Goal: Information Seeking & Learning: Check status

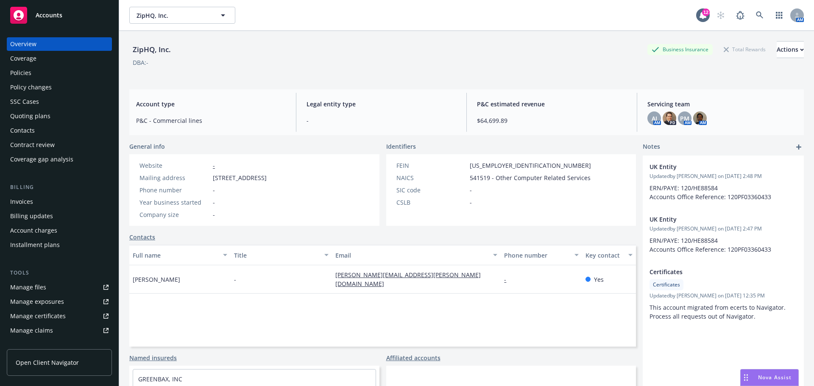
click at [28, 114] on div "Quoting plans" at bounding box center [30, 116] width 40 height 14
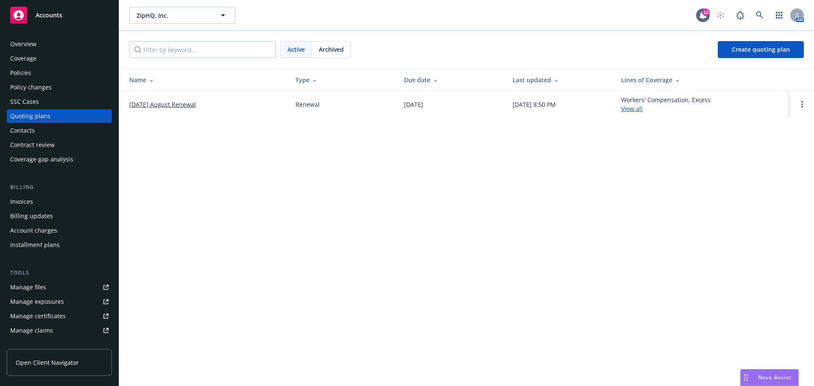
click at [157, 106] on link "[DATE] August Renewal" at bounding box center [162, 104] width 67 height 9
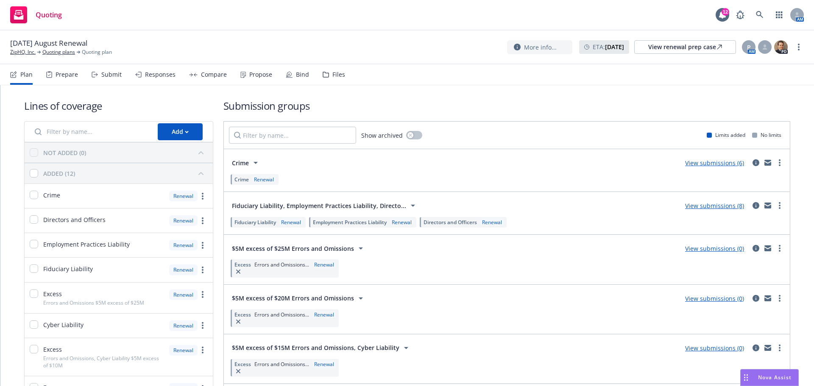
click at [699, 208] on link "View submissions (8)" at bounding box center [714, 206] width 59 height 8
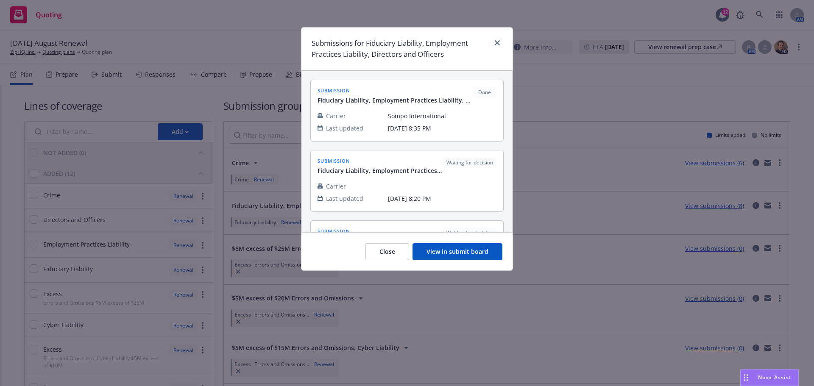
click at [461, 253] on button "View in submit board" at bounding box center [457, 251] width 90 height 17
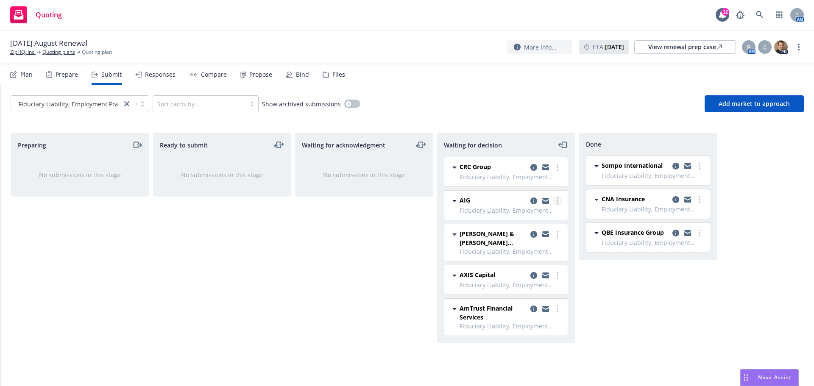
click at [559, 202] on link "more" at bounding box center [557, 201] width 10 height 10
click at [514, 252] on span "Add accepted decision" at bounding box center [519, 252] width 85 height 8
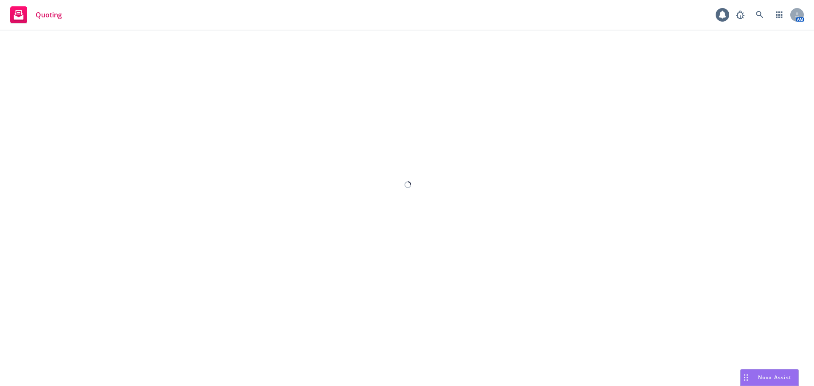
select select "12"
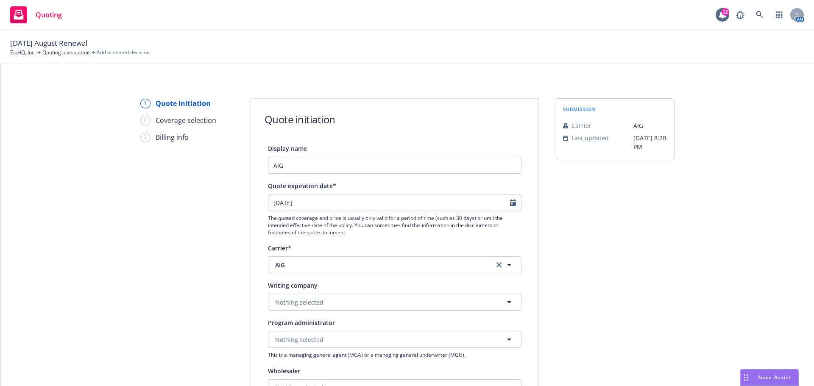
click at [169, 210] on div "1 Quote initiation 2 Coverage selection 3 Billing info" at bounding box center [186, 382] width 93 height 568
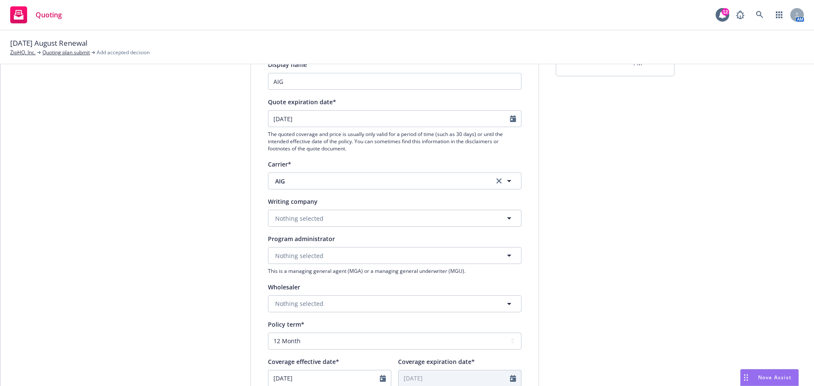
scroll to position [85, 0]
click at [303, 216] on span "Nothing selected" at bounding box center [299, 217] width 48 height 9
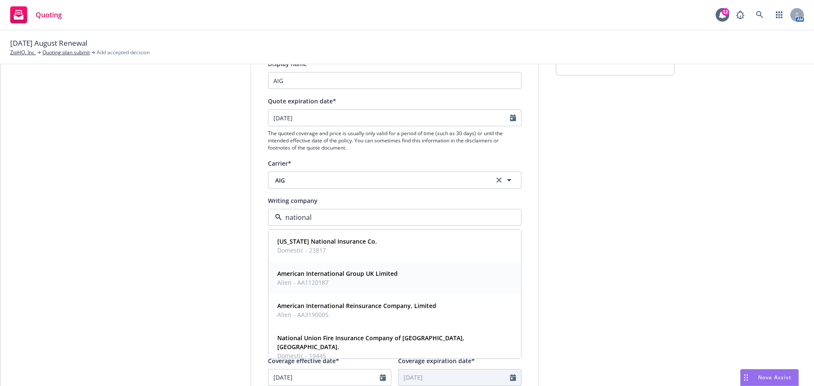
type input "national"
click at [325, 341] on strong "National Union Fire Insurance Company of [GEOGRAPHIC_DATA], [GEOGRAPHIC_DATA]." at bounding box center [370, 342] width 187 height 17
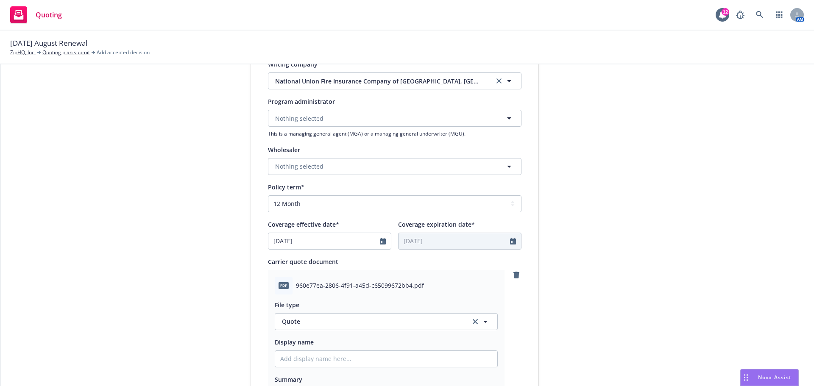
scroll to position [297, 0]
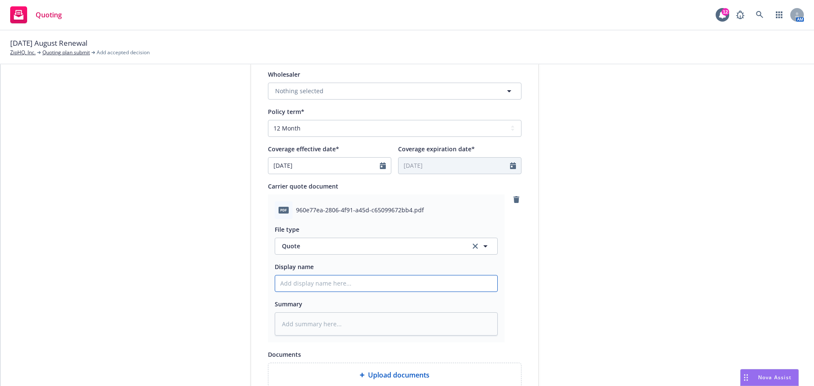
click at [311, 283] on input "Display name" at bounding box center [386, 283] width 222 height 16
type textarea "x"
type input "2"
type textarea "x"
type input "25"
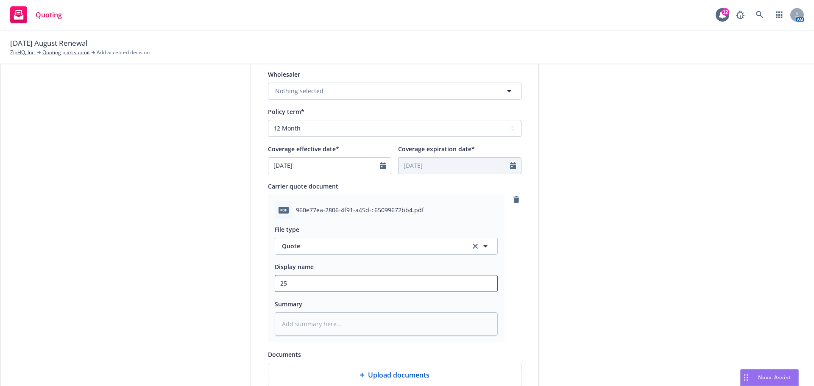
type textarea "x"
type input "25-"
type textarea "x"
type input "25-2"
type textarea "x"
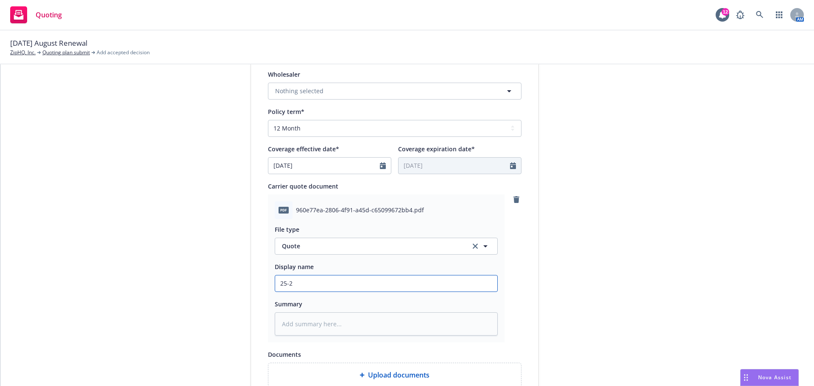
type input "25-26"
type textarea "x"
type input "25-26"
type textarea "x"
type input "25-26 M"
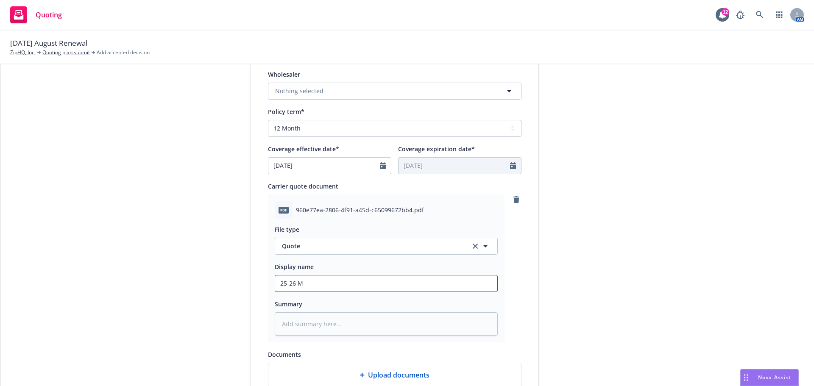
type textarea "x"
type input "25-26 MG"
type textarea "x"
type input "25-26 MGM"
type textarea "x"
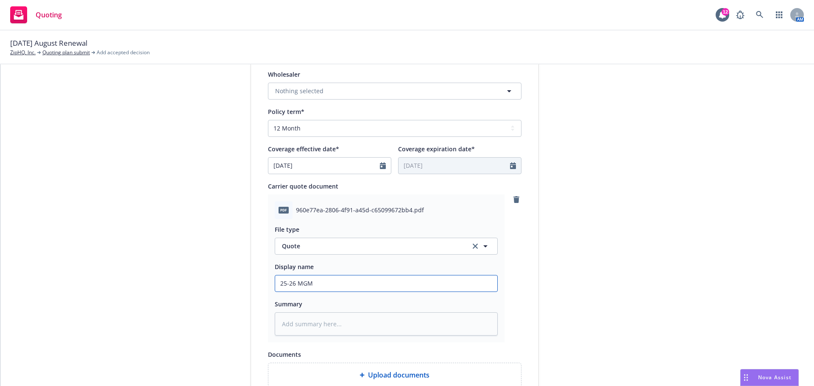
type input "25-26 MGMT"
type textarea "x"
type input "25-26 MGMT"
type textarea "x"
type input "25-26 MGMT L"
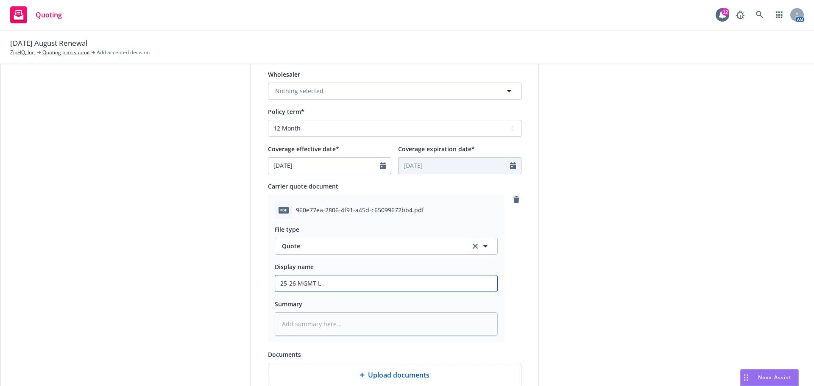
type textarea "x"
type input "25-26 MGMT LI"
type textarea "x"
type input "25-26 MGMT LIa"
type textarea "x"
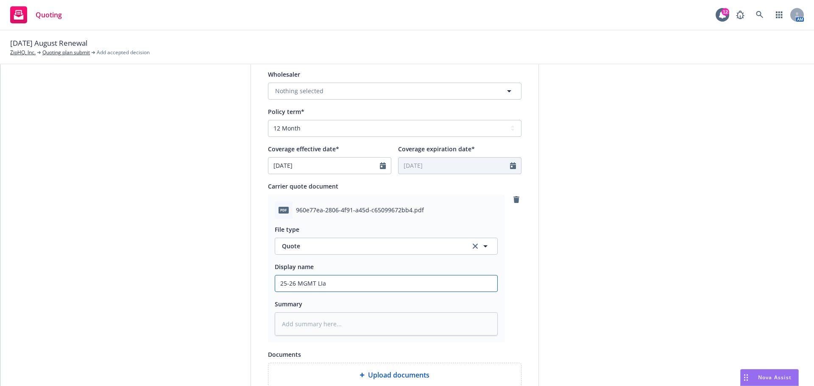
type input "25-26 MGMT LIab"
type textarea "x"
type input "25-26 MGMT LIab"
type textarea "x"
type input "25-26 MGMT LIab -"
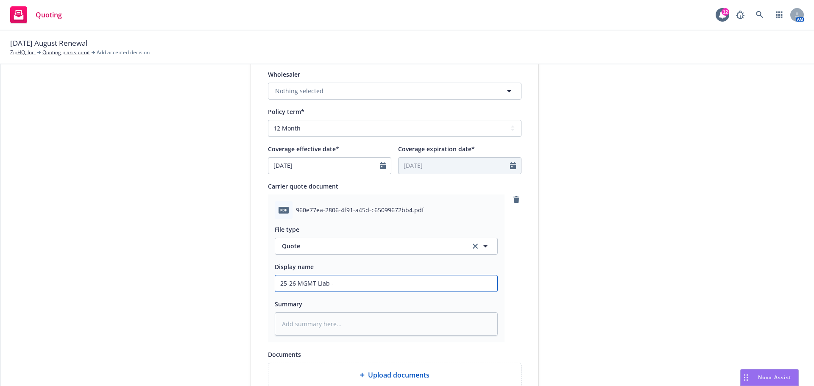
type textarea "x"
type input "25-26 MGMT LIab -"
type textarea "x"
type input "25-26 MGMT LIab -"
type textarea "x"
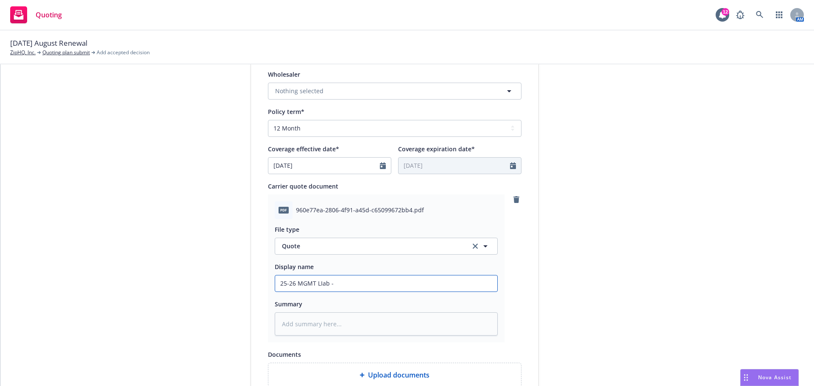
type input "25-26 MGMT LIab - A"
type textarea "x"
type input "25-26 MGMT LIab - AI"
type textarea "x"
type input "25-26 MGMT LIab - AIG"
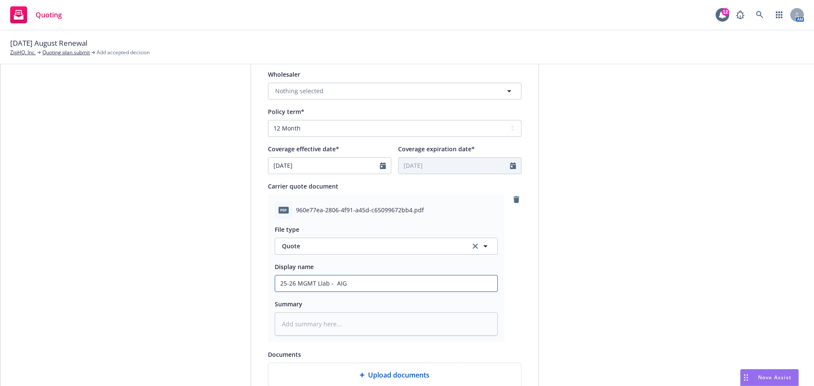
type textarea "x"
type input "25-26 MGMT LIab - AIG"
type textarea "x"
type input "25-26 MGMT LIab - AIG -"
type textarea "x"
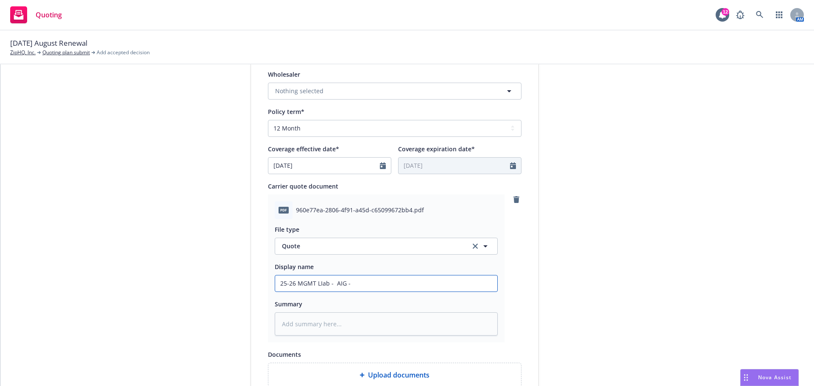
type input "25-26 MGMT LIab - AIG -"
type textarea "x"
type input "25-26 MGMT LIab - AIG -"
type textarea "x"
type input "25-26 MGMT LIab - AIG - S"
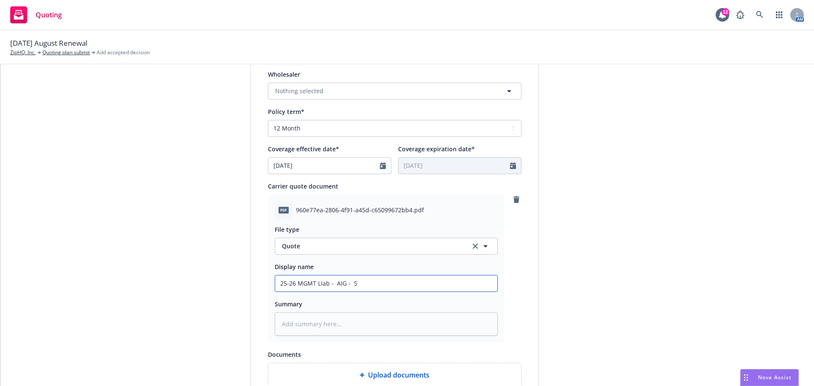
type textarea "x"
type input "25-26 MGMT LIab - AIG - Se"
type textarea "x"
type input "25-26 MGMT LIab - AIG - Sep"
type textarea "x"
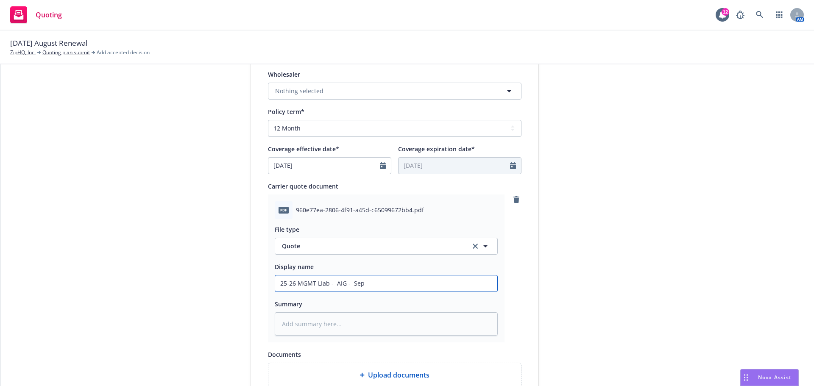
type input "25-26 MGMT LIab - AIG - Sep"
type textarea "x"
type input "25-26 MGMT LIab - AIG - Sep l"
type textarea "x"
type input "25-26 MGMT LIab - AIG - Sep li"
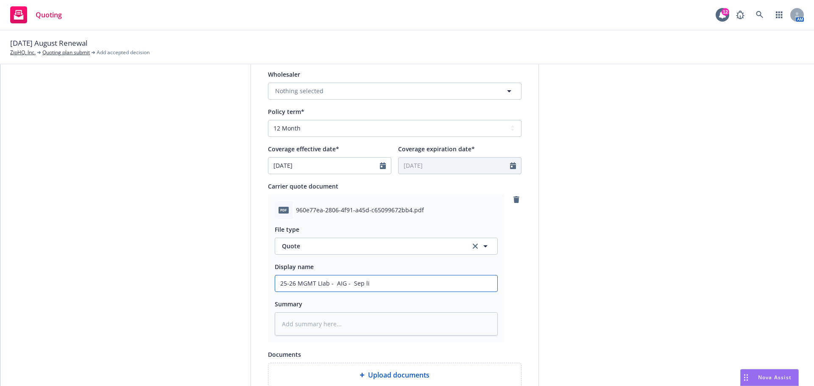
type textarea "x"
type input "25-26 MGMT LIab - AIG - Sep lim"
type textarea "x"
type input "25-26 MGMT LIab - AIG - Sep limi"
type textarea "x"
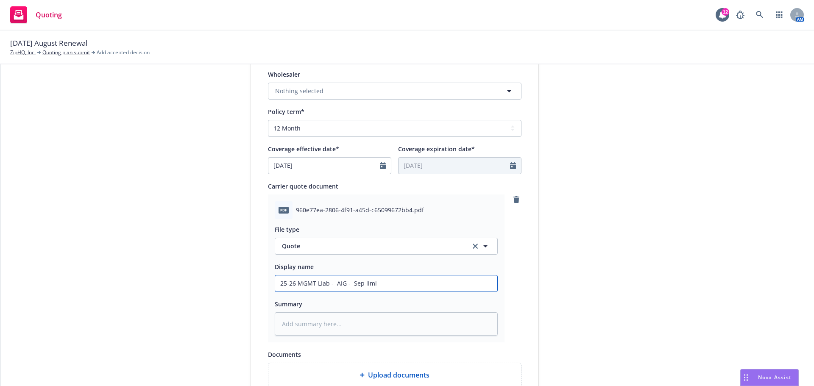
type input "25-26 MGMT LIab - AIG - Sep limit"
type textarea "x"
type input "25-26 MGMT LIab - AIG - Sep limits"
click at [320, 283] on input "25-26 MGMT LIab - AIG - Sep limits" at bounding box center [386, 283] width 222 height 16
type textarea "x"
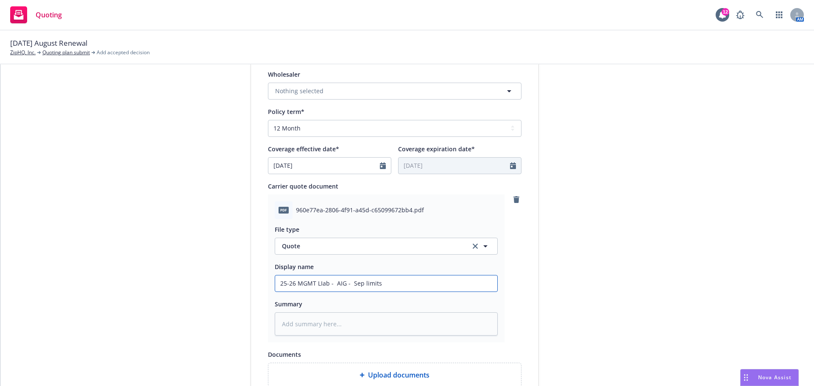
type input "25-26 MGMT Lab - AIG - Sep limits"
type textarea "x"
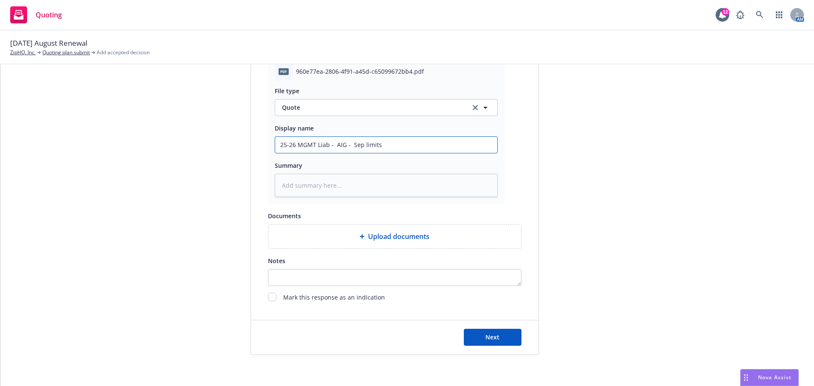
scroll to position [438, 0]
type input "25-26 MGMT Liab - AIG - Sep limits"
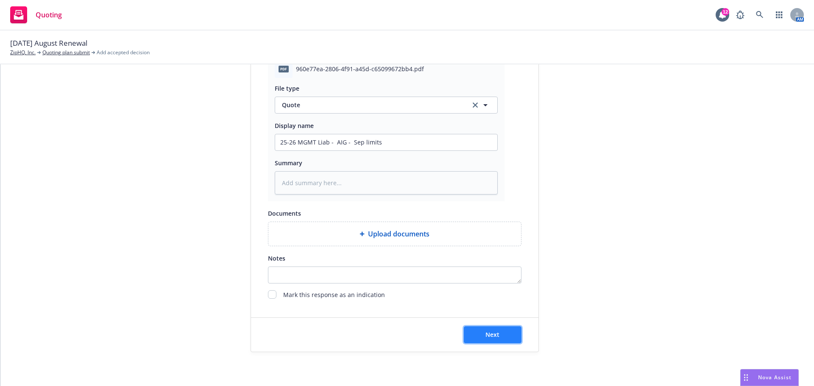
click at [499, 336] on button "Next" at bounding box center [493, 334] width 58 height 17
type textarea "x"
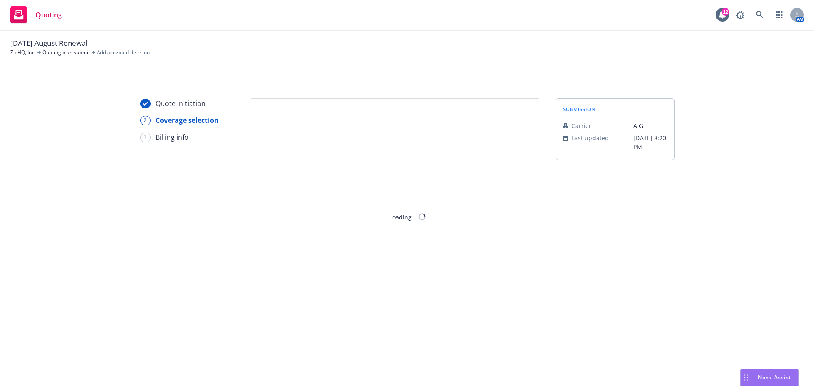
scroll to position [0, 0]
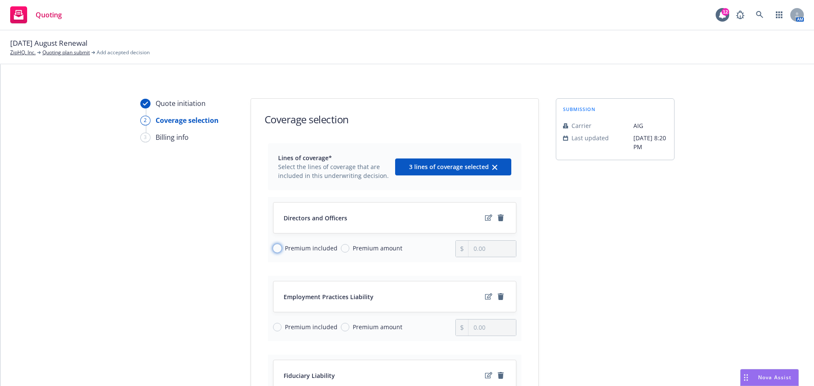
click at [275, 249] on input "Premium included" at bounding box center [277, 248] width 8 height 8
radio input "true"
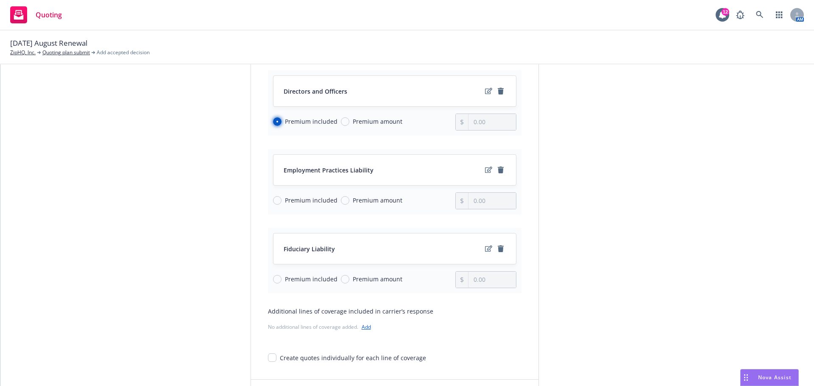
scroll to position [127, 0]
click at [275, 201] on input "Premium included" at bounding box center [277, 200] width 8 height 8
radio input "true"
click at [275, 278] on input "Premium included" at bounding box center [277, 279] width 8 height 8
radio input "true"
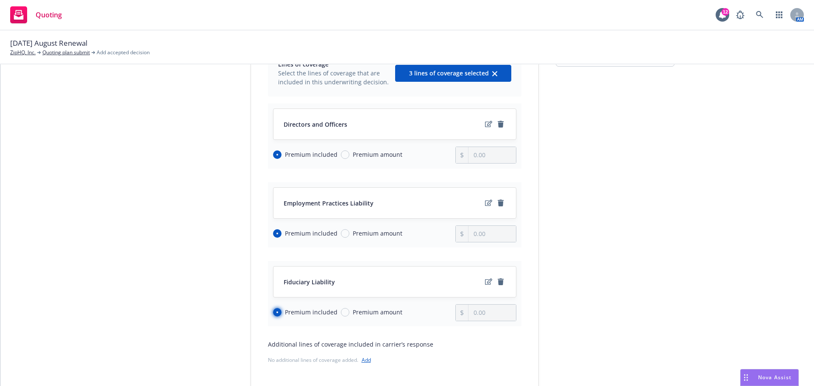
scroll to position [0, 0]
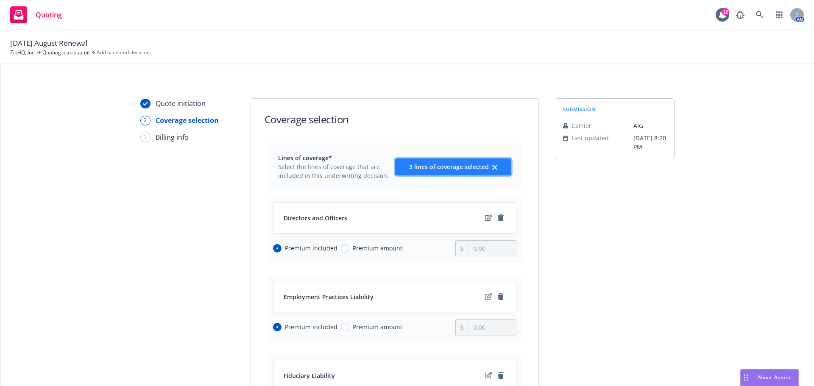
click at [436, 167] on span "3 lines of coverage selected" at bounding box center [449, 167] width 80 height 8
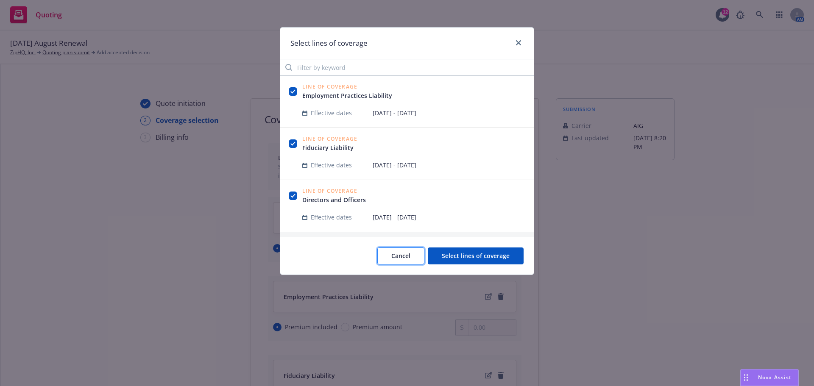
click at [412, 255] on button "Cancel" at bounding box center [400, 255] width 47 height 17
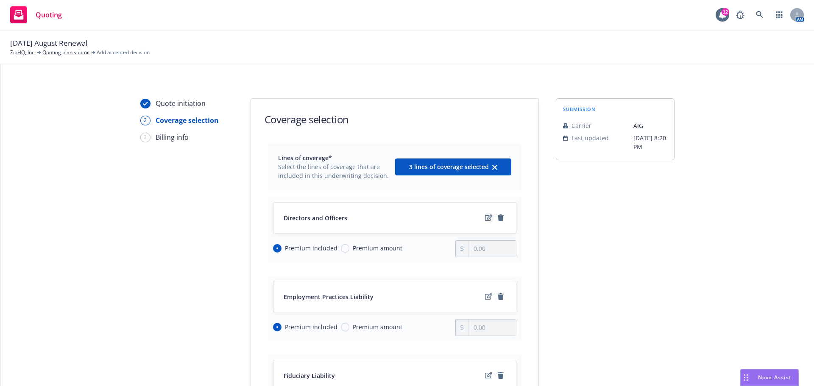
click at [485, 218] on icon "edit" at bounding box center [488, 217] width 7 height 7
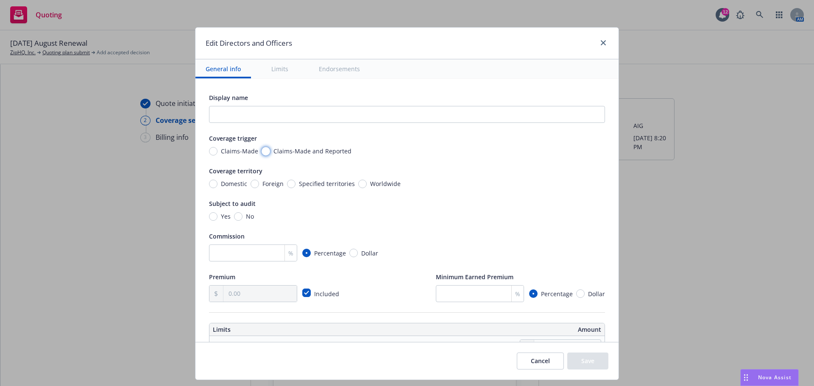
click at [261, 151] on input "Claims-Made and Reported" at bounding box center [265, 151] width 8 height 8
radio input "true"
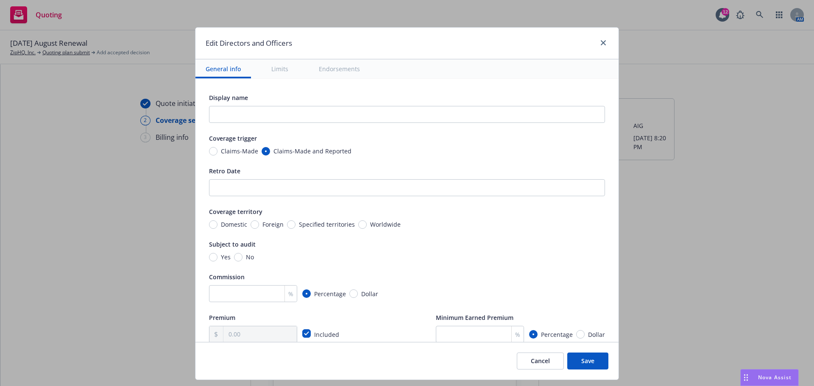
click at [541, 358] on button "Cancel" at bounding box center [540, 361] width 47 height 17
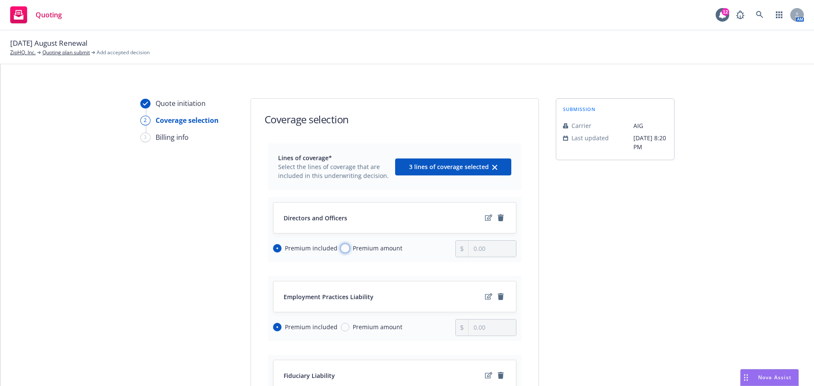
click at [341, 251] on input "Premium amount" at bounding box center [345, 248] width 8 height 8
radio input "true"
radio input "false"
type input "0.00"
click at [341, 327] on input "Premium amount" at bounding box center [345, 327] width 8 height 8
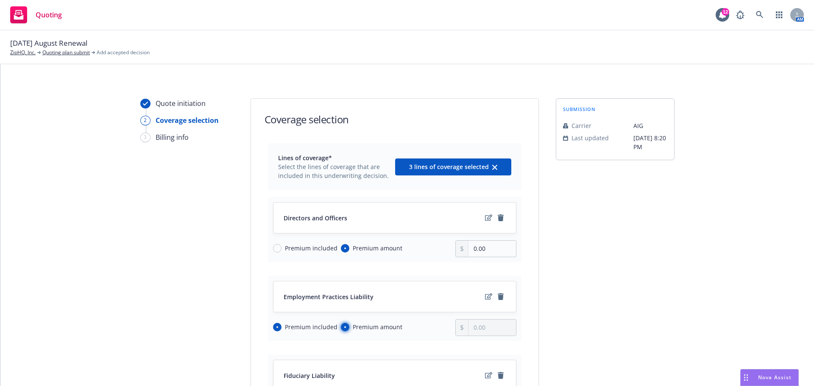
radio input "true"
radio input "false"
type input "0.00"
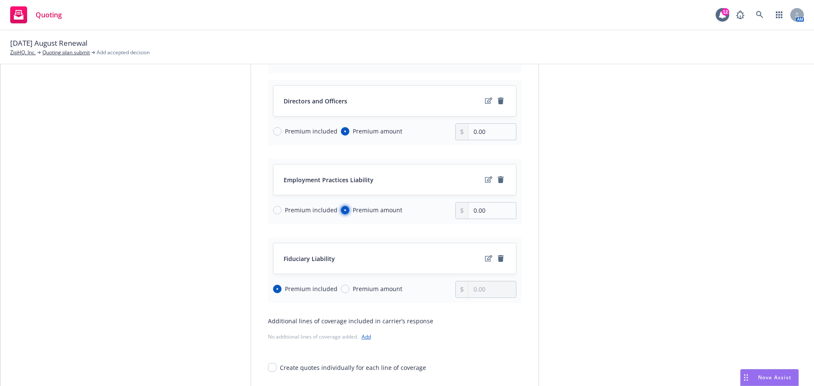
scroll to position [127, 0]
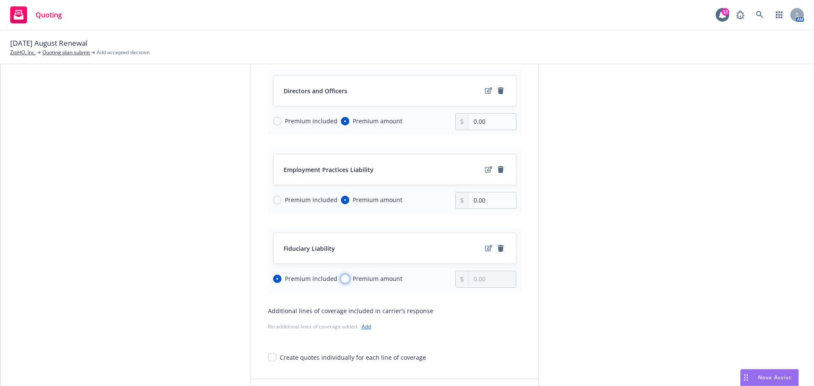
click at [342, 279] on input "Premium amount" at bounding box center [345, 279] width 8 height 8
radio input "true"
radio input "false"
type input "0.00"
click at [489, 121] on input "0.00" at bounding box center [491, 122] width 47 height 16
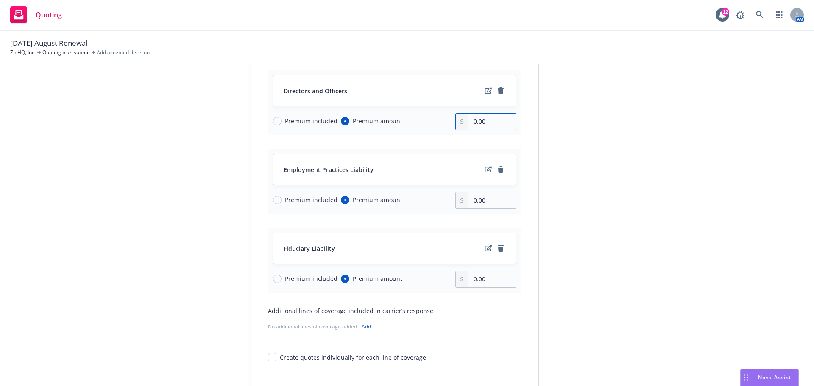
drag, startPoint x: 490, startPoint y: 125, endPoint x: 427, endPoint y: 171, distance: 78.1
click at [422, 119] on div "Premium included Premium amount 0.00" at bounding box center [394, 121] width 243 height 17
type input "50,000.00"
drag, startPoint x: 497, startPoint y: 200, endPoint x: 489, endPoint y: 203, distance: 8.6
click at [496, 200] on input "0.00" at bounding box center [491, 200] width 47 height 16
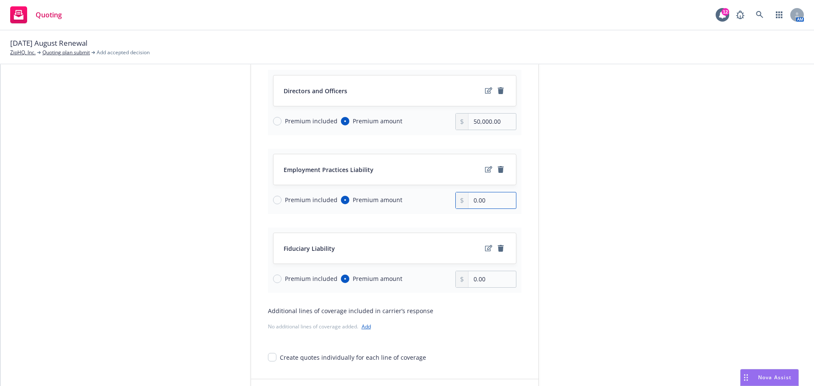
drag, startPoint x: 489, startPoint y: 203, endPoint x: 437, endPoint y: 195, distance: 51.8
click at [437, 195] on div "Premium included Premium amount 0.00" at bounding box center [394, 200] width 243 height 17
type input "25,775.00"
click at [482, 281] on input "0.00" at bounding box center [491, 279] width 47 height 16
drag, startPoint x: 489, startPoint y: 281, endPoint x: 445, endPoint y: 278, distance: 43.3
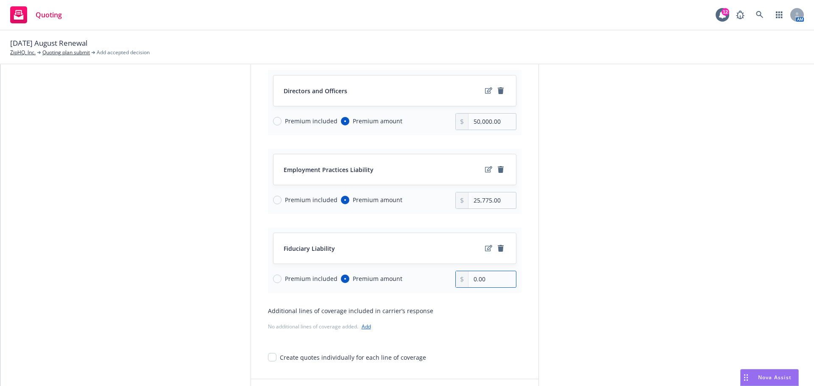
click at [445, 278] on div "Premium included Premium amount 0.00" at bounding box center [394, 279] width 243 height 17
type input "2,150.00"
click at [617, 243] on div "submission Carrier AIG Last updated 8/12, 8:20 PM" at bounding box center [615, 192] width 119 height 442
click at [485, 89] on icon "edit" at bounding box center [488, 90] width 7 height 7
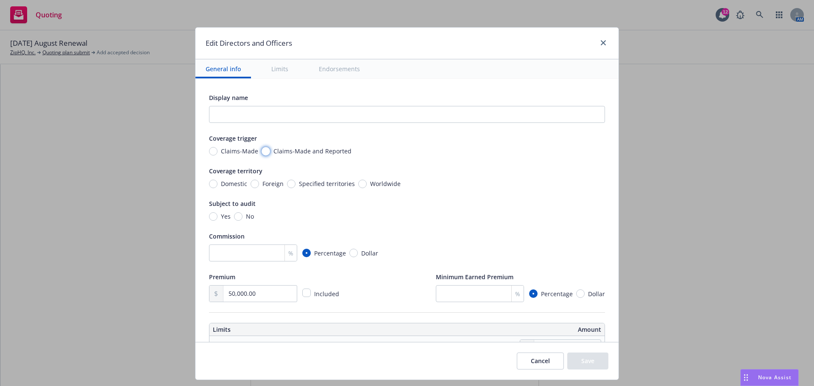
click at [261, 151] on input "Claims-Made and Reported" at bounding box center [265, 151] width 8 height 8
radio input "true"
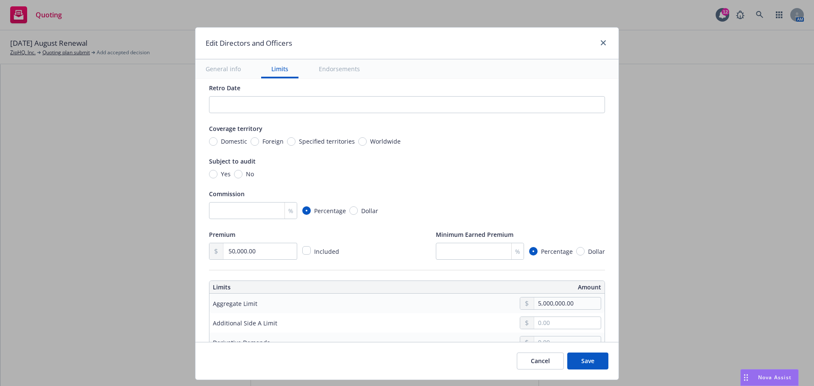
scroll to position [85, 0]
click at [358, 140] on input "Worldwide" at bounding box center [362, 140] width 8 height 8
radio input "true"
click at [234, 173] on input "No" at bounding box center [238, 172] width 8 height 8
radio input "true"
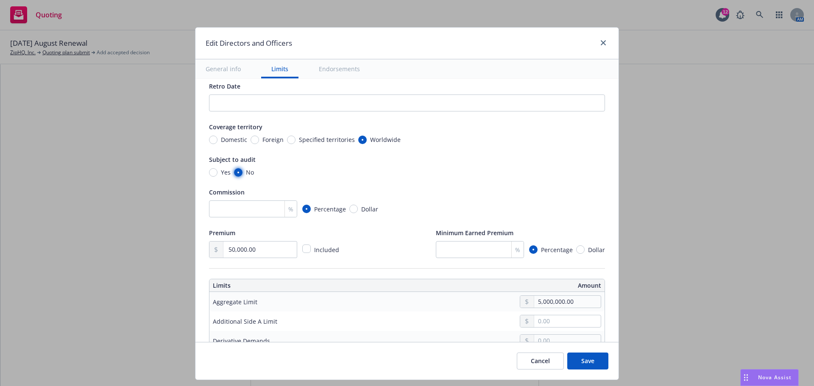
scroll to position [169, 0]
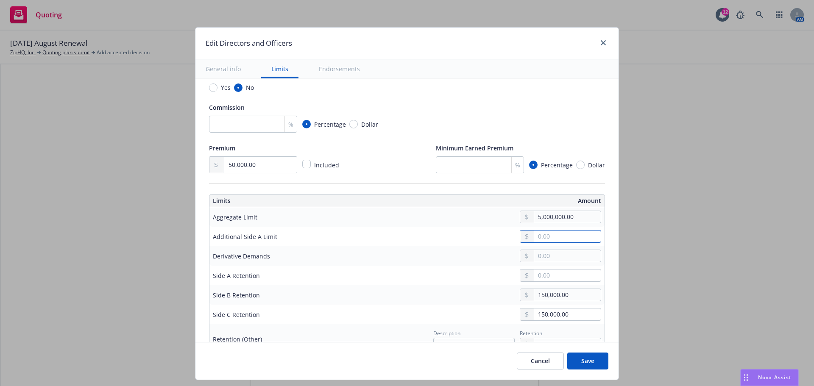
click at [541, 238] on input "text" at bounding box center [567, 237] width 67 height 12
type input "1,000,000.00"
click at [543, 271] on button "$1,000,000.00" at bounding box center [557, 274] width 73 height 16
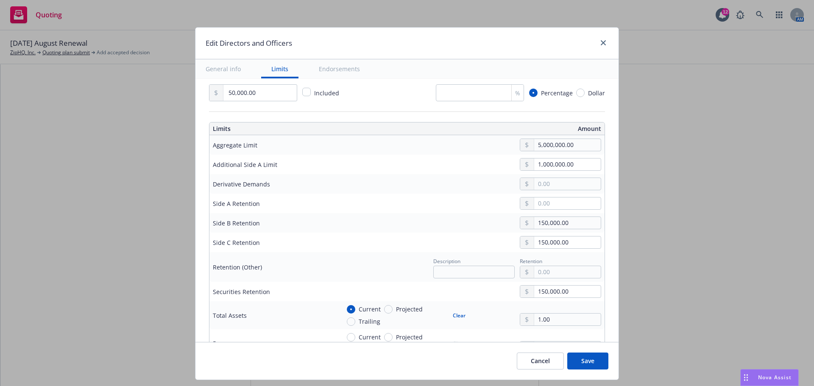
scroll to position [254, 0]
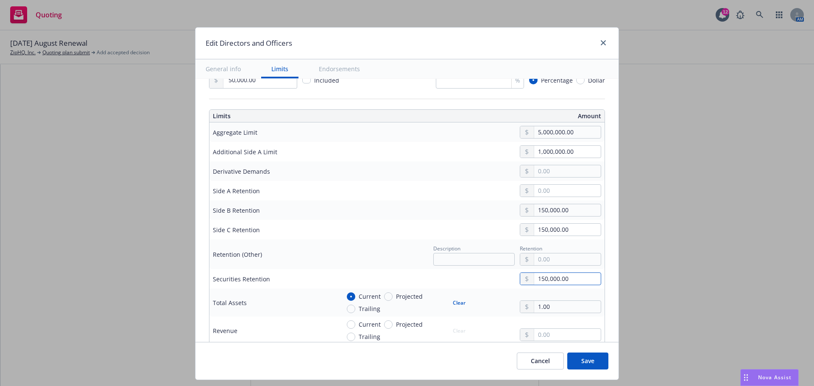
drag, startPoint x: 558, startPoint y: 278, endPoint x: 485, endPoint y: 279, distance: 73.3
click at [485, 279] on div "150,000.00" at bounding box center [470, 278] width 261 height 13
click at [551, 191] on input "text" at bounding box center [567, 191] width 67 height 12
type input "0.00"
click at [408, 177] on div at bounding box center [470, 171] width 261 height 13
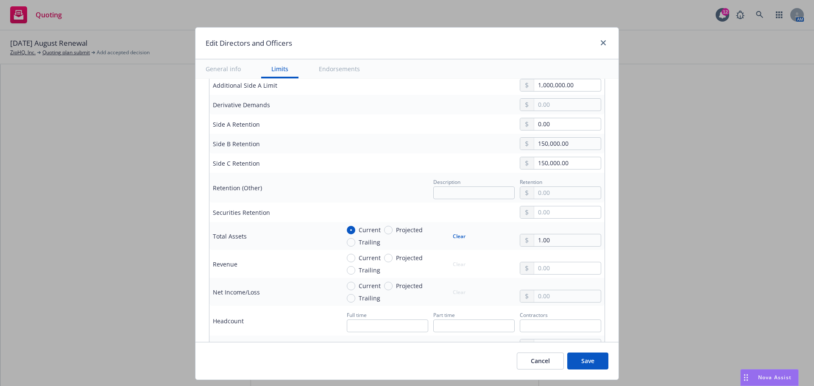
scroll to position [339, 0]
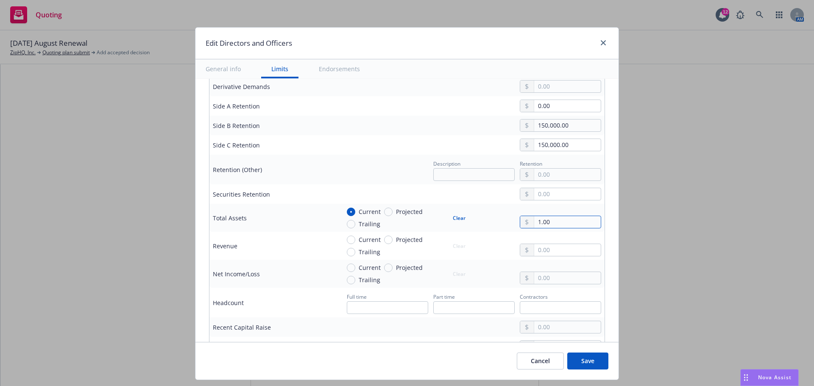
drag, startPoint x: 547, startPoint y: 222, endPoint x: 497, endPoint y: 218, distance: 50.5
click at [497, 218] on div "Current Projected Trailing Clear 1.00" at bounding box center [470, 217] width 261 height 21
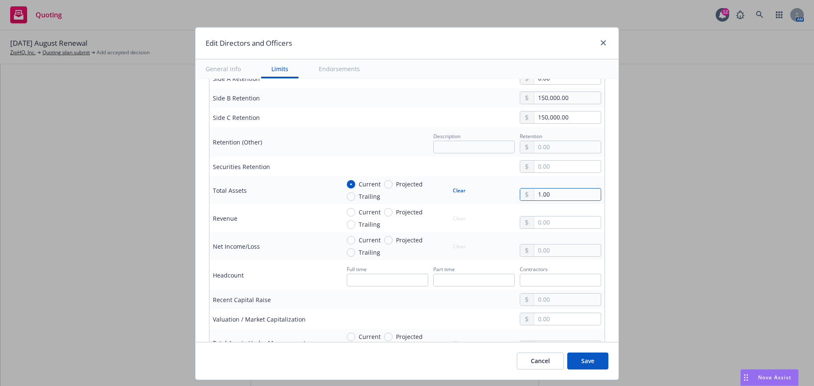
scroll to position [381, 0]
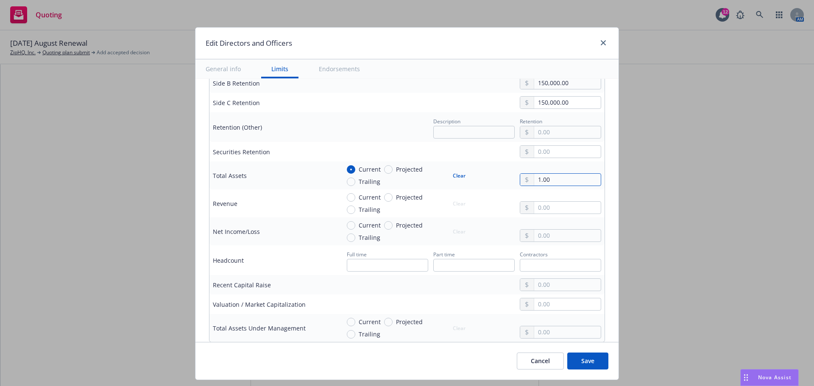
click at [558, 181] on input "1.00" at bounding box center [567, 180] width 67 height 12
drag, startPoint x: 558, startPoint y: 181, endPoint x: 512, endPoint y: 181, distance: 45.3
click at [512, 181] on div "Current Projected Trailing Clear 1.00" at bounding box center [470, 175] width 261 height 21
type input "318,000,000.00"
click at [556, 208] on input "text" at bounding box center [567, 208] width 67 height 12
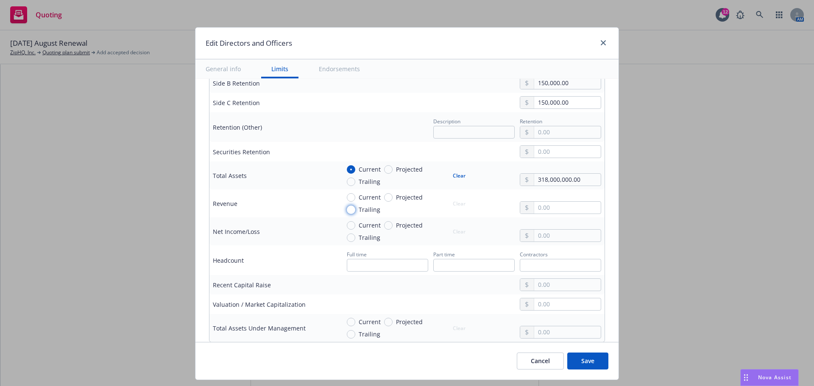
click at [347, 211] on input "Trailing" at bounding box center [351, 210] width 8 height 8
radio input "true"
click at [555, 207] on input "text" at bounding box center [567, 208] width 67 height 12
type input "53,000,000.00"
click at [543, 236] on input "text" at bounding box center [567, 236] width 67 height 12
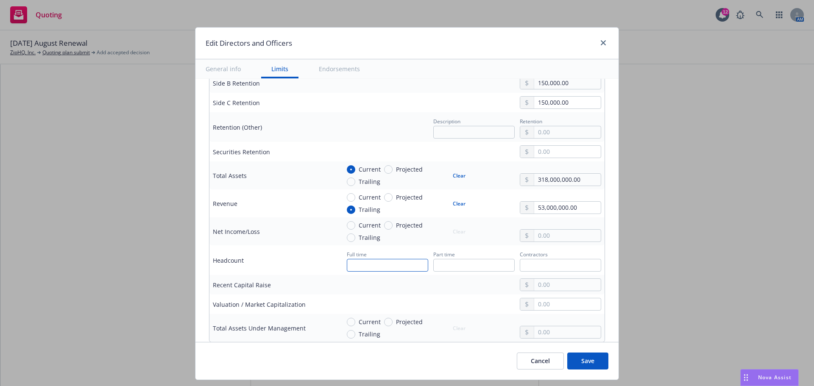
click at [357, 266] on input "text" at bounding box center [387, 265] width 81 height 13
type input "427"
click at [111, 196] on div "Edit Directors and Officers General info Limits Endorsements Display name Cover…" at bounding box center [407, 193] width 814 height 386
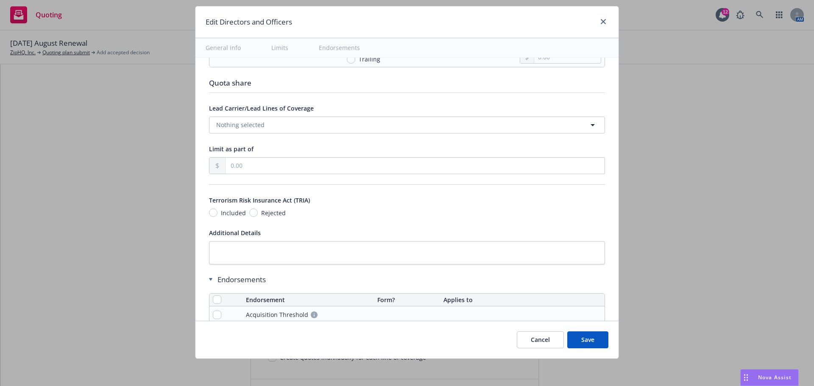
scroll to position [636, 0]
click at [209, 212] on input "Included" at bounding box center [213, 212] width 8 height 8
radio input "true"
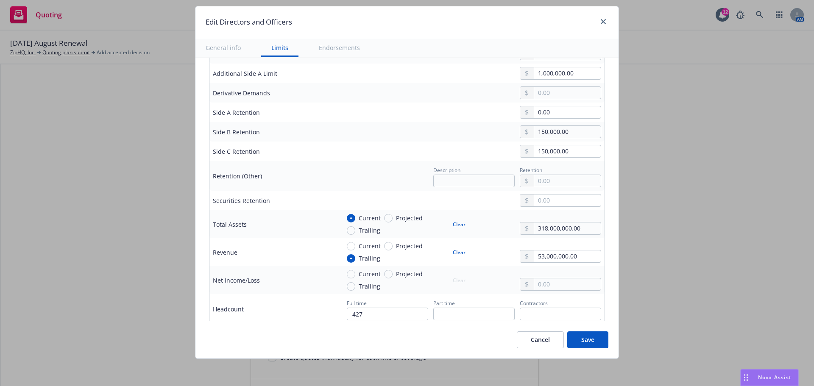
scroll to position [297, 0]
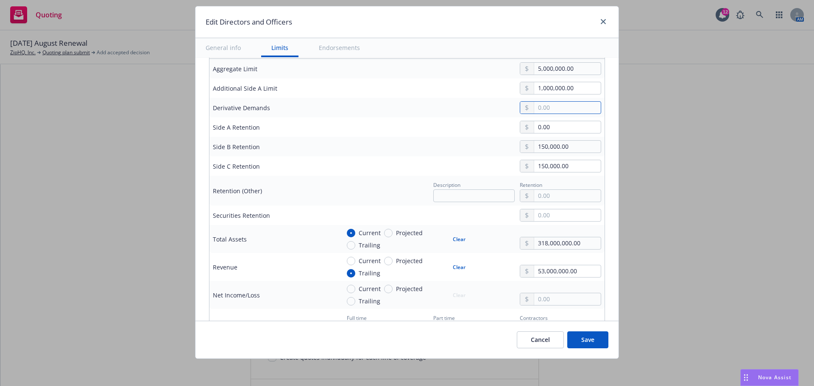
click at [556, 107] on input "text" at bounding box center [567, 108] width 67 height 12
click at [139, 166] on div "Edit Directors and Officers General info Limits Endorsements Display name Cover…" at bounding box center [407, 193] width 814 height 386
drag, startPoint x: 568, startPoint y: 106, endPoint x: 435, endPoint y: 105, distance: 133.5
click at [435, 107] on div "250,000.00" at bounding box center [470, 107] width 261 height 13
type input "500,000.00"
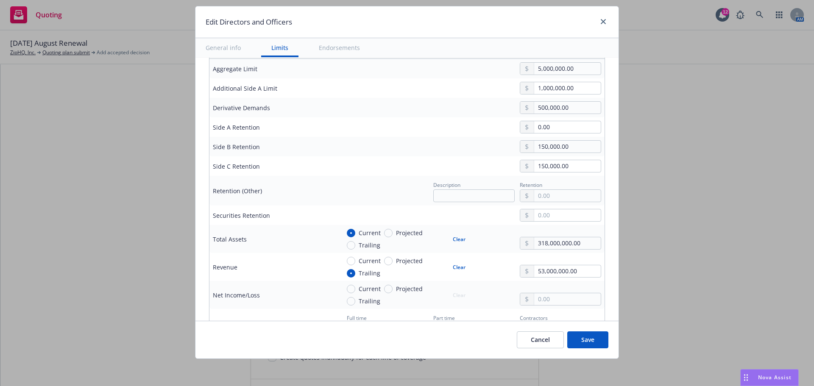
click at [419, 114] on td "500,000.00" at bounding box center [470, 107] width 268 height 19
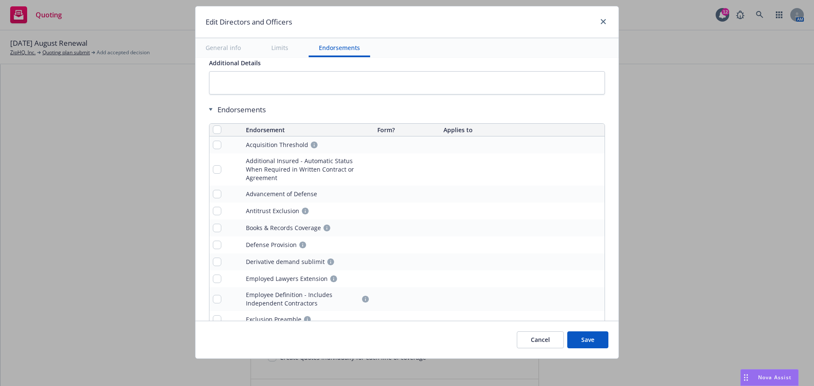
scroll to position [847, 0]
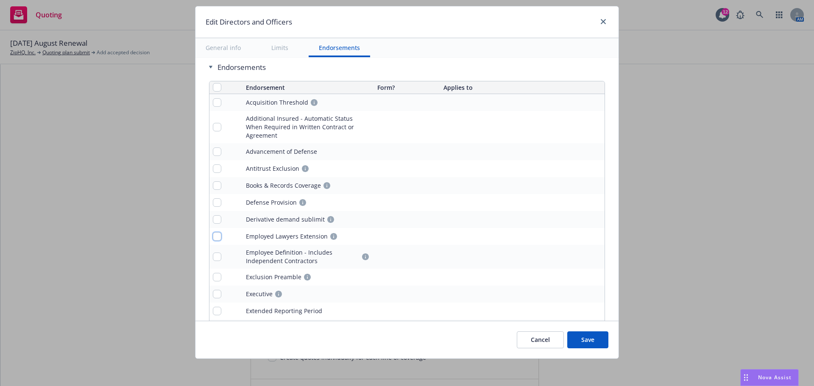
click at [213, 232] on input "checkbox" at bounding box center [217, 236] width 8 height 8
checkbox input "true"
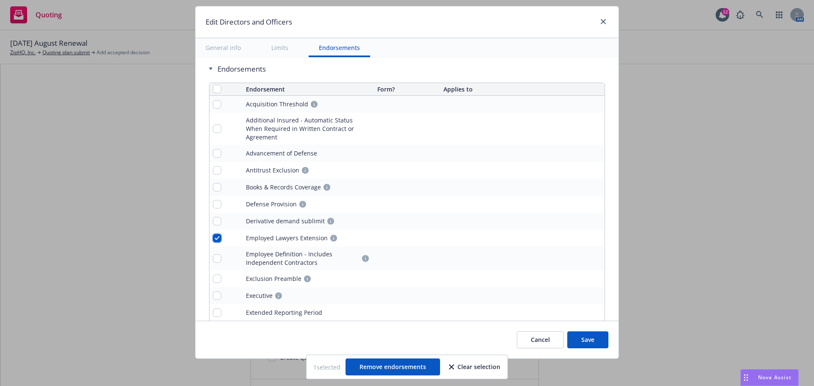
scroll to position [823, 0]
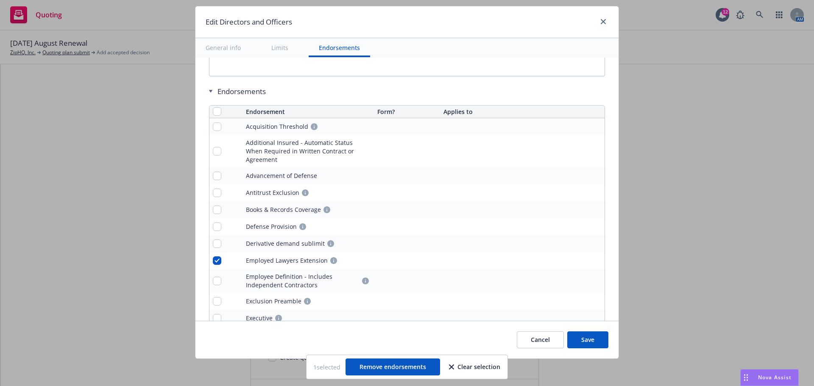
click at [591, 339] on button "Save" at bounding box center [587, 339] width 41 height 17
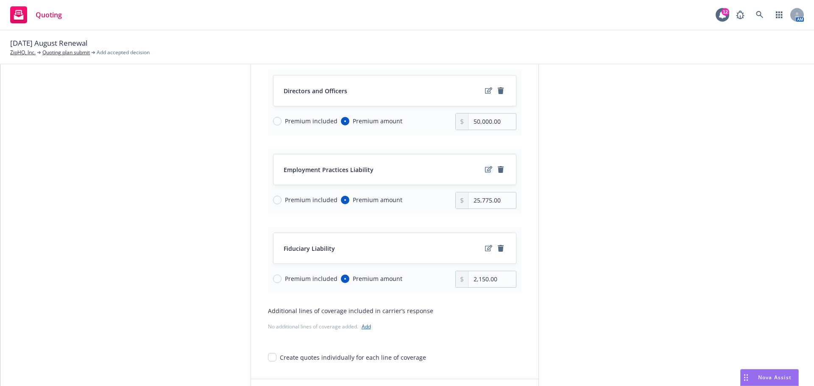
click at [485, 169] on icon "edit" at bounding box center [488, 169] width 7 height 7
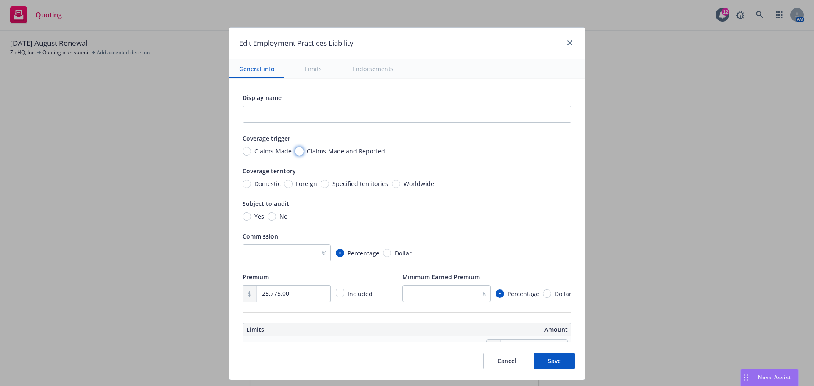
click at [295, 150] on input "Claims-Made and Reported" at bounding box center [299, 151] width 8 height 8
radio input "true"
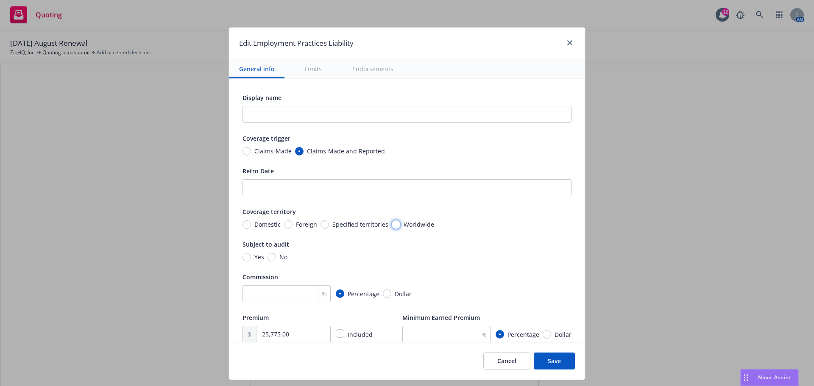
click at [392, 225] on input "Worldwide" at bounding box center [396, 224] width 8 height 8
radio input "true"
click at [267, 257] on input "No" at bounding box center [271, 257] width 8 height 8
radio input "true"
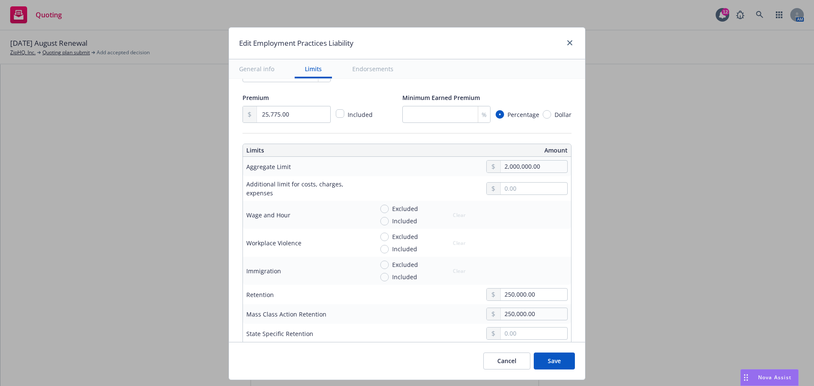
scroll to position [254, 0]
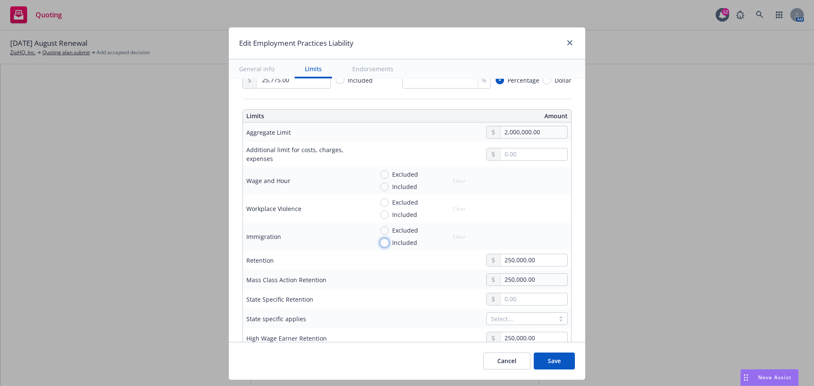
click at [381, 242] on input "Included" at bounding box center [384, 243] width 8 height 8
radio input "true"
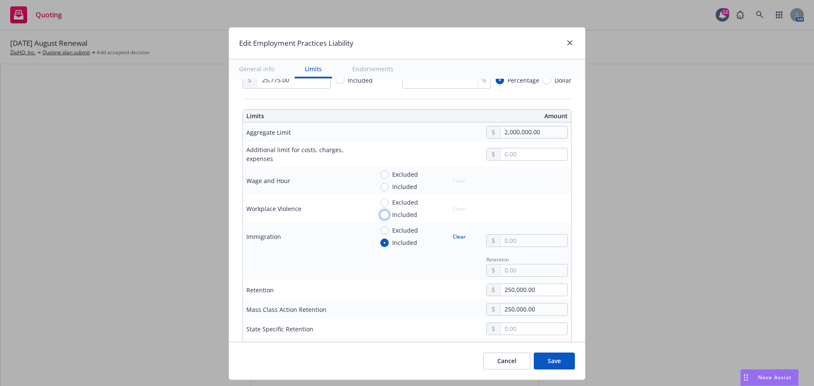
click at [380, 215] on input "Included" at bounding box center [384, 215] width 8 height 8
radio input "true"
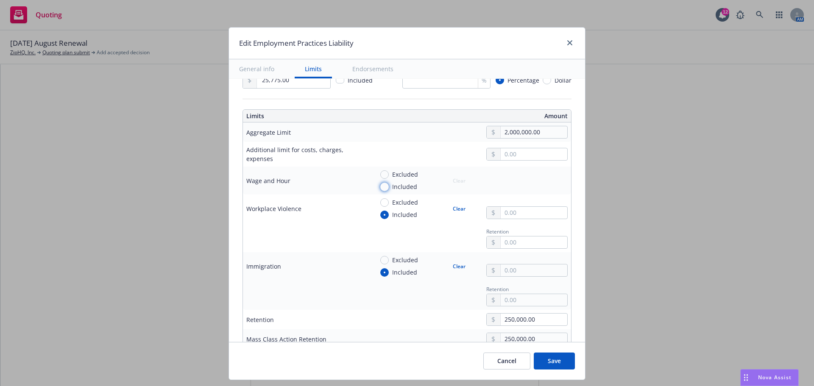
click at [380, 189] on input "Included" at bounding box center [384, 187] width 8 height 8
radio input "true"
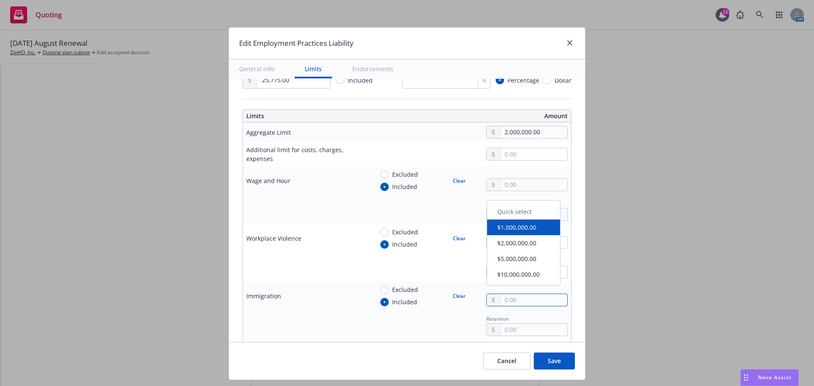
click at [517, 297] on input "text" at bounding box center [533, 300] width 67 height 12
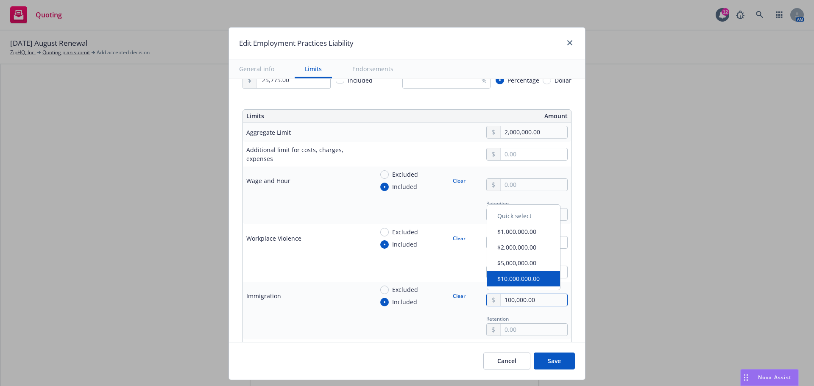
type input "100,000.00"
click at [646, 274] on div "Edit Employment Practices Liability General info Limits Endorsements Display na…" at bounding box center [407, 193] width 814 height 386
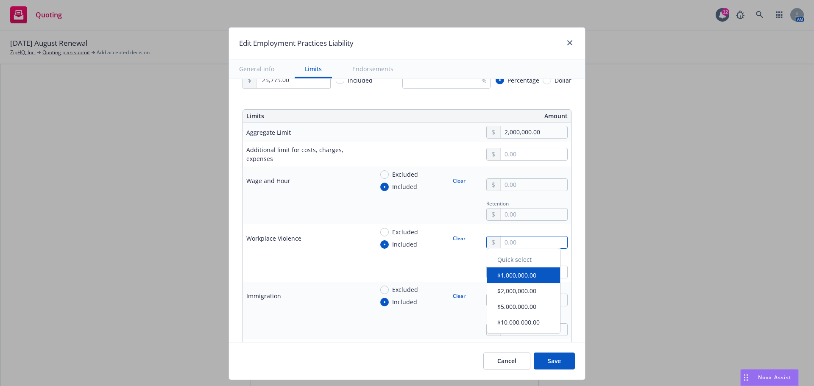
click at [517, 243] on input "text" at bounding box center [533, 242] width 67 height 12
type input "100,000.00"
click at [514, 184] on input "text" at bounding box center [533, 185] width 67 height 12
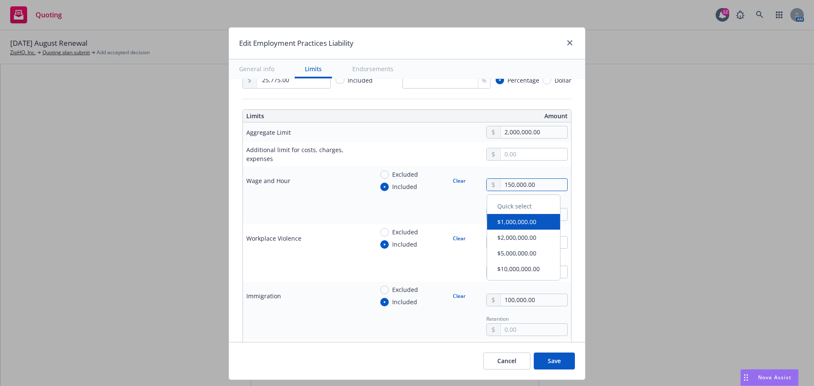
type input "150,000.00"
click at [695, 211] on div "Edit Employment Practices Liability General info Limits Endorsements Display na…" at bounding box center [407, 193] width 814 height 386
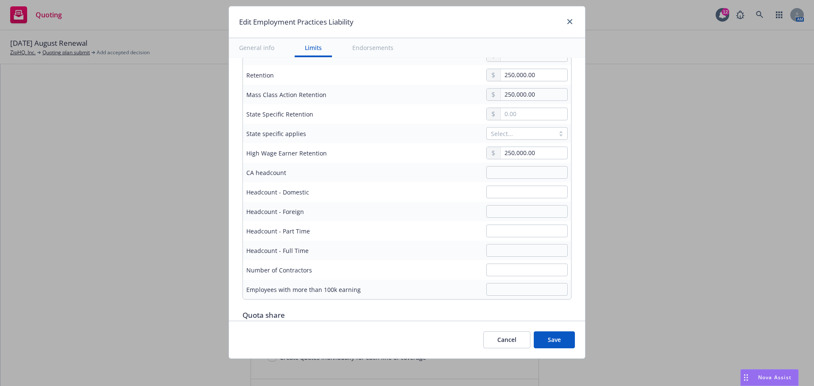
scroll to position [508, 0]
click at [498, 189] on input "text" at bounding box center [526, 190] width 81 height 13
type input "427"
click at [149, 161] on div "Edit Employment Practices Liability General info Limits Endorsements Display na…" at bounding box center [407, 193] width 814 height 386
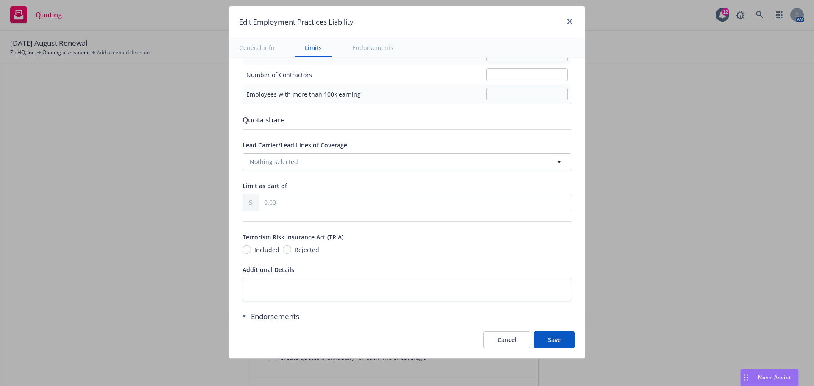
scroll to position [720, 0]
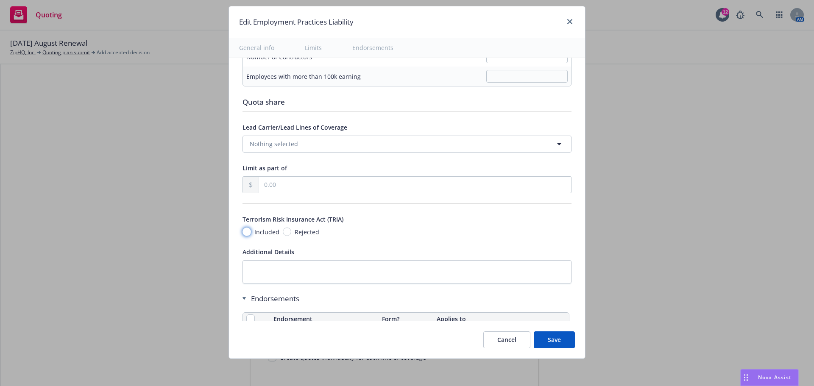
drag, startPoint x: 242, startPoint y: 233, endPoint x: 263, endPoint y: 232, distance: 20.8
click at [242, 233] on input "Included" at bounding box center [246, 232] width 8 height 8
radio input "true"
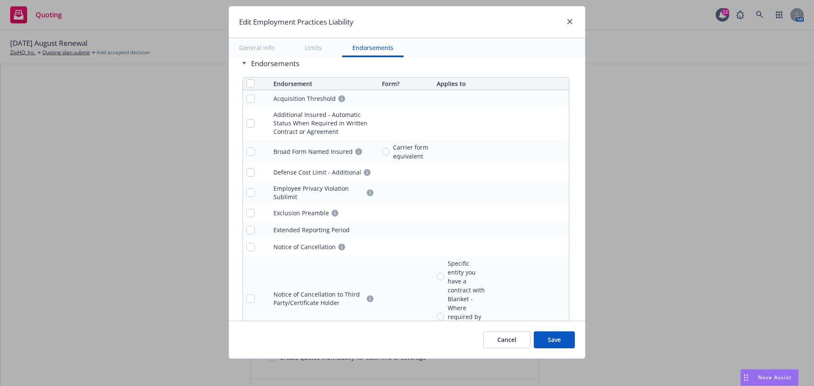
scroll to position [904, 0]
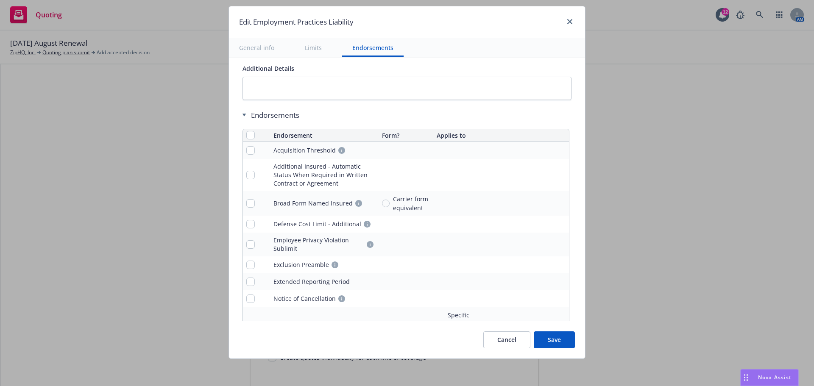
click at [558, 339] on button "Save" at bounding box center [553, 339] width 41 height 17
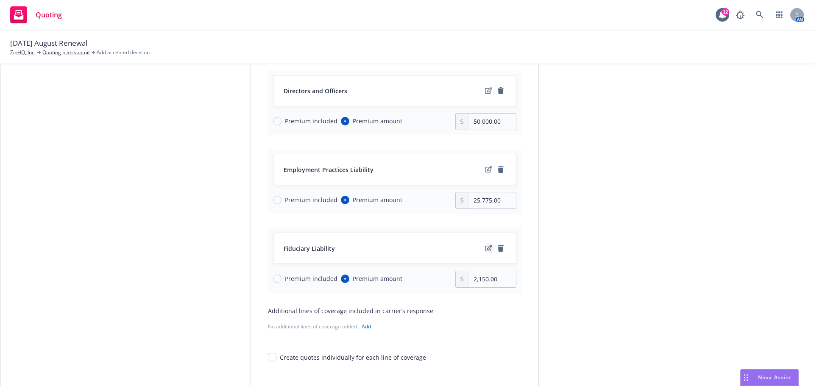
click at [485, 250] on icon "edit" at bounding box center [488, 248] width 7 height 6
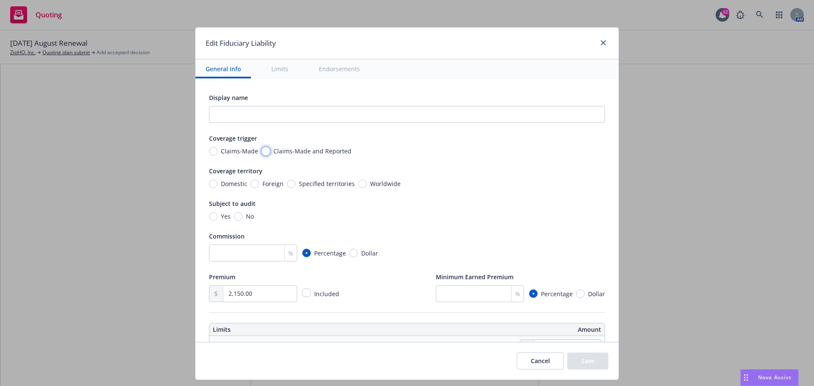
click at [261, 149] on input "Claims-Made and Reported" at bounding box center [265, 151] width 8 height 8
radio input "true"
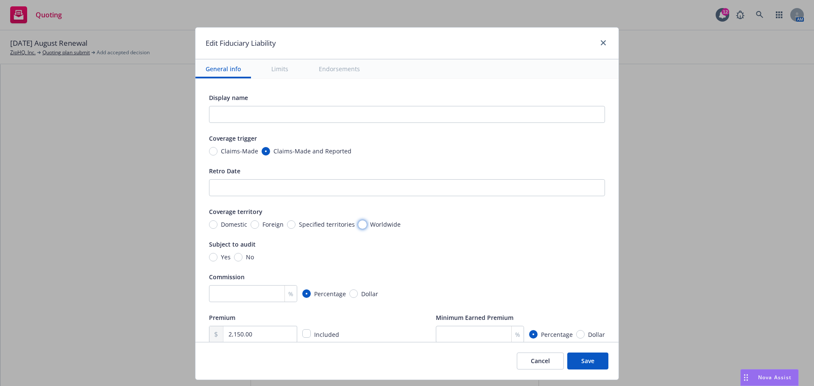
click at [358, 224] on input "Worldwide" at bounding box center [362, 224] width 8 height 8
radio input "true"
click at [234, 256] on input "No" at bounding box center [238, 257] width 8 height 8
radio input "true"
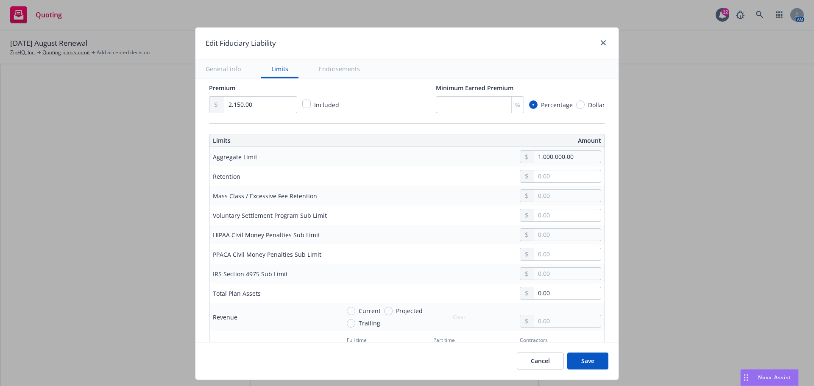
scroll to position [254, 0]
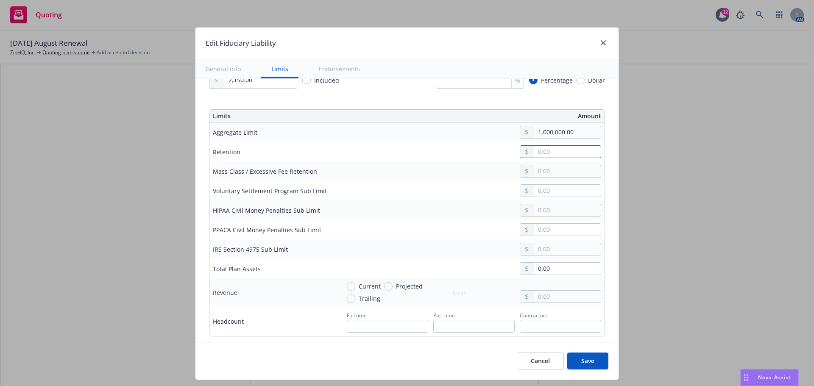
click at [558, 153] on input "text" at bounding box center [567, 152] width 67 height 12
type input "0.00"
click at [431, 211] on div at bounding box center [470, 210] width 261 height 13
click at [564, 189] on input "text" at bounding box center [567, 191] width 67 height 12
type input "250,000.00"
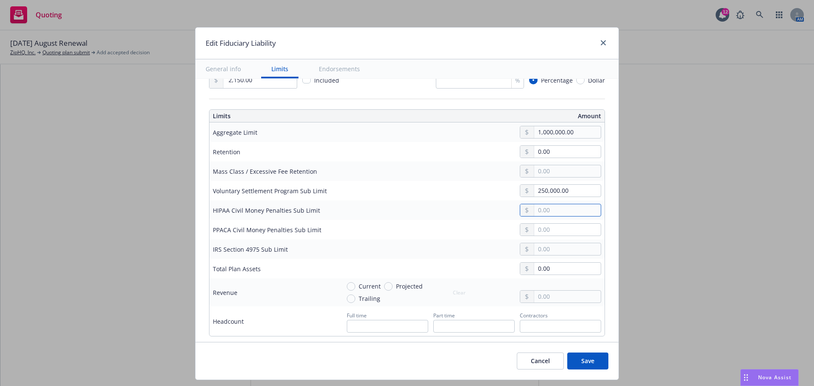
click at [553, 209] on input "text" at bounding box center [567, 210] width 67 height 12
type input "1,000,000.00"
click at [547, 230] on input "text" at bounding box center [567, 230] width 67 height 12
type input "250,000.00"
click at [542, 250] on input "text" at bounding box center [567, 249] width 67 height 12
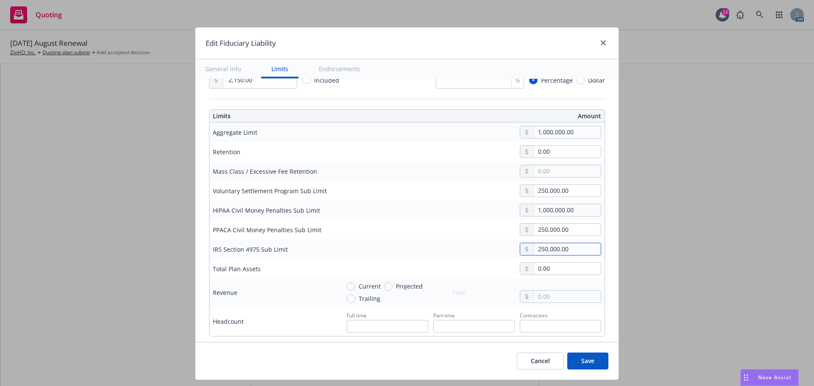
type input "250,000.00"
click at [642, 255] on div "Edit Fiduciary Liability General info Limits Endorsements Display name Coverage…" at bounding box center [407, 193] width 814 height 386
click at [547, 267] on input "0.00" at bounding box center [567, 269] width 67 height 12
drag, startPoint x: 551, startPoint y: 269, endPoint x: 482, endPoint y: 269, distance: 69.1
click at [482, 269] on div "0.00" at bounding box center [470, 268] width 261 height 13
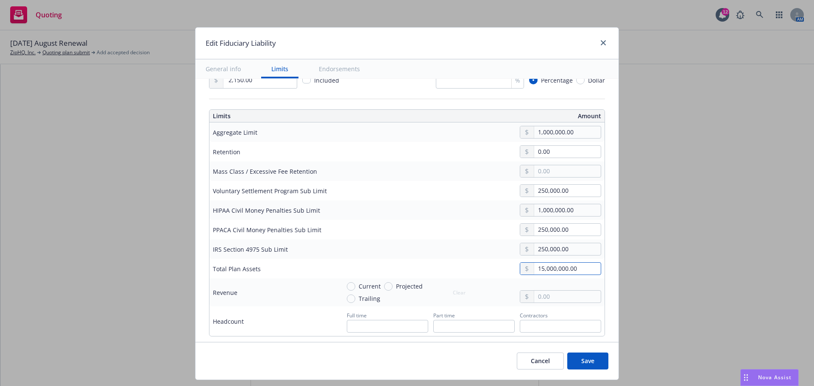
type input "15,000,000.00"
click at [681, 278] on div "Edit Fiduciary Liability General info Limits Endorsements Display name Coverage…" at bounding box center [407, 193] width 814 height 386
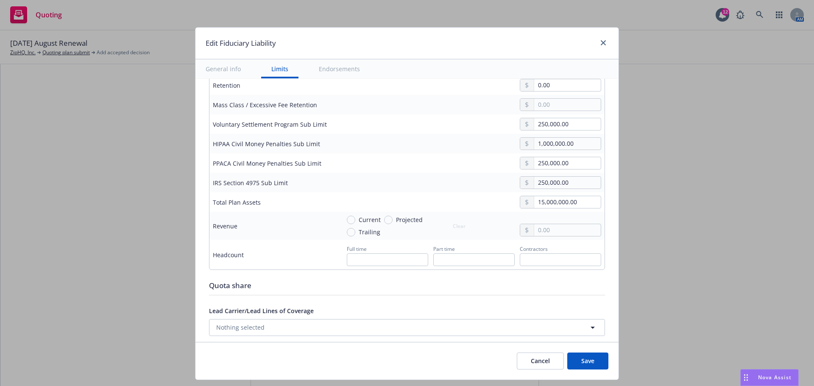
scroll to position [339, 0]
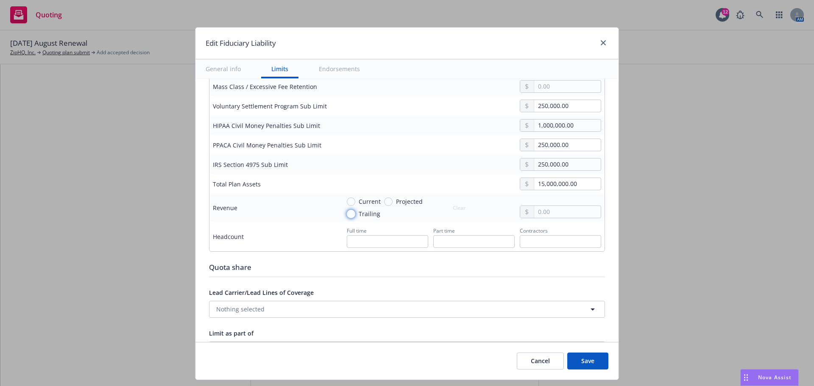
click at [347, 214] on input "Trailing" at bounding box center [351, 214] width 8 height 8
radio input "true"
click at [548, 215] on input "text" at bounding box center [567, 212] width 67 height 12
type input "53,000,000.00"
click at [661, 239] on div "Edit Fiduciary Liability General info Limits Endorsements Display name Coverage…" at bounding box center [407, 193] width 814 height 386
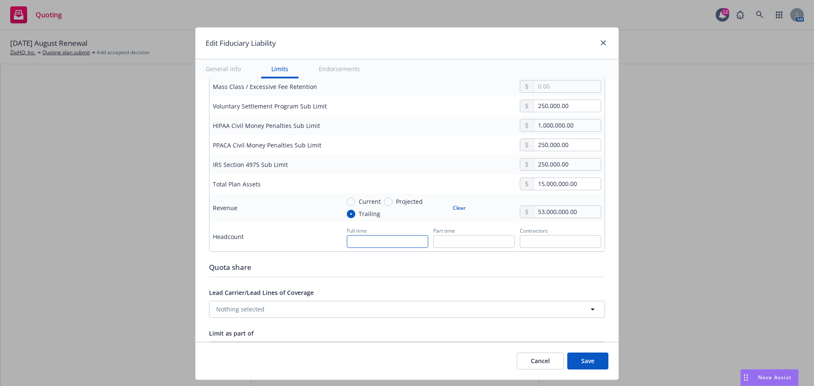
click at [396, 239] on input "text" at bounding box center [387, 241] width 81 height 13
type input "427"
click at [717, 260] on div "Edit Fiduciary Liability General info Limits Endorsements Display name Coverage…" at bounding box center [407, 193] width 814 height 386
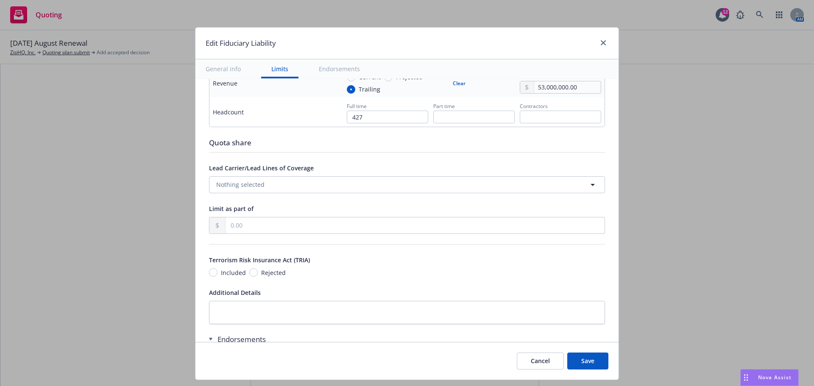
scroll to position [466, 0]
click at [209, 270] on input "Included" at bounding box center [213, 270] width 8 height 8
radio input "true"
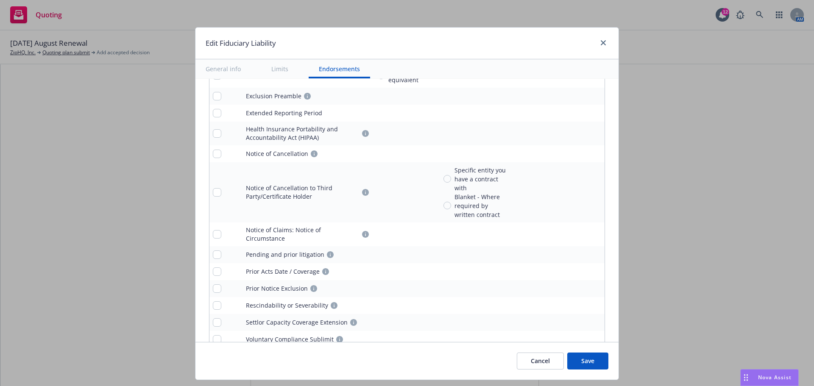
scroll to position [864, 0]
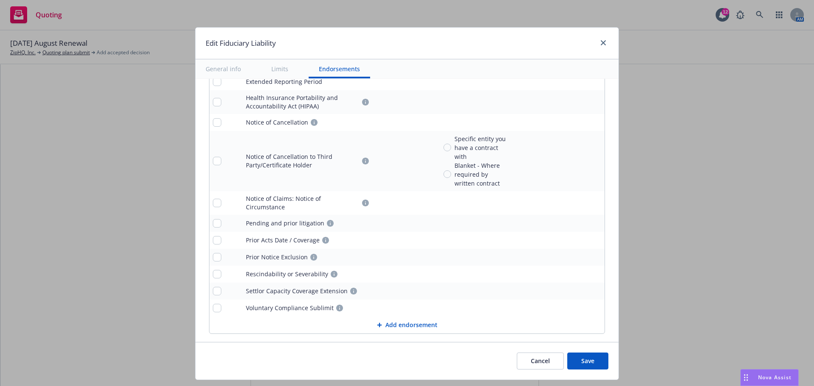
click at [596, 362] on button "Save" at bounding box center [587, 361] width 41 height 17
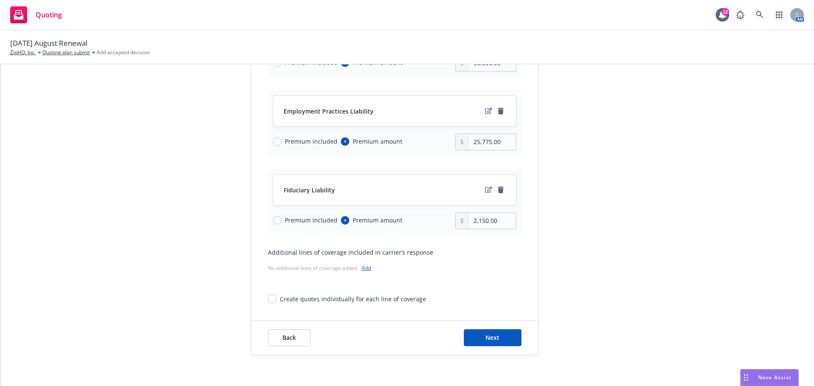
scroll to position [189, 0]
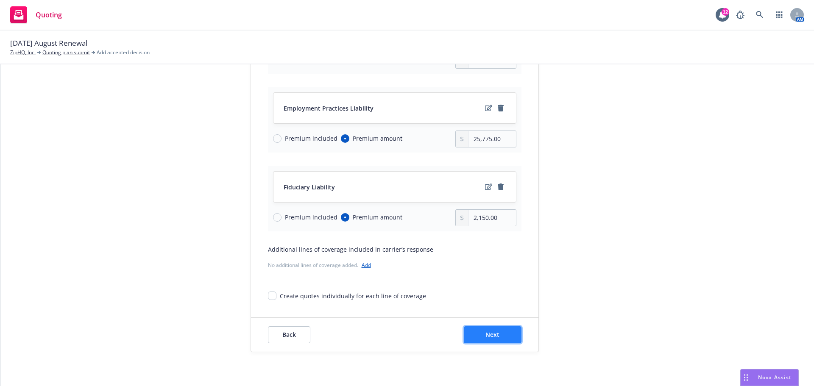
click at [495, 335] on span "Next" at bounding box center [492, 335] width 14 height 8
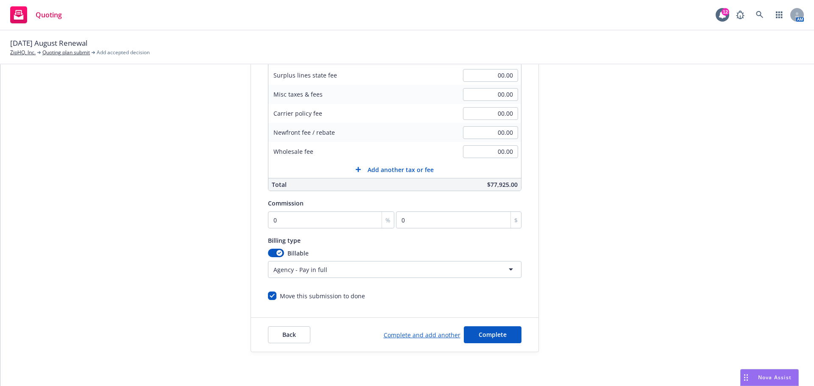
scroll to position [180, 0]
click at [281, 220] on input "0" at bounding box center [331, 219] width 127 height 17
type input "1"
type input "779.25"
type input "16"
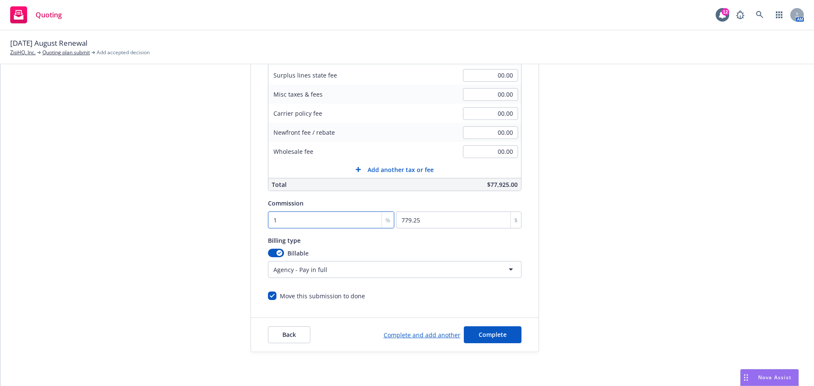
type input "12468"
type input "16.5"
type input "12857.63"
type input "16.5"
click at [202, 215] on div "Quote initiation Coverage selection 3 Billing info" at bounding box center [186, 135] width 93 height 433
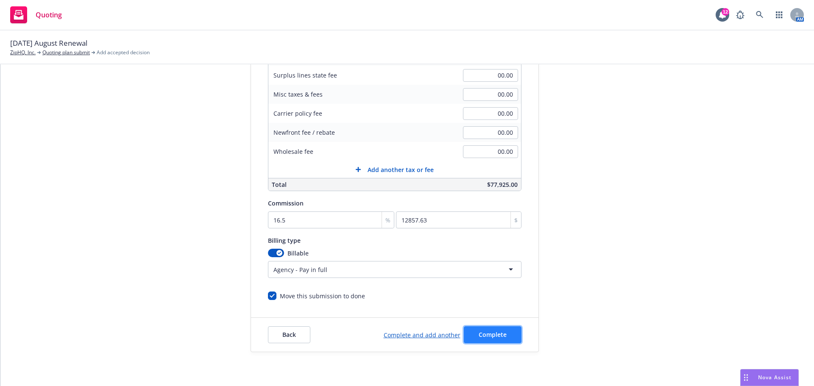
click at [494, 336] on span "Complete" at bounding box center [492, 335] width 28 height 8
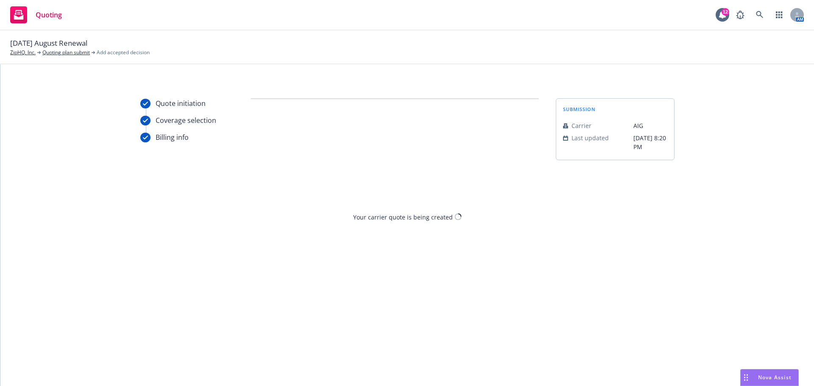
scroll to position [0, 0]
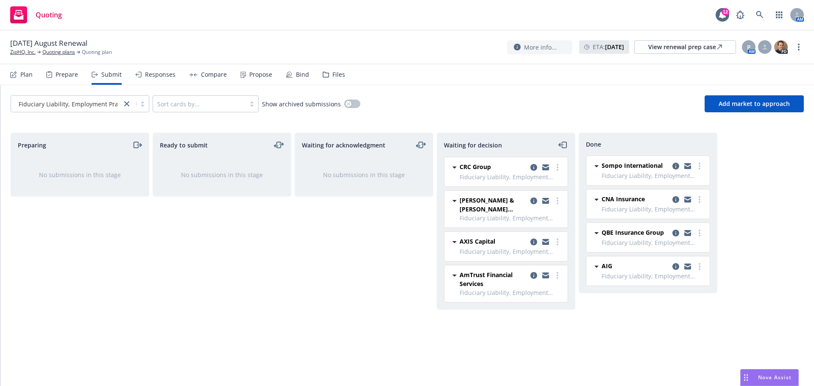
click at [208, 75] on div "Compare" at bounding box center [214, 74] width 26 height 7
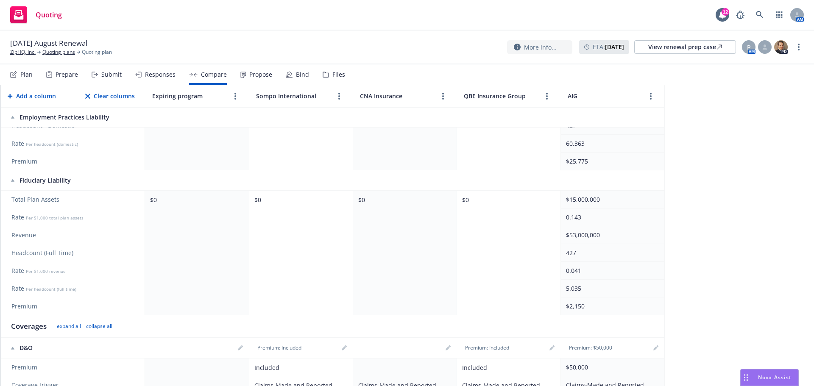
scroll to position [339, 0]
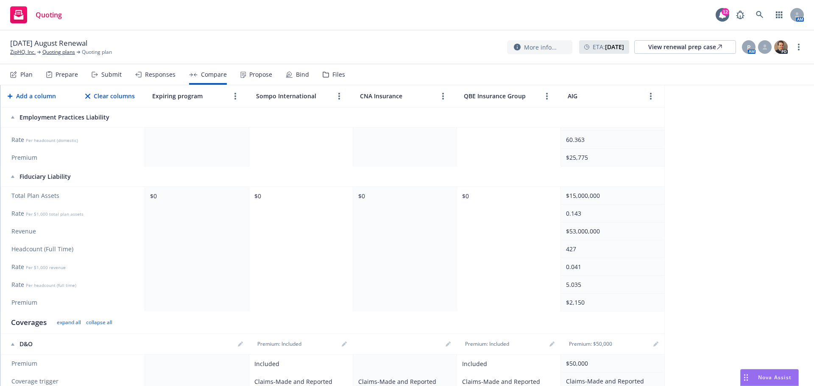
click at [212, 196] on div "$0" at bounding box center [195, 196] width 90 height 9
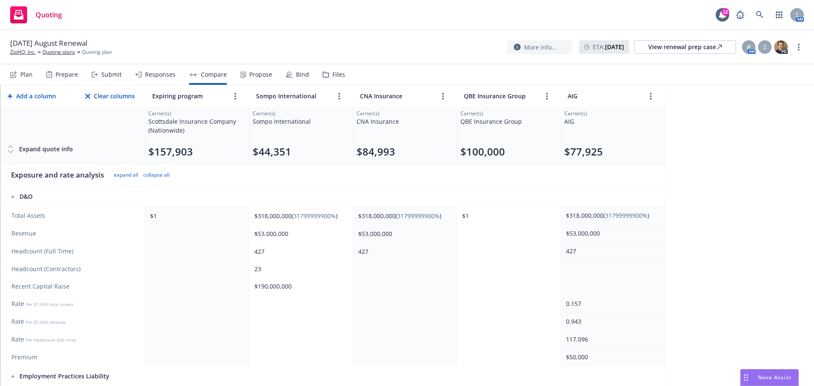
scroll to position [0, 0]
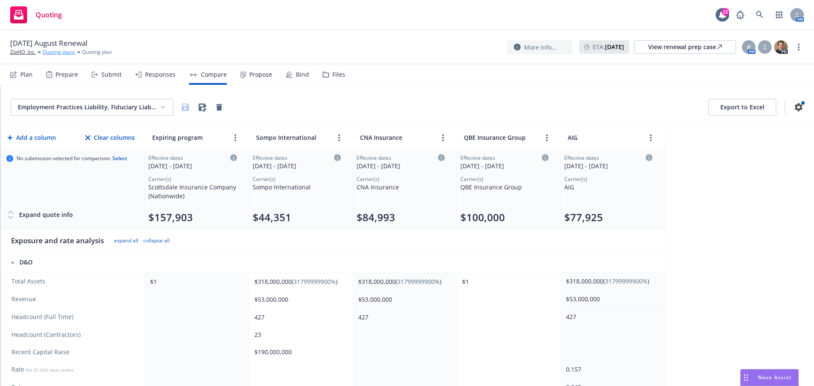
click at [58, 52] on link "Quoting plans" at bounding box center [58, 52] width 33 height 8
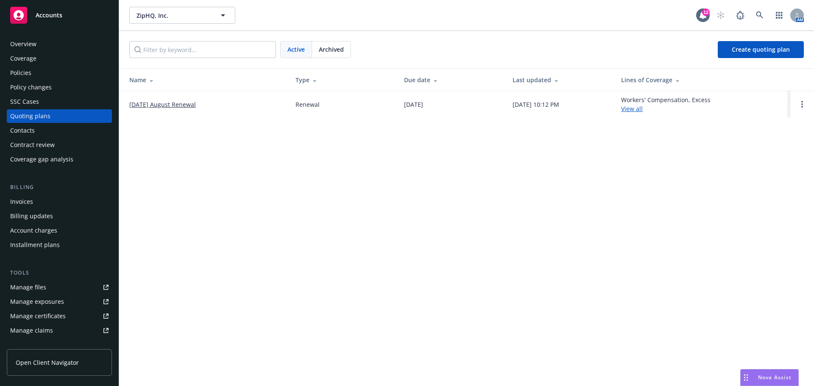
click at [160, 105] on link "[DATE] August Renewal" at bounding box center [162, 104] width 67 height 9
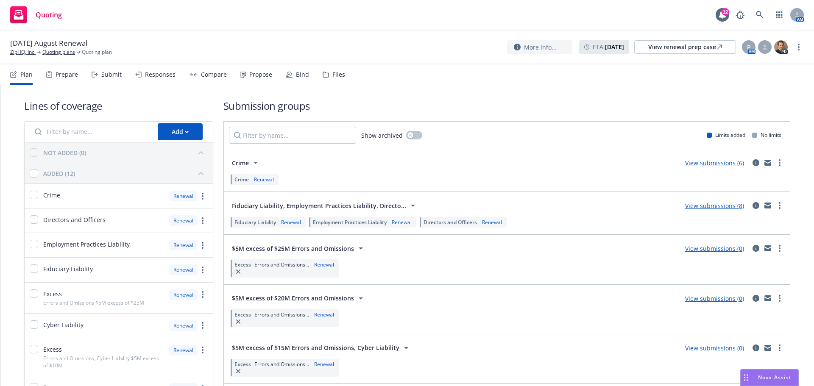
click at [700, 206] on link "View submissions (8)" at bounding box center [714, 206] width 59 height 8
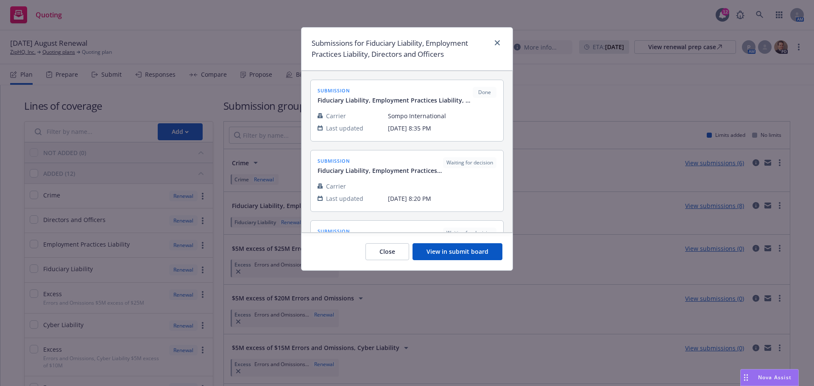
click at [472, 253] on button "View in submit board" at bounding box center [457, 251] width 90 height 17
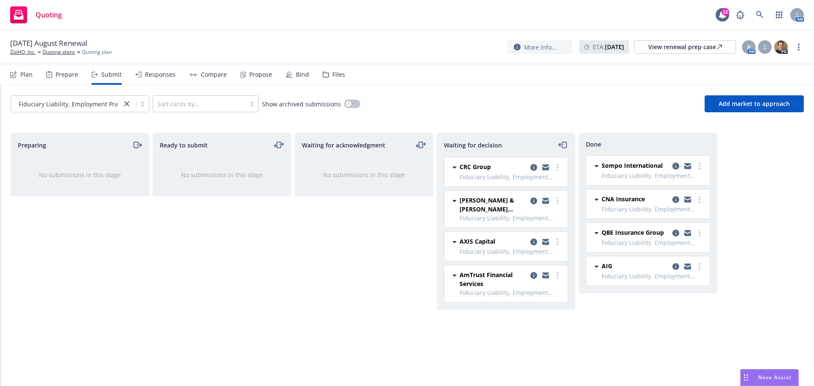
click at [676, 169] on icon "copy logging email" at bounding box center [675, 166] width 7 height 7
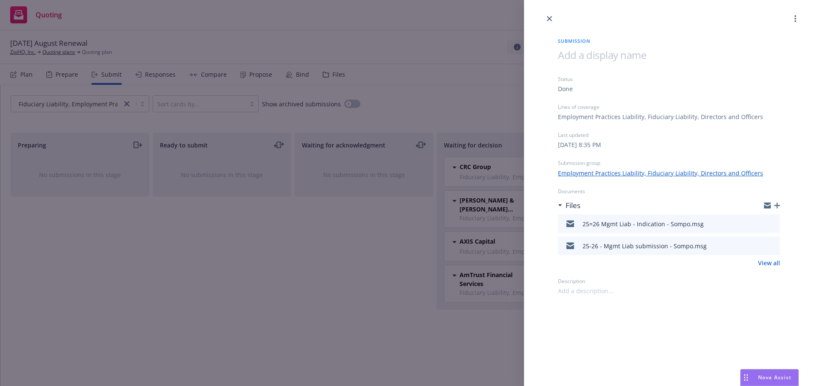
click at [758, 225] on icon "download file" at bounding box center [757, 222] width 7 height 7
click at [550, 19] on icon "close" at bounding box center [549, 18] width 5 height 5
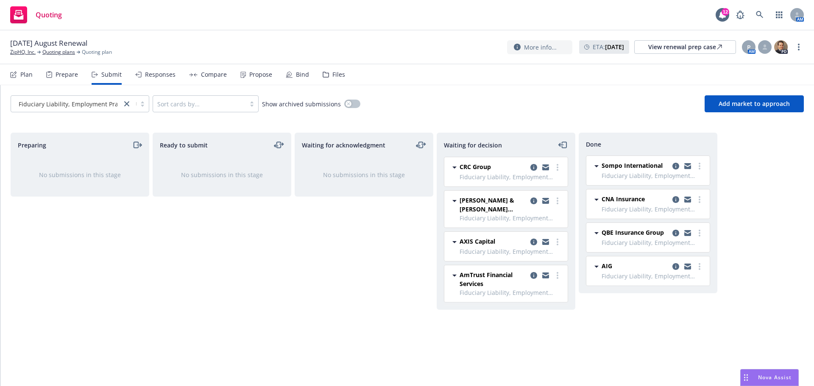
drag, startPoint x: 263, startPoint y: 272, endPoint x: 265, endPoint y: 264, distance: 7.6
click at [263, 271] on div "Ready to submit No submissions in this stage" at bounding box center [222, 251] width 139 height 236
click at [50, 18] on span "Quoting" at bounding box center [49, 14] width 26 height 7
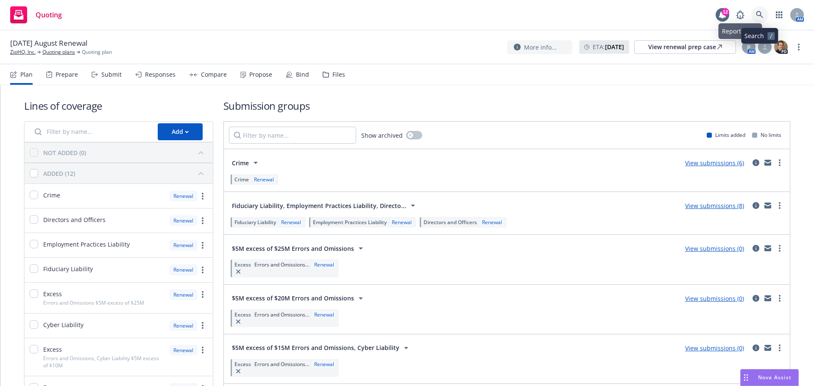
click at [757, 14] on icon at bounding box center [760, 15] width 8 height 8
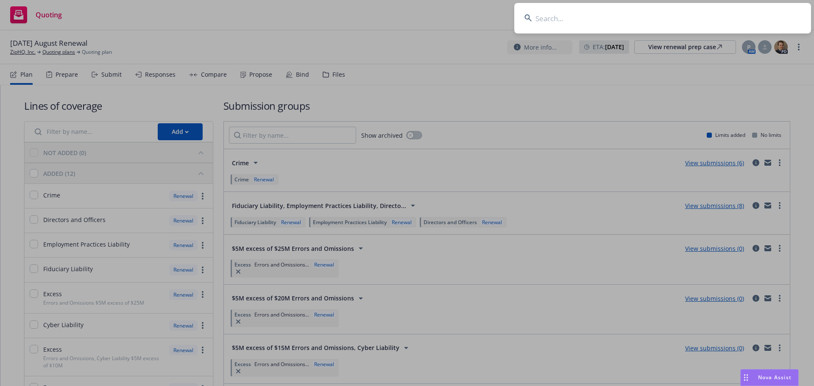
click at [564, 12] on input at bounding box center [662, 18] width 297 height 31
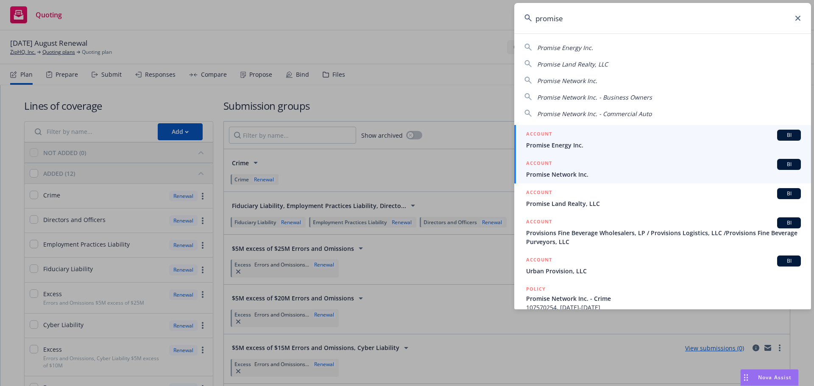
type input "promise"
click at [574, 173] on span "Promise Network Inc." at bounding box center [663, 174] width 275 height 9
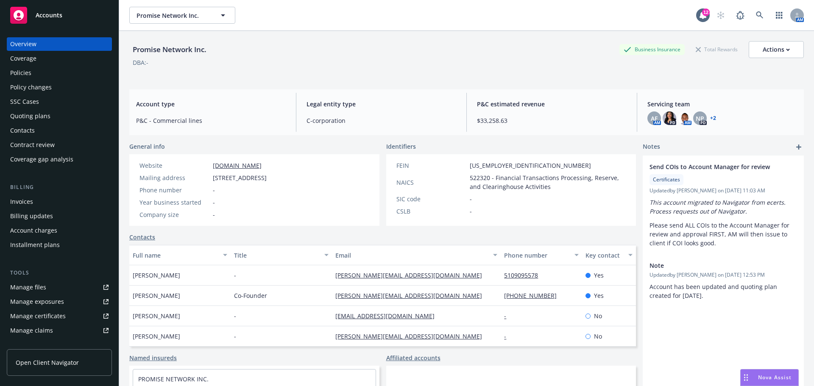
click at [29, 75] on div "Policies" at bounding box center [20, 73] width 21 height 14
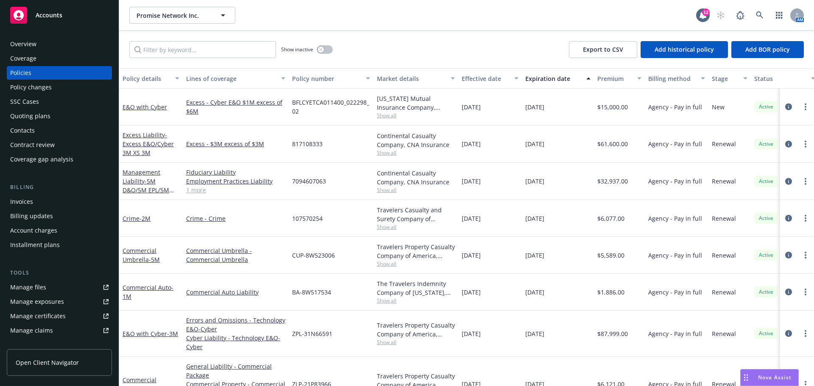
click at [51, 15] on span "Accounts" at bounding box center [49, 15] width 27 height 7
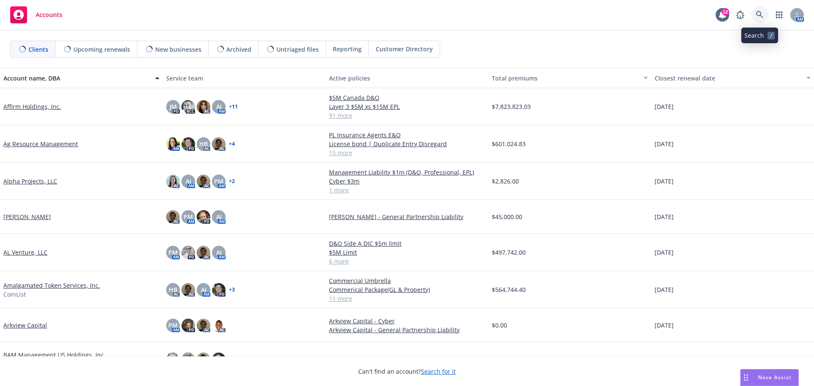
click at [760, 12] on icon at bounding box center [760, 15] width 8 height 8
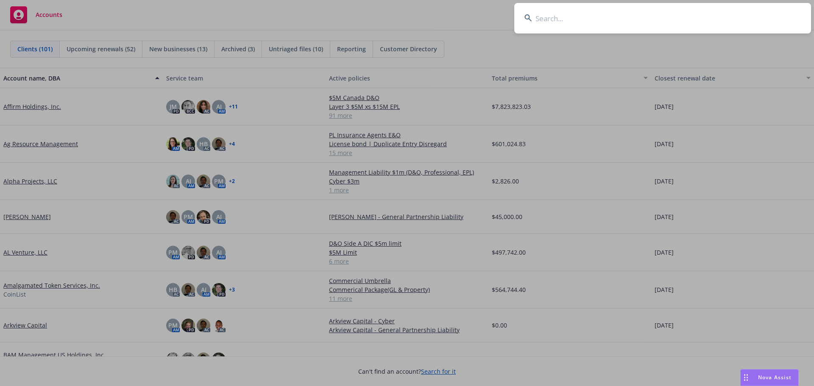
click at [567, 19] on input at bounding box center [662, 18] width 297 height 31
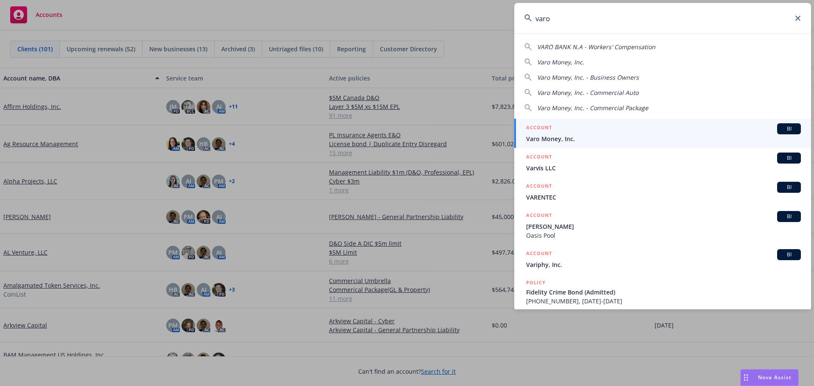
type input "varo"
click at [565, 134] on span "Varo Money, Inc." at bounding box center [663, 138] width 275 height 9
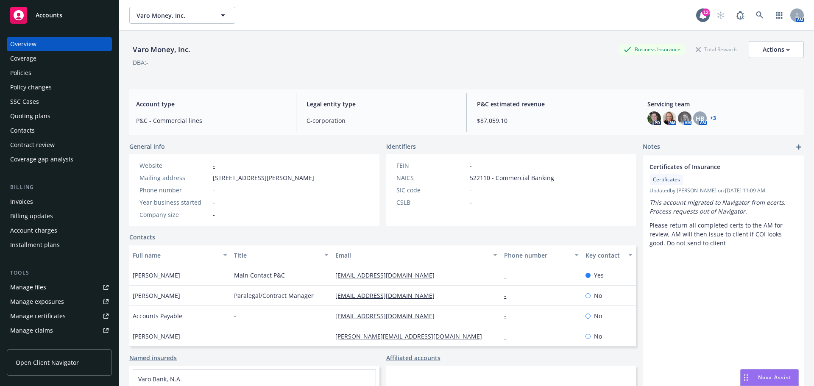
click at [22, 73] on div "Policies" at bounding box center [20, 73] width 21 height 14
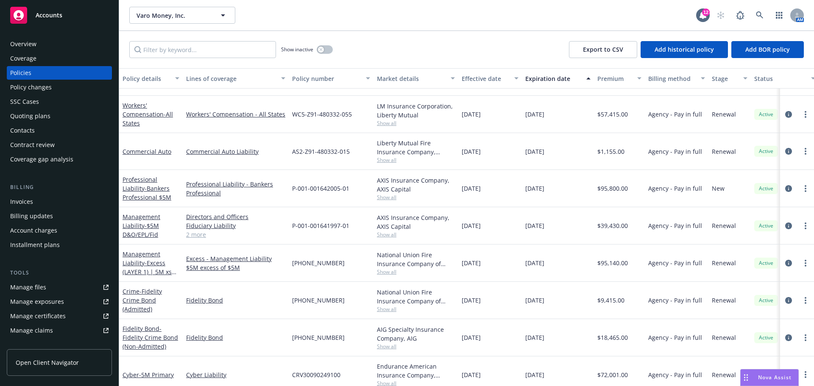
scroll to position [281, 0]
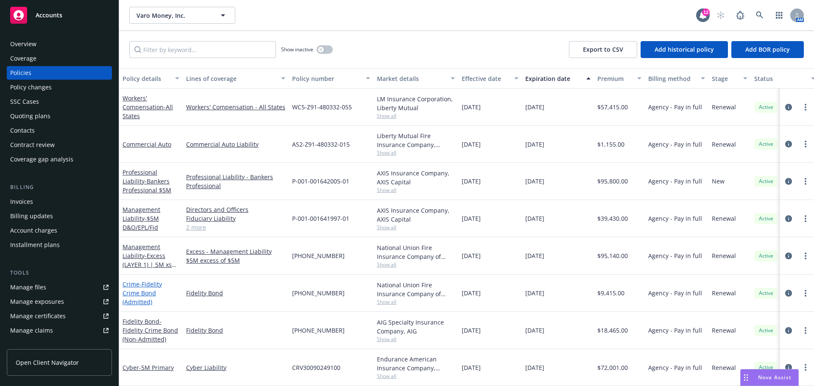
click at [148, 285] on span "- Fidelity Crime Bond (Admitted)" at bounding box center [141, 293] width 39 height 26
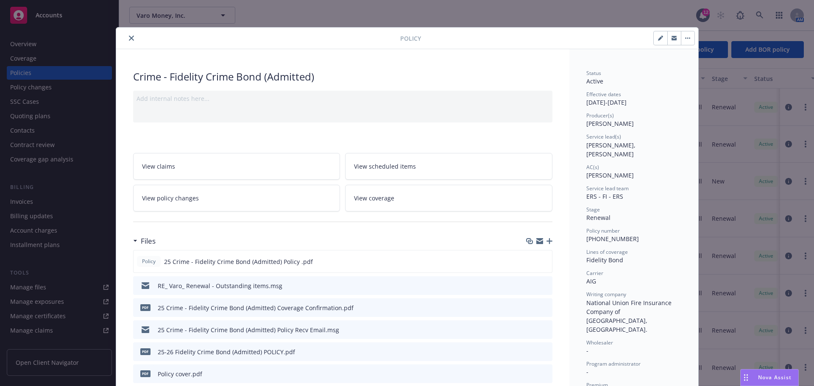
click at [129, 40] on icon "close" at bounding box center [131, 38] width 5 height 5
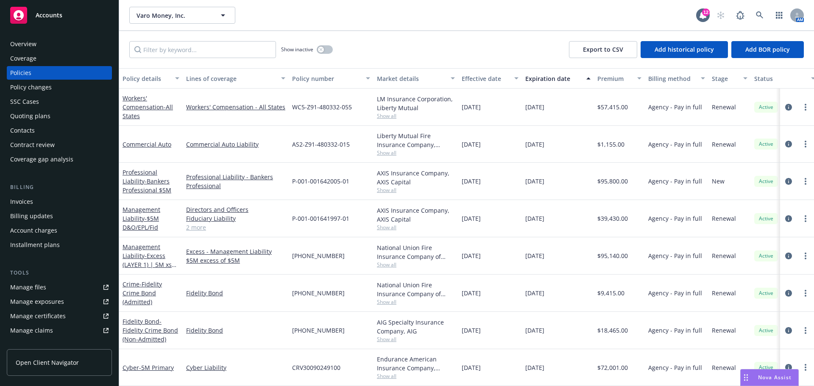
scroll to position [238, 0]
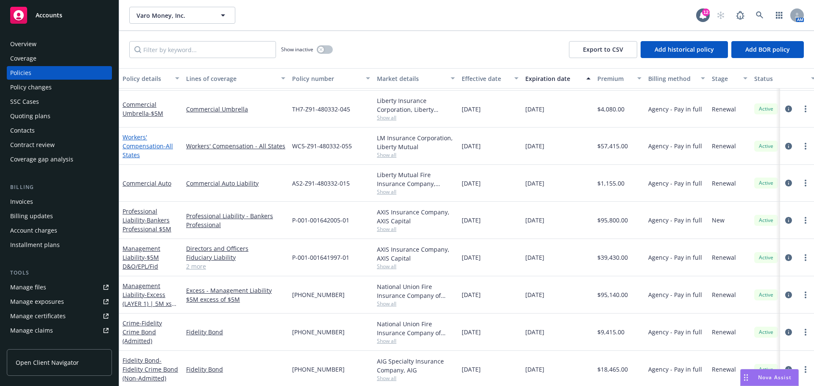
click at [154, 147] on link "Workers' Compensation - All States" at bounding box center [147, 146] width 50 height 26
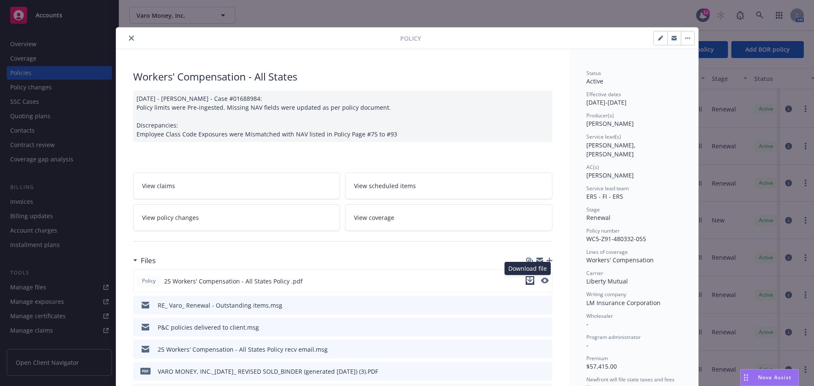
click at [527, 282] on icon "download file" at bounding box center [529, 280] width 7 height 7
click at [126, 36] on button "close" at bounding box center [131, 38] width 10 height 10
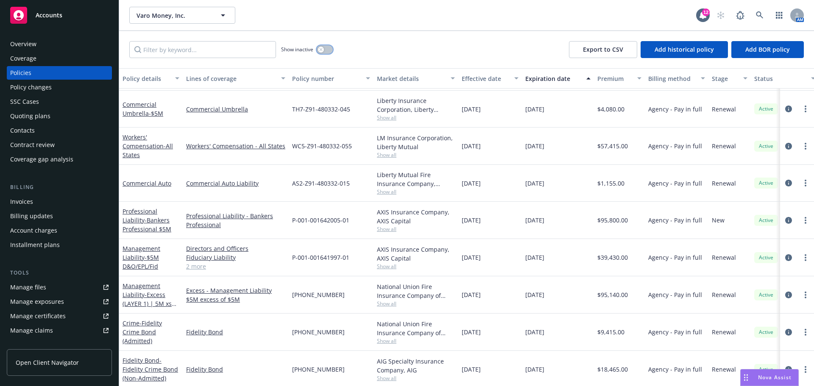
click at [328, 50] on button "button" at bounding box center [325, 49] width 16 height 8
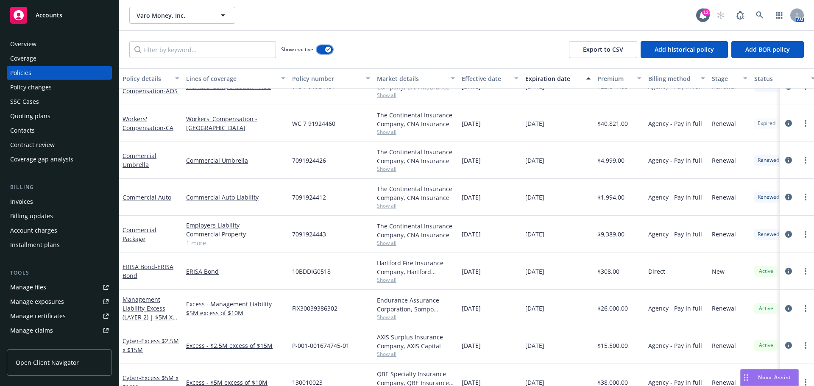
scroll to position [1950, 0]
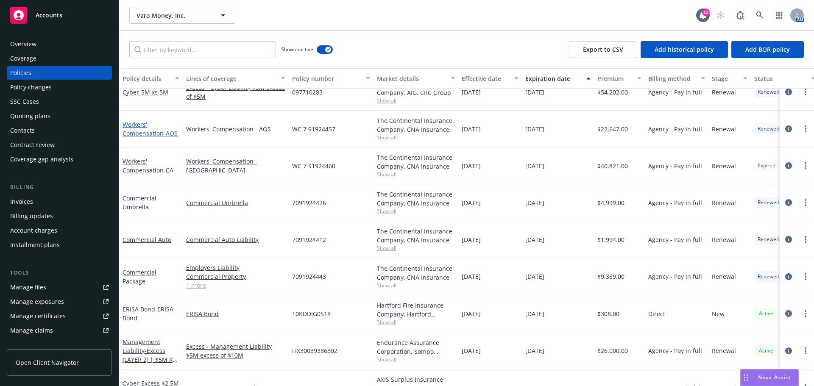
click at [146, 127] on link "Workers' Compensation - AOS" at bounding box center [149, 128] width 55 height 17
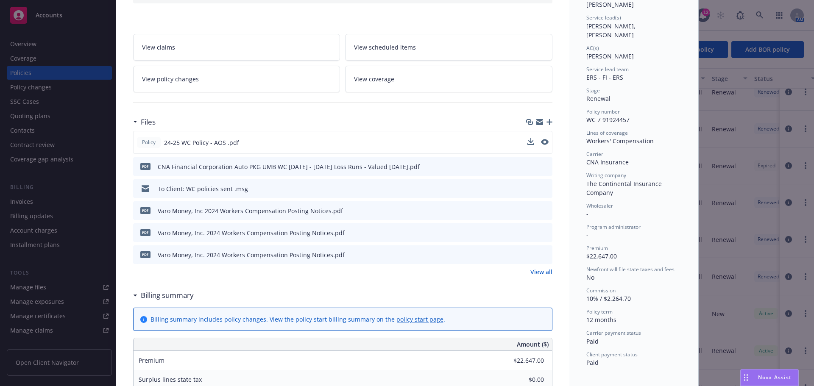
scroll to position [127, 0]
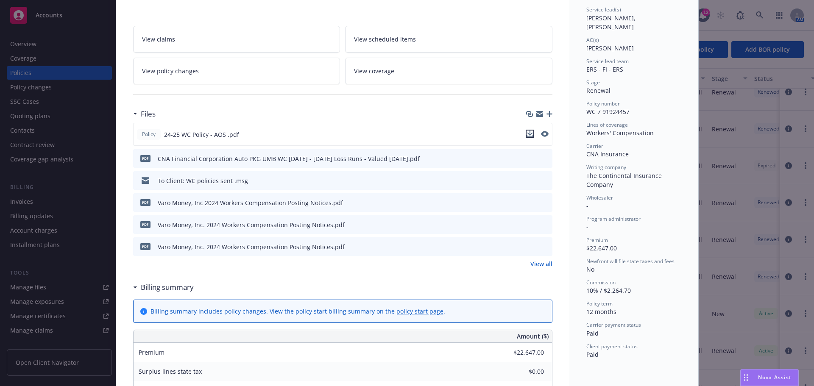
click at [526, 135] on icon "download file" at bounding box center [529, 134] width 7 height 7
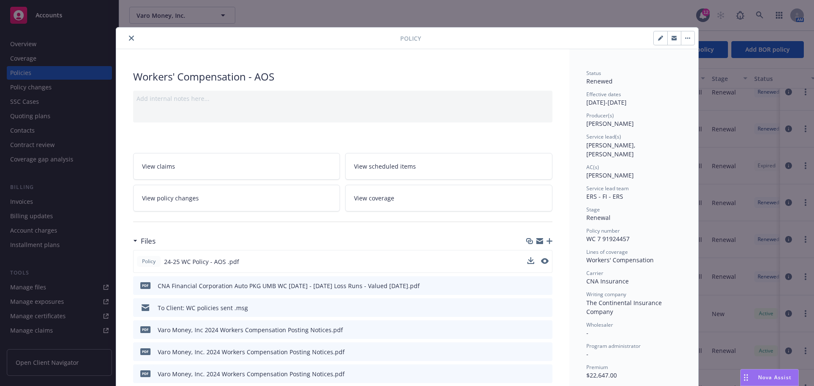
click at [130, 38] on icon "close" at bounding box center [131, 38] width 5 height 5
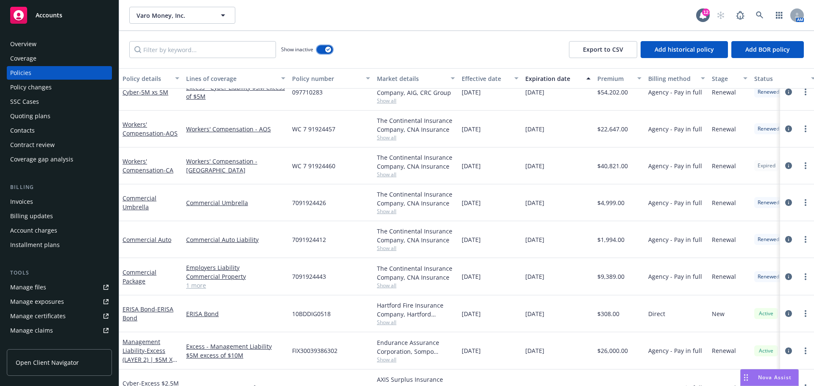
click at [325, 47] on button "button" at bounding box center [325, 49] width 16 height 8
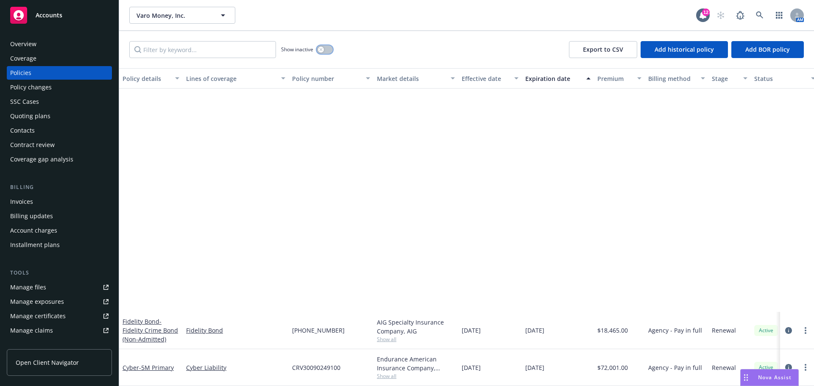
scroll to position [258, 0]
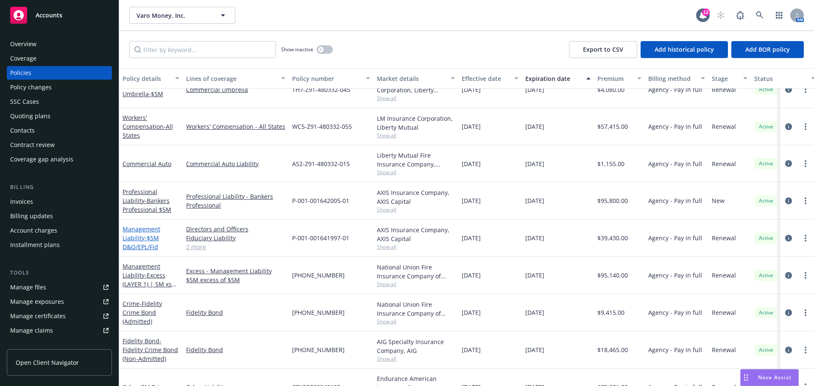
click at [142, 241] on link "Management Liability - $5M D&O/EPL/Fid" at bounding box center [141, 238] width 38 height 26
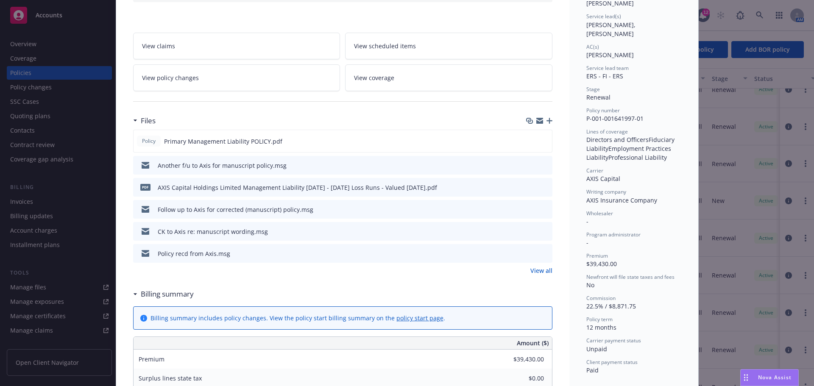
scroll to position [127, 0]
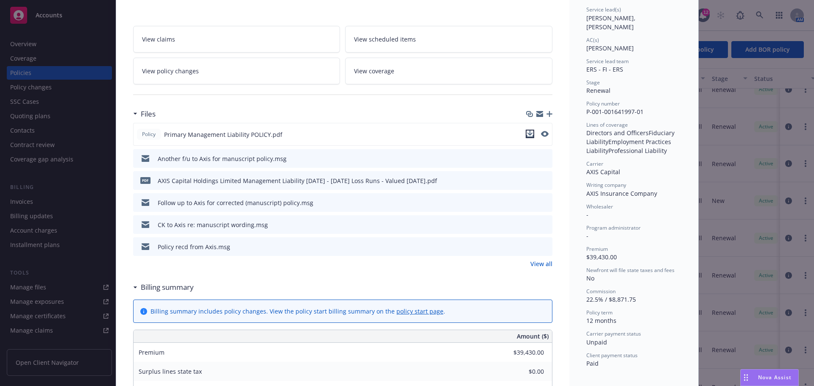
click at [527, 136] on icon "download file" at bounding box center [529, 134] width 7 height 7
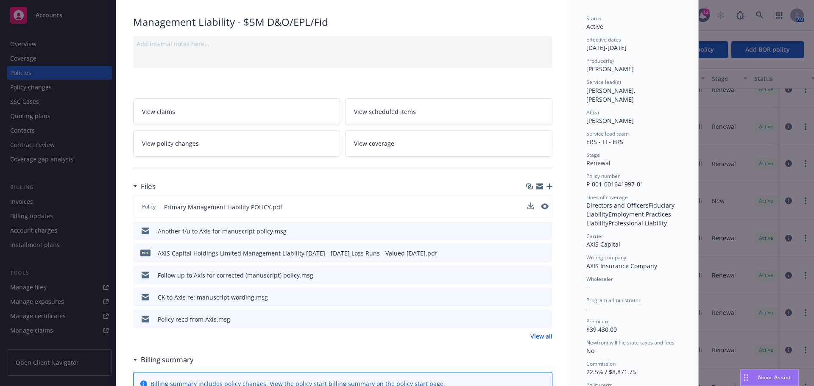
scroll to position [0, 0]
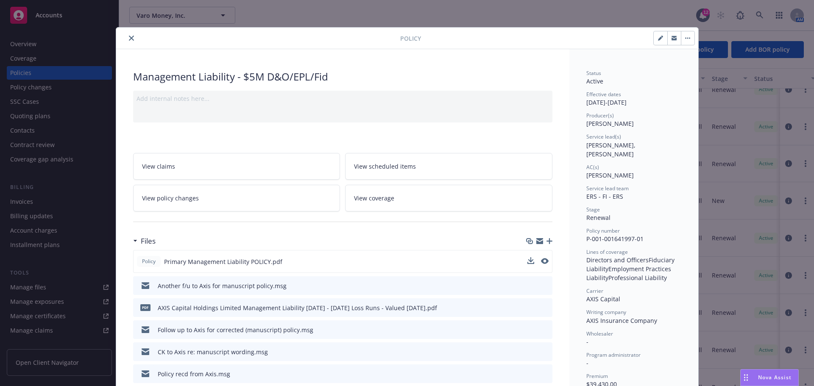
click at [129, 39] on icon "close" at bounding box center [131, 38] width 5 height 5
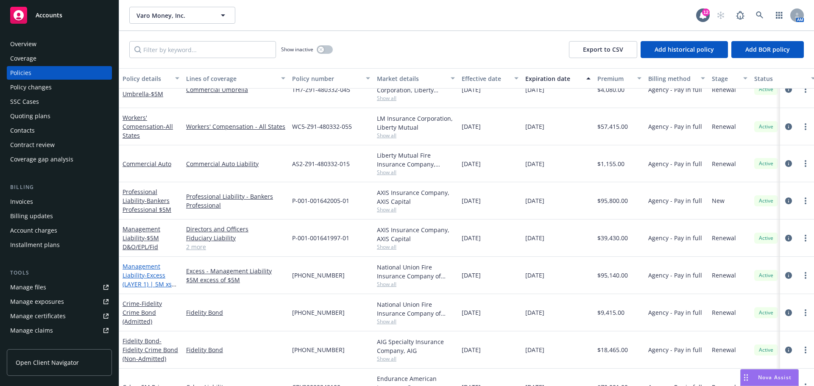
click at [150, 275] on span "- Excess (LAYER 1) | 5M xs 5M" at bounding box center [149, 284] width 54 height 26
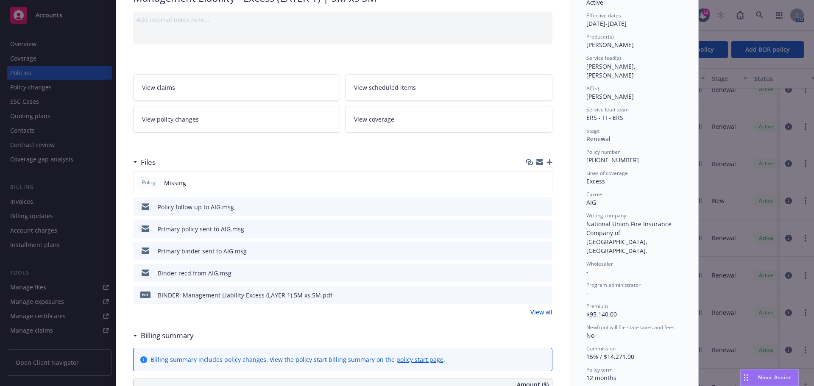
scroll to position [85, 0]
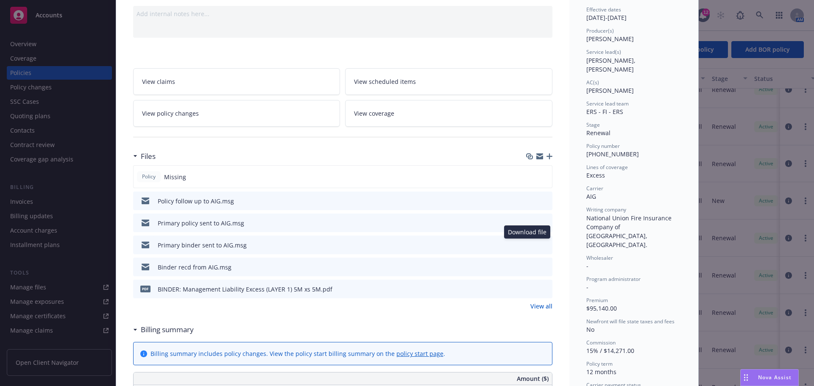
click at [528, 246] on icon "download file" at bounding box center [530, 244] width 7 height 7
click at [527, 269] on icon "download file" at bounding box center [530, 266] width 7 height 7
click at [527, 289] on icon "download file" at bounding box center [530, 288] width 7 height 7
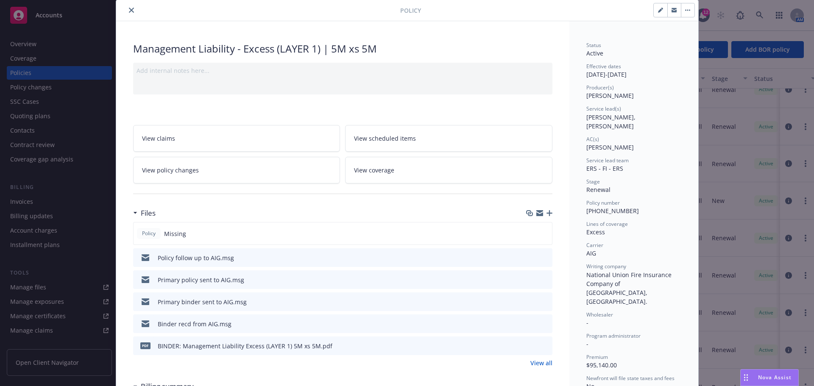
scroll to position [0, 0]
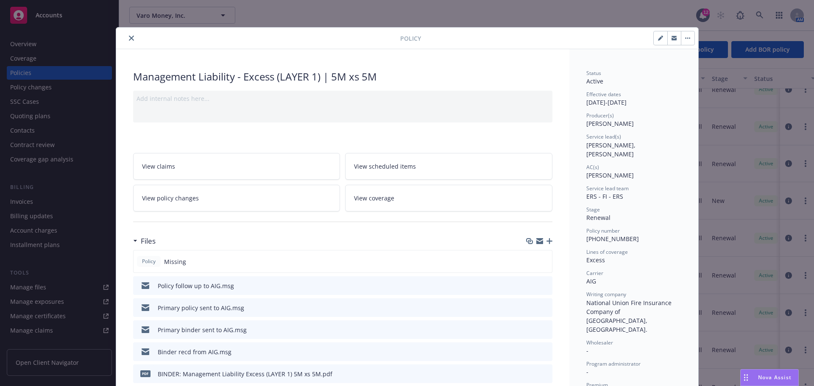
click at [129, 38] on icon "close" at bounding box center [131, 38] width 5 height 5
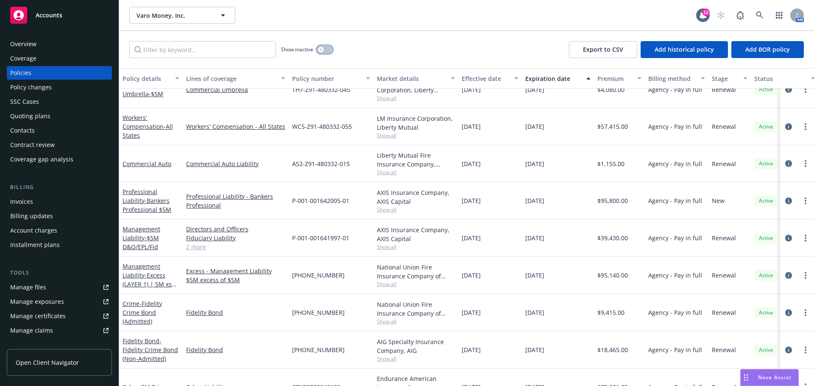
click at [326, 50] on button "button" at bounding box center [325, 49] width 16 height 8
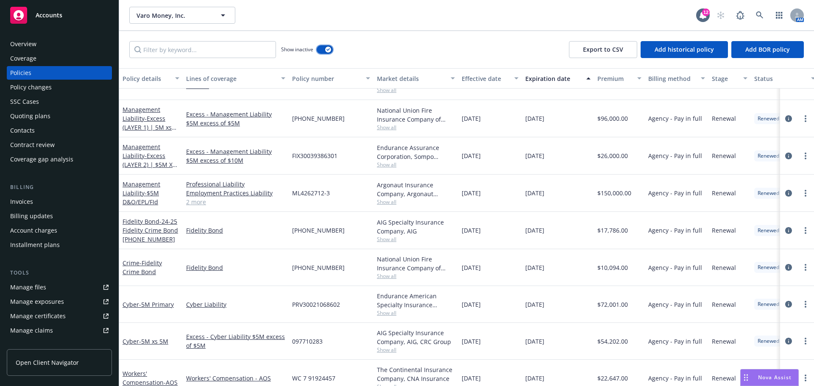
scroll to position [1728, 0]
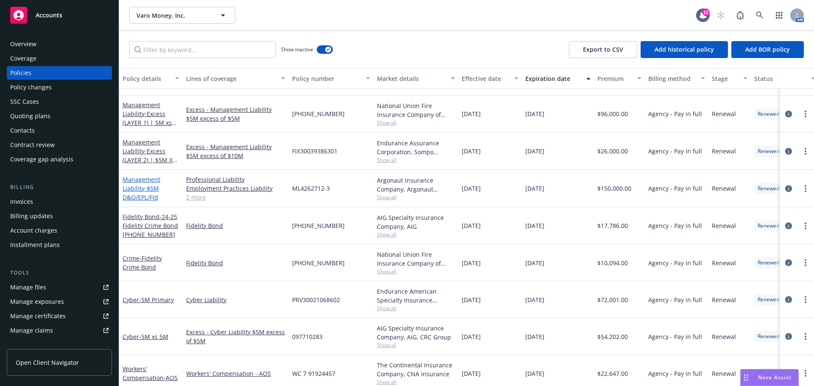
click at [147, 190] on span "- $5M D&O/EPL/FId" at bounding box center [140, 192] width 36 height 17
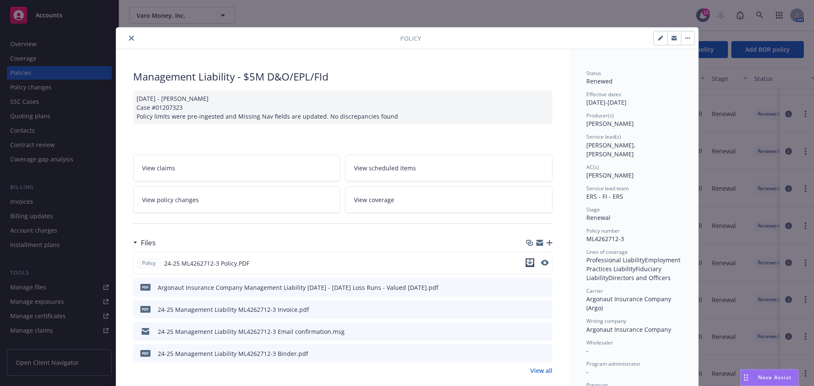
click at [528, 264] on icon "download file" at bounding box center [529, 262] width 7 height 7
click at [129, 38] on icon "close" at bounding box center [131, 38] width 5 height 5
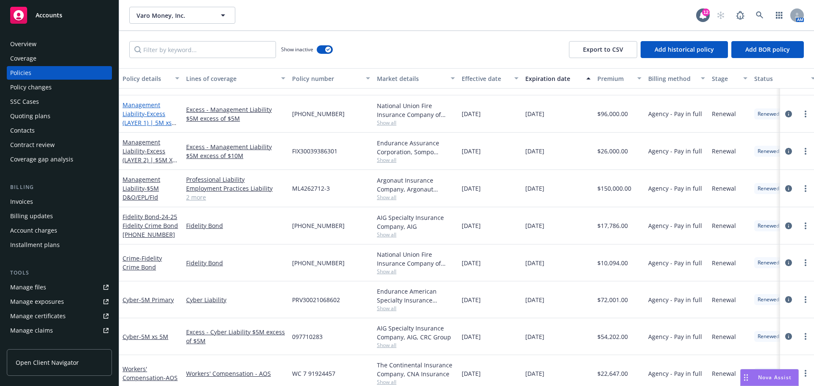
click at [150, 116] on span "- Excess (LAYER 1) | 5M xs 5M" at bounding box center [149, 123] width 54 height 26
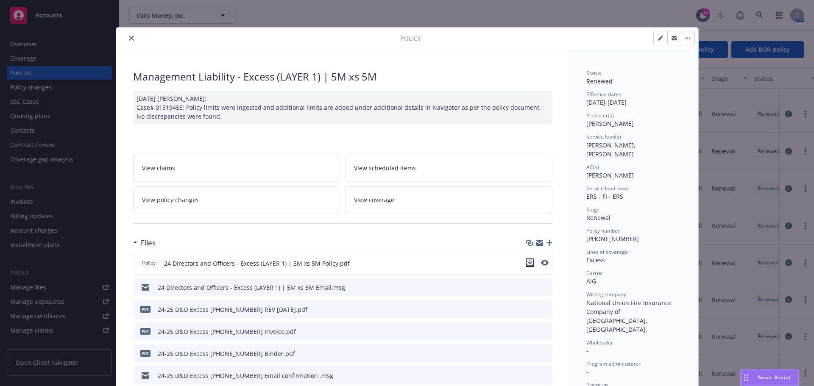
click at [528, 265] on icon "download file" at bounding box center [529, 262] width 7 height 7
click at [129, 38] on icon "close" at bounding box center [131, 38] width 5 height 5
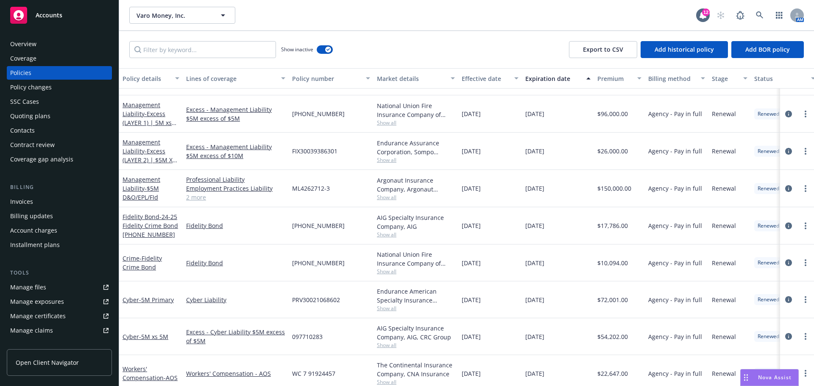
click at [48, 16] on span "Accounts" at bounding box center [49, 15] width 27 height 7
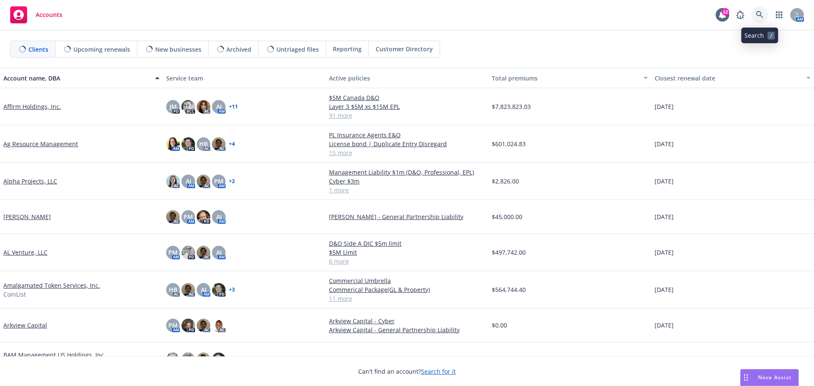
click at [762, 12] on icon at bounding box center [760, 15] width 8 height 8
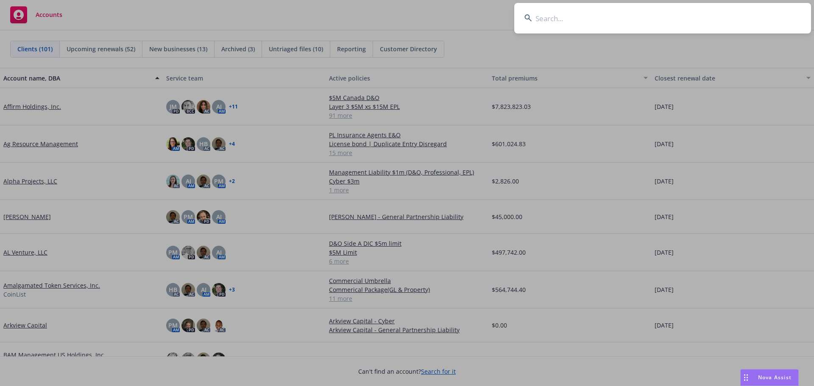
click at [547, 23] on input at bounding box center [662, 18] width 297 height 31
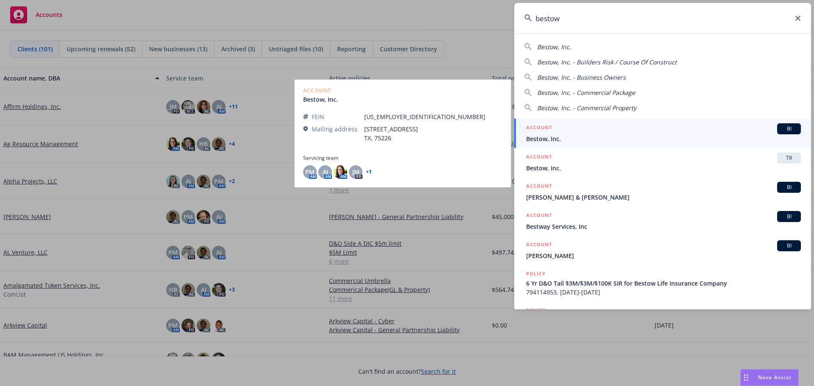
type input "bestow"
click at [563, 136] on span "Bestow, Inc." at bounding box center [663, 138] width 275 height 9
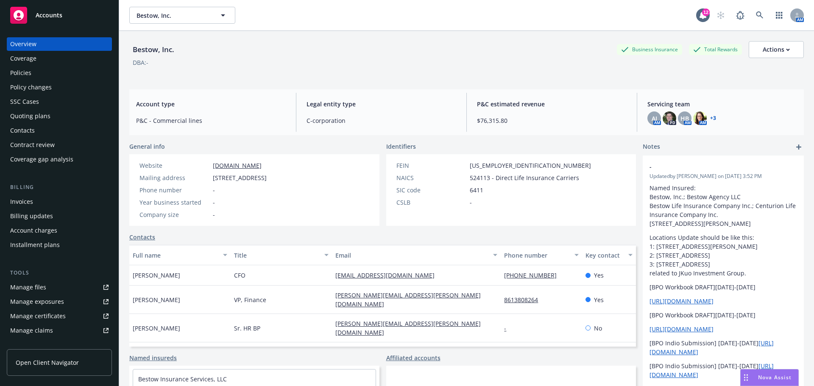
click at [29, 144] on div "Contract review" at bounding box center [32, 145] width 44 height 14
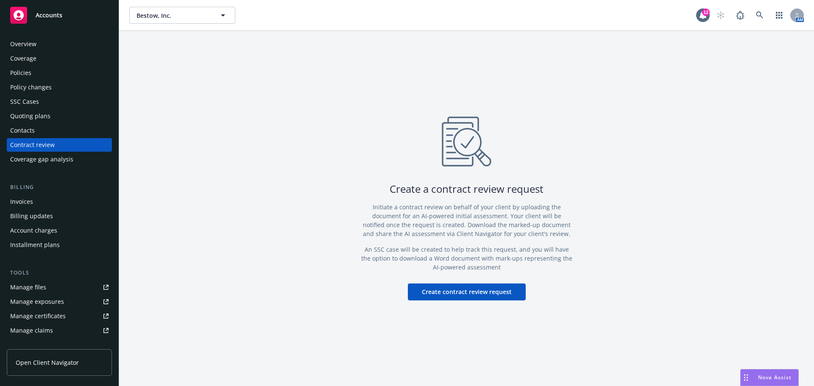
click at [465, 295] on button "Create contract review request" at bounding box center [467, 291] width 118 height 17
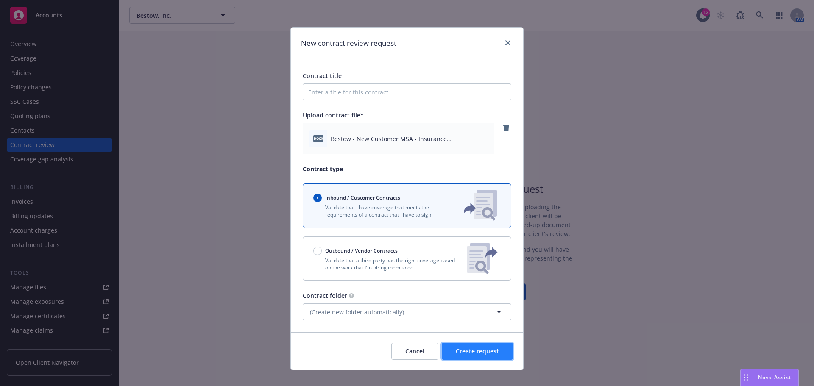
click at [472, 350] on span "Create request" at bounding box center [477, 351] width 43 height 8
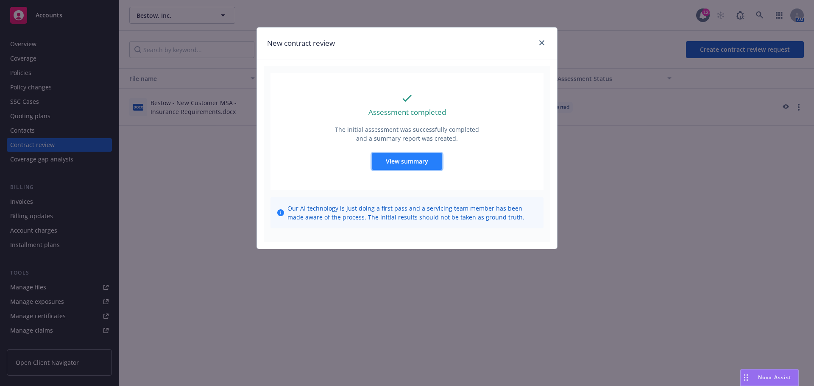
click at [403, 160] on span "View summary" at bounding box center [407, 161] width 42 height 8
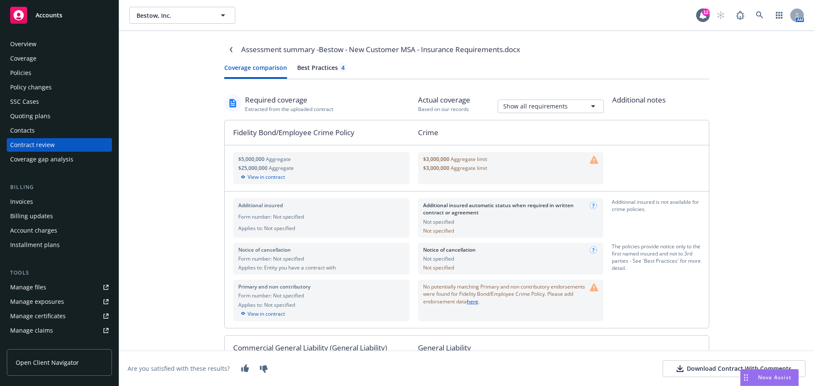
click at [320, 69] on div "Best Practices 4" at bounding box center [321, 67] width 49 height 9
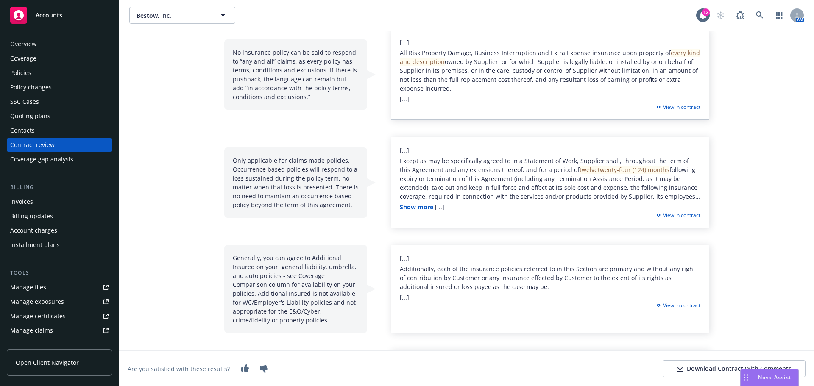
scroll to position [85, 0]
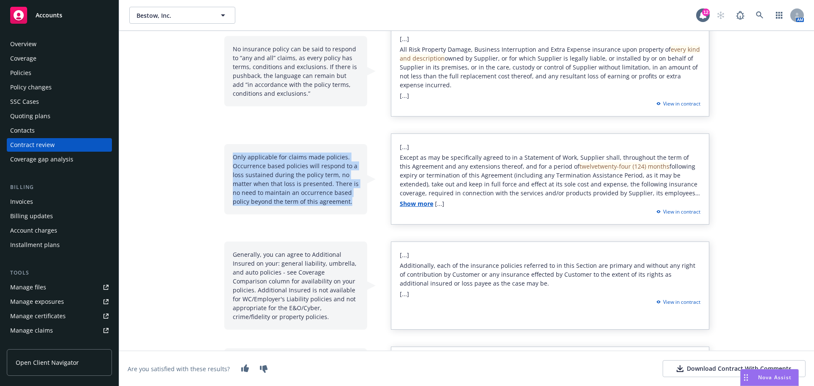
drag, startPoint x: 231, startPoint y: 156, endPoint x: 346, endPoint y: 201, distance: 123.9
click at [346, 201] on div "Only applicable for claims made policies. Occurrence based policies will respon…" at bounding box center [295, 179] width 143 height 70
copy div "Only applicable for claims made policies. Occurrence based policies will respon…"
click at [157, 164] on div "Assessment summary - Bestow - New Customer MSA - Insurance Requirements.docx Co…" at bounding box center [466, 208] width 694 height 355
click at [212, 126] on div "Assessment summary - Bestow - New Customer MSA - Insurance Requirements.docx Co…" at bounding box center [466, 186] width 508 height 481
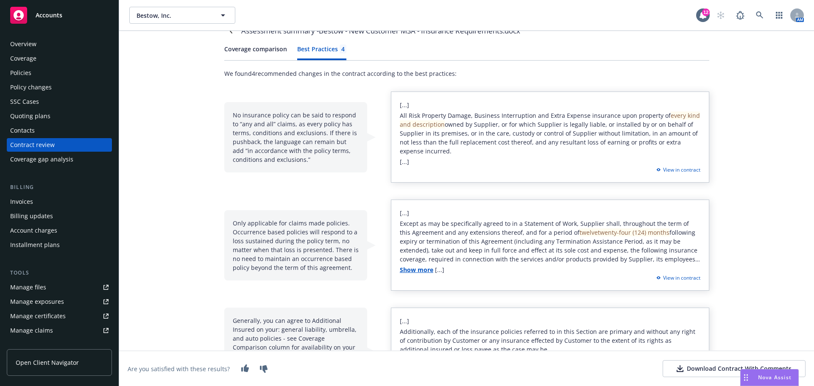
scroll to position [0, 0]
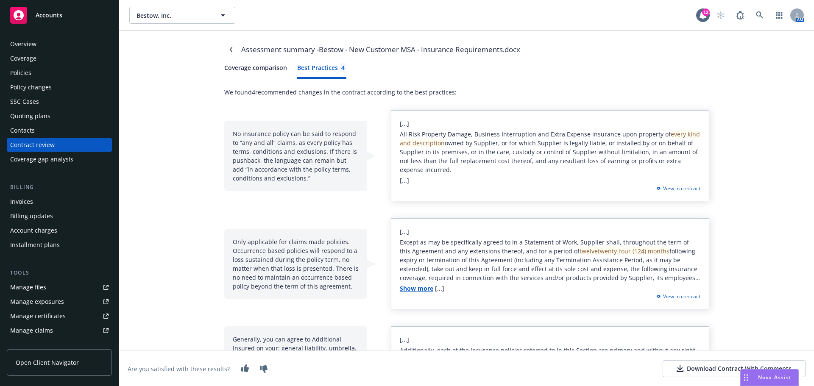
click at [25, 69] on div "Policies" at bounding box center [20, 73] width 21 height 14
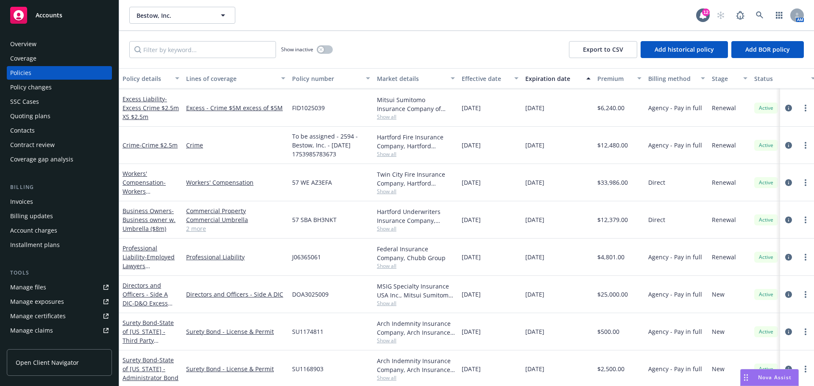
scroll to position [85, 0]
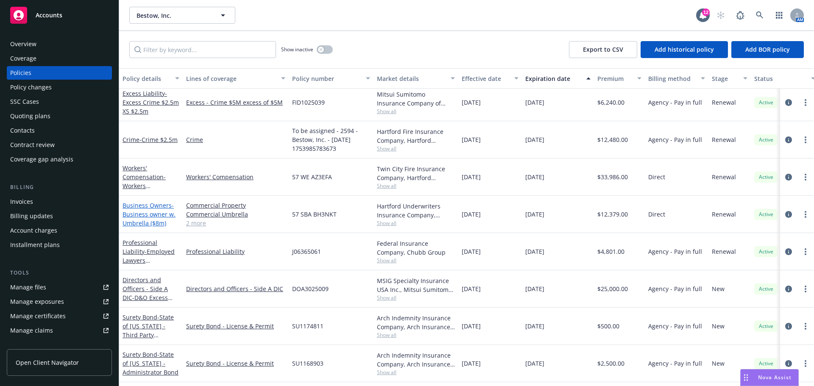
click at [150, 217] on span "- Business owner w. Umbrella ($8m)" at bounding box center [148, 214] width 53 height 26
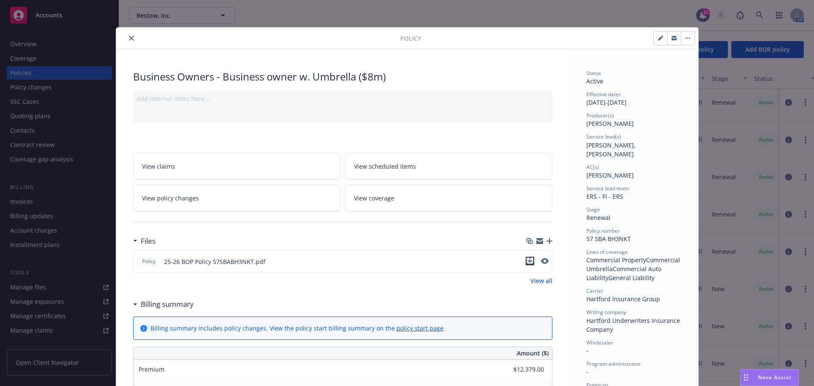
click at [526, 262] on icon "download file" at bounding box center [529, 261] width 7 height 7
click at [129, 38] on icon "close" at bounding box center [131, 38] width 5 height 5
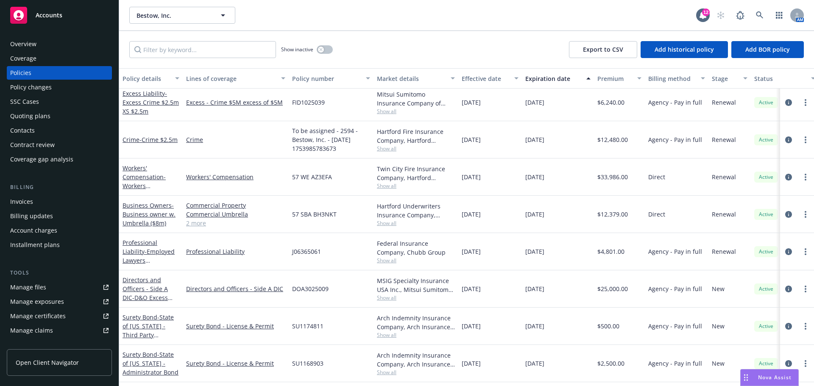
click at [30, 144] on div "Contract review" at bounding box center [32, 145] width 44 height 14
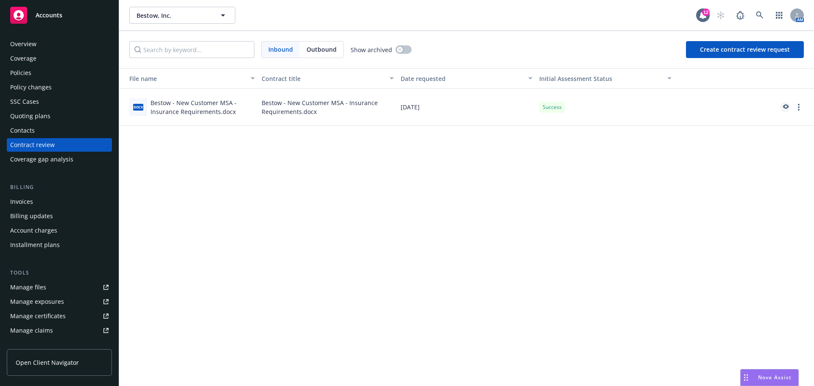
click at [786, 106] on icon "preview" at bounding box center [785, 107] width 8 height 6
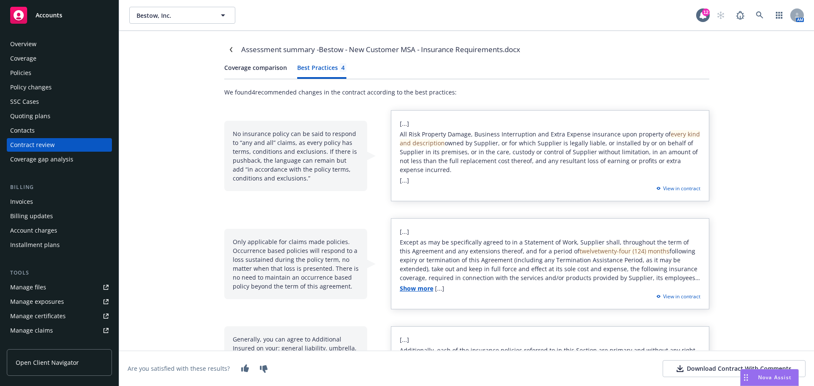
click at [321, 66] on div "Best Practices 4" at bounding box center [321, 67] width 49 height 9
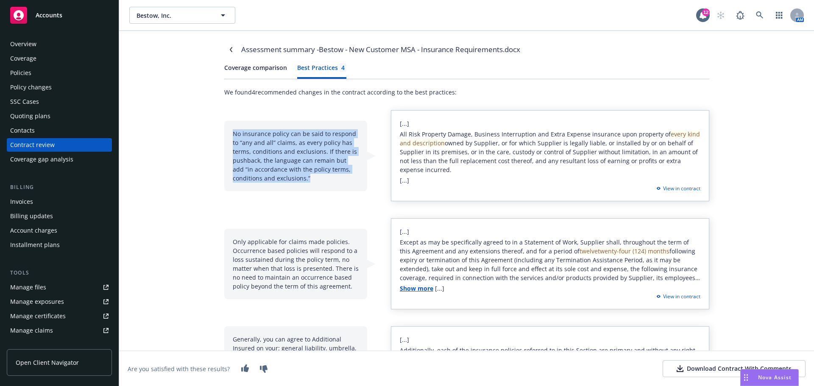
drag, startPoint x: 230, startPoint y: 133, endPoint x: 317, endPoint y: 177, distance: 97.0
click at [317, 177] on div "No insurance policy can be said to respond to “any and all” claims, as every po…" at bounding box center [295, 156] width 143 height 70
copy div "No insurance policy can be said to respond to “any and all” claims, as every po…"
click at [172, 196] on div "Assessment summary - Bestow - New Customer MSA - Insurance Requirements.docx Co…" at bounding box center [466, 208] width 694 height 355
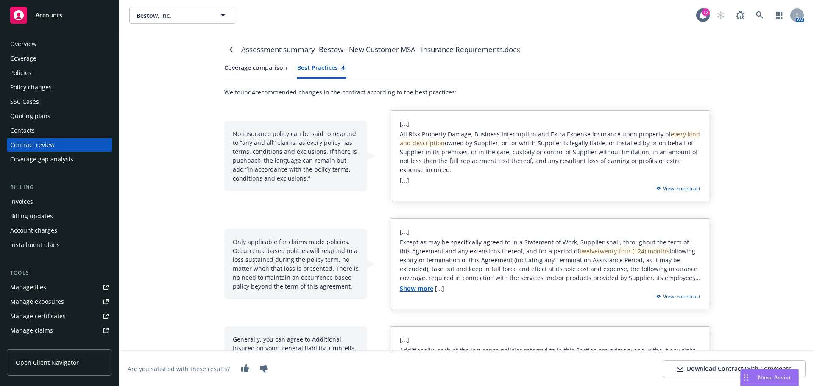
click at [25, 73] on div "Policies" at bounding box center [20, 73] width 21 height 14
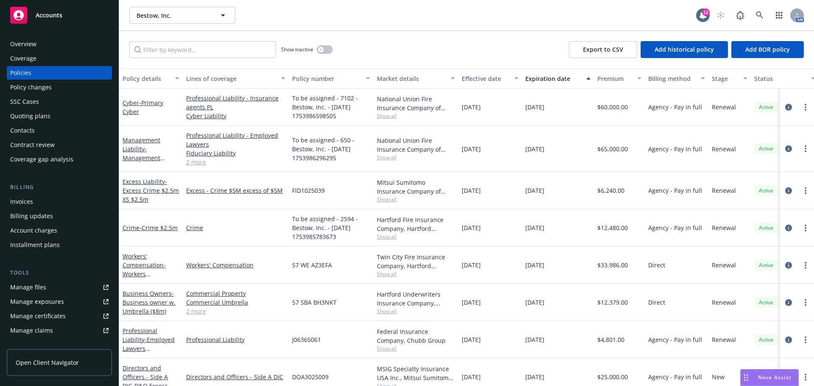
click at [197, 163] on link "2 more" at bounding box center [235, 162] width 99 height 9
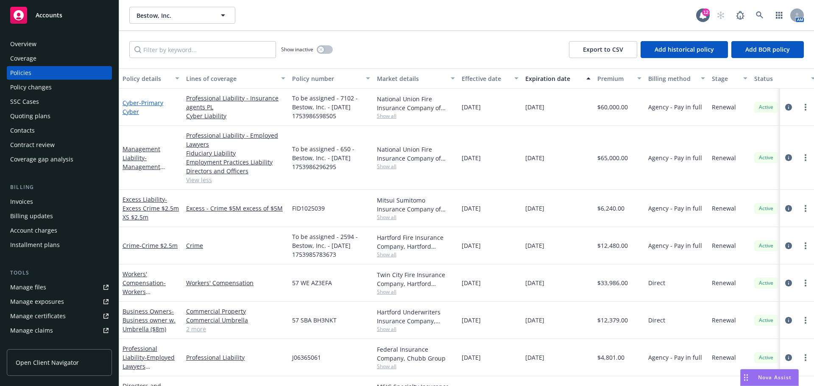
click at [131, 113] on span "- Primary Cyber" at bounding box center [142, 107] width 41 height 17
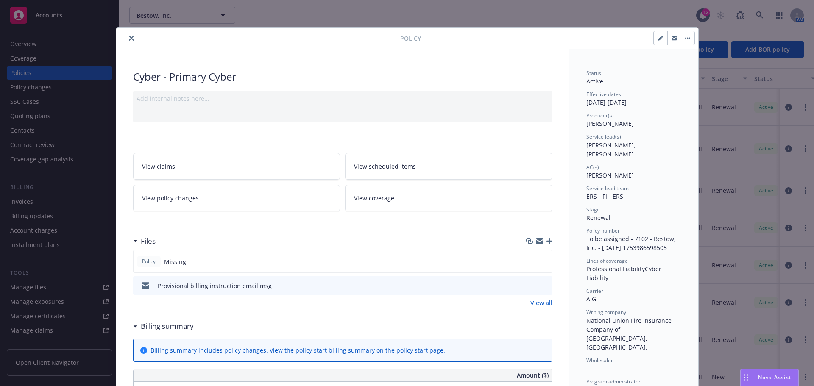
click at [129, 39] on icon "close" at bounding box center [131, 38] width 5 height 5
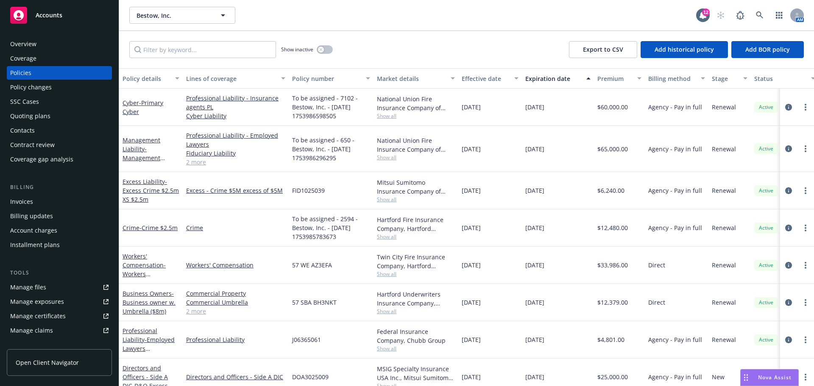
click at [33, 144] on div "Contract review" at bounding box center [32, 145] width 44 height 14
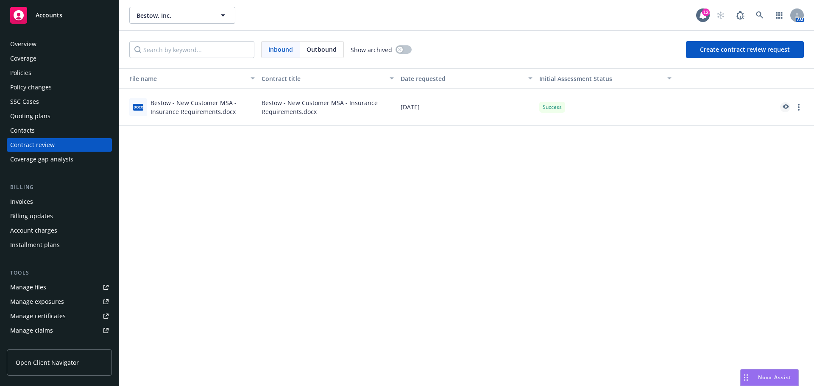
click at [786, 108] on icon "preview" at bounding box center [786, 106] width 6 height 5
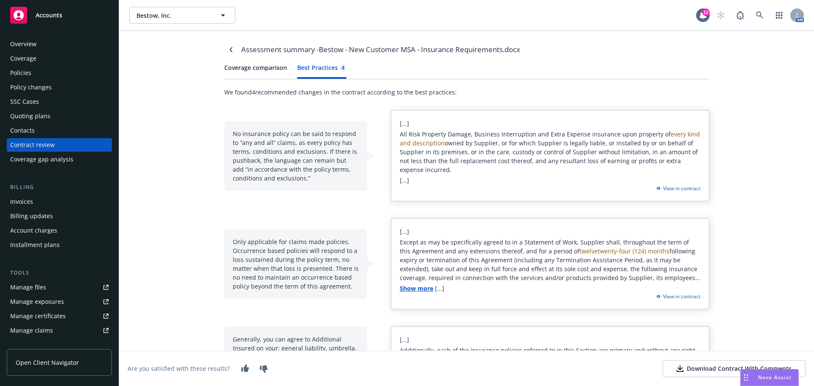
click at [323, 67] on div "Best Practices 4" at bounding box center [321, 67] width 49 height 9
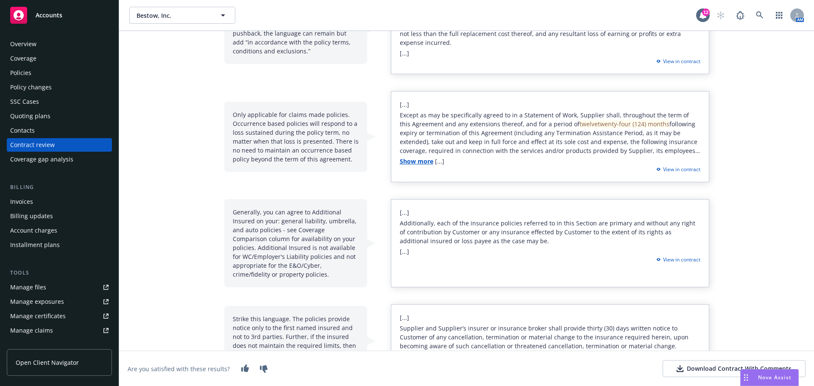
scroll to position [161, 0]
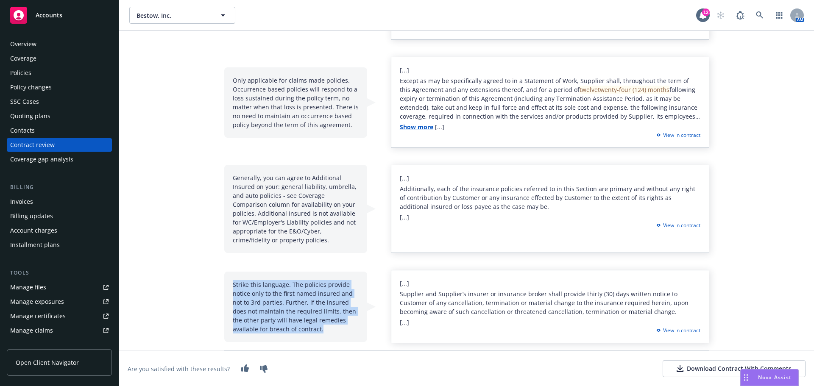
drag, startPoint x: 230, startPoint y: 284, endPoint x: 322, endPoint y: 328, distance: 102.2
click at [322, 328] on div "Strike this language. The policies provide notice only to the first named insur…" at bounding box center [295, 307] width 143 height 70
copy div "Strike this language. The policies provide notice only to the first named insur…"
click at [191, 258] on div "Assessment summary - Bestow - New Customer MSA - Insurance Requirements.docx Co…" at bounding box center [466, 208] width 694 height 355
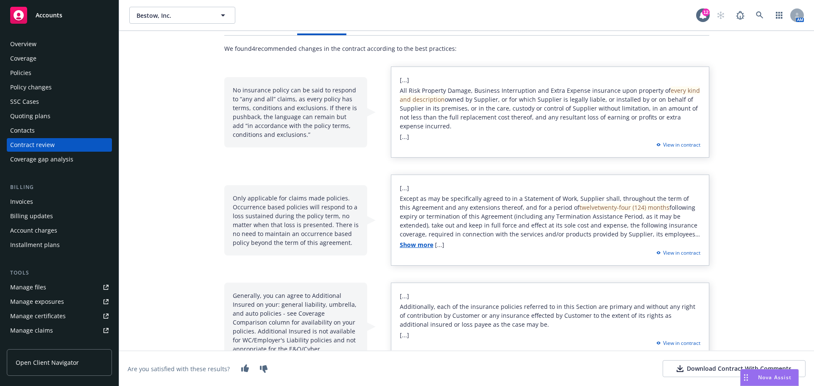
scroll to position [0, 0]
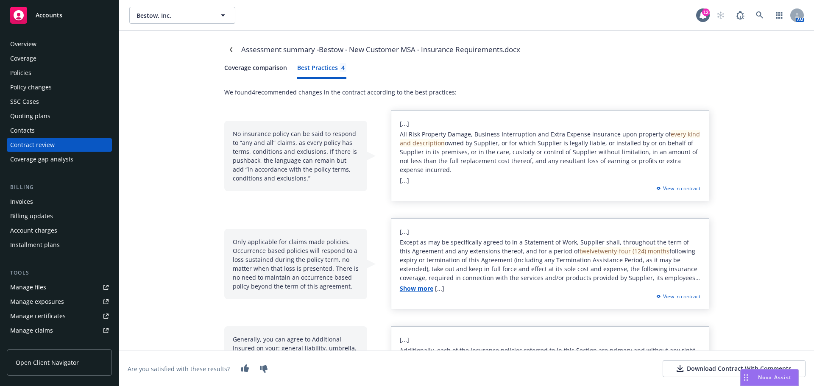
click at [250, 65] on button "Coverage comparison" at bounding box center [255, 71] width 63 height 16
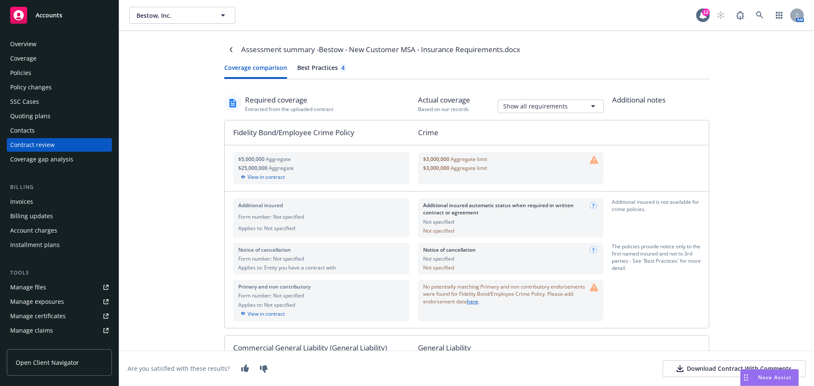
click at [50, 14] on span "Accounts" at bounding box center [49, 15] width 27 height 7
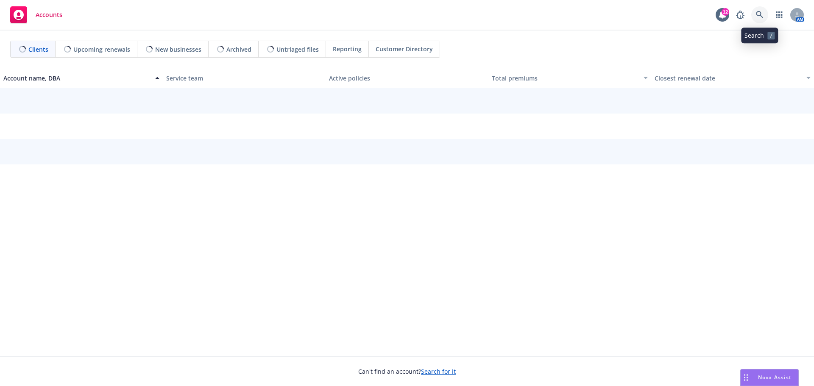
click at [758, 14] on icon at bounding box center [760, 15] width 8 height 8
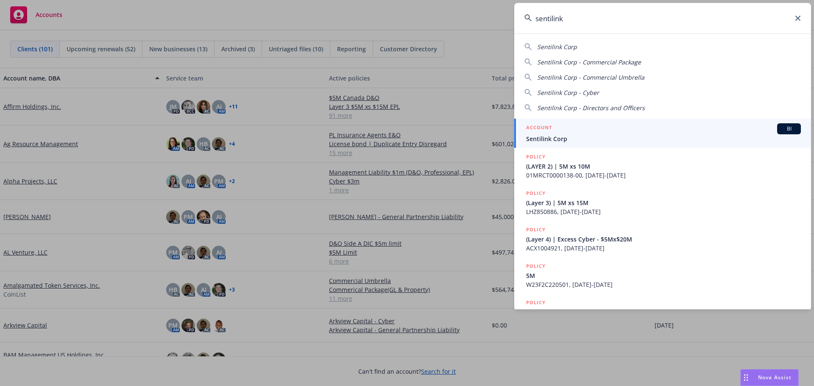
type input "sentilink"
click at [544, 136] on span "Sentilink Corp" at bounding box center [663, 138] width 275 height 9
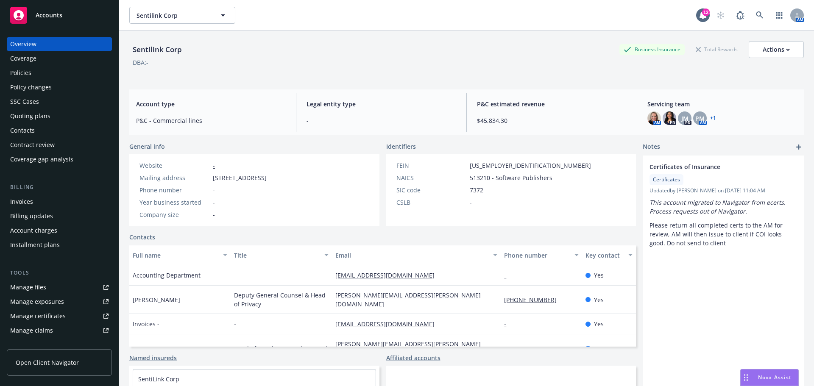
click at [42, 143] on div "Contract review" at bounding box center [32, 145] width 44 height 14
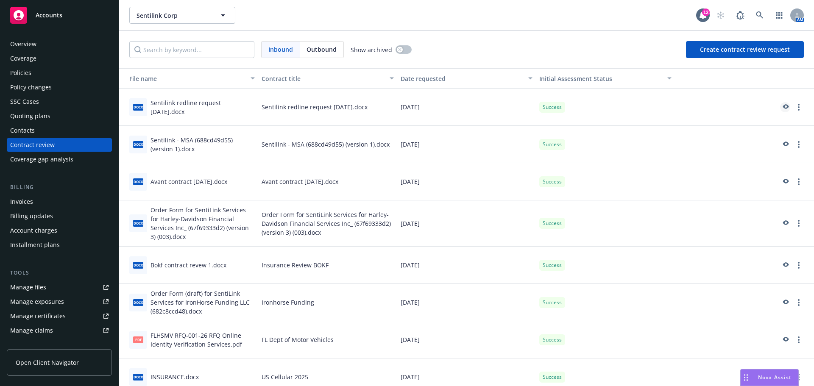
click at [781, 106] on icon "preview" at bounding box center [785, 107] width 8 height 6
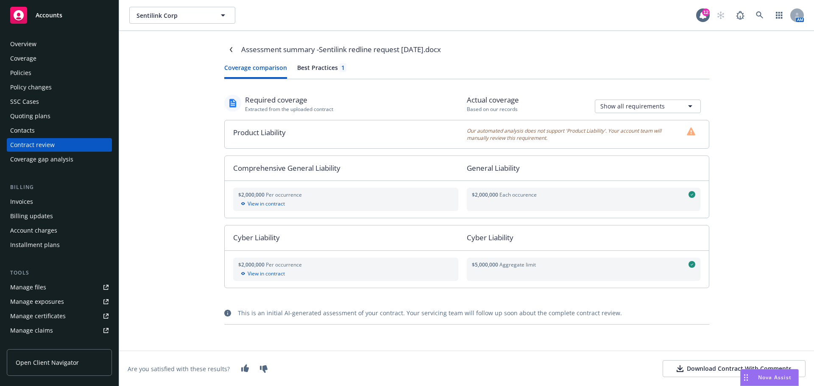
click at [325, 69] on div "Best Practices 1" at bounding box center [321, 67] width 49 height 9
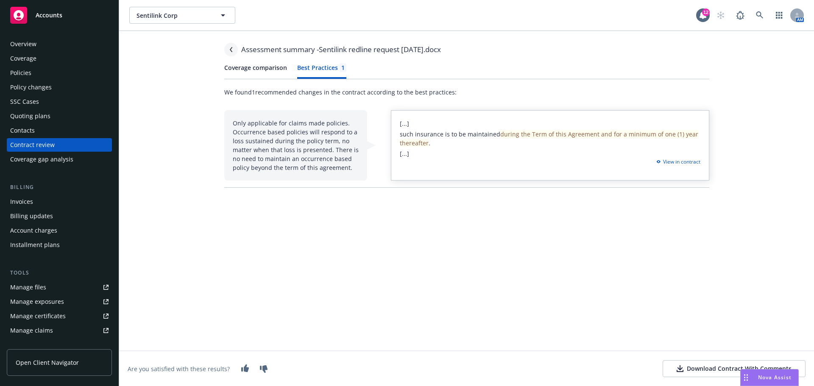
click at [232, 49] on icon "Navigate back" at bounding box center [230, 49] width 5 height 5
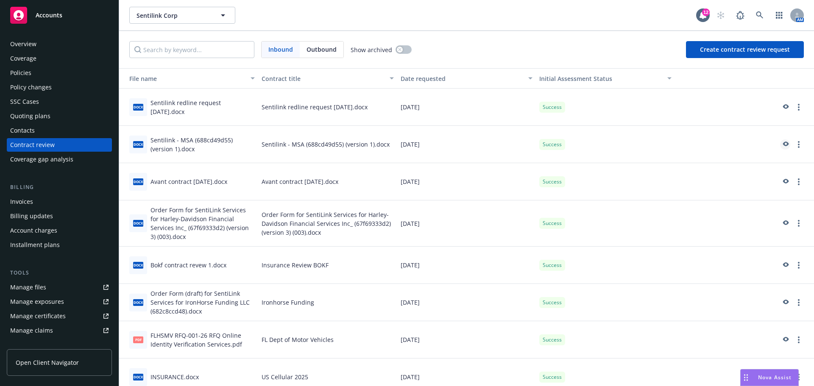
click at [781, 143] on icon "preview" at bounding box center [785, 145] width 8 height 6
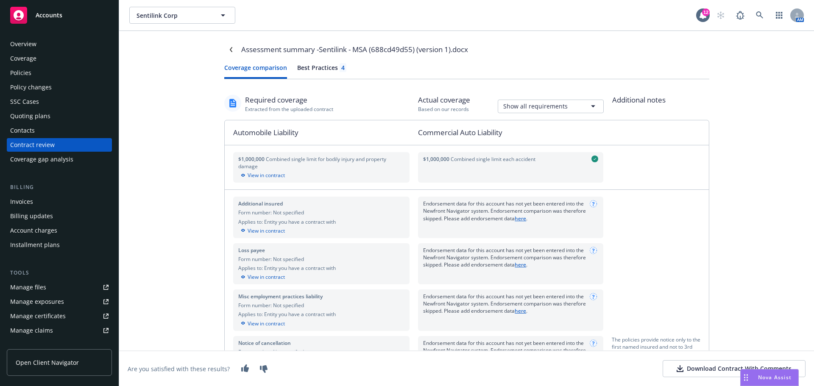
click at [321, 69] on div "Best Practices 4" at bounding box center [321, 67] width 49 height 9
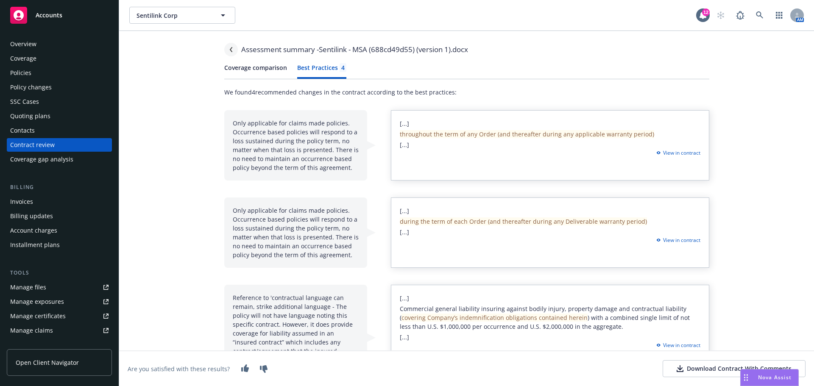
click at [229, 48] on icon "Navigate back" at bounding box center [230, 49] width 5 height 5
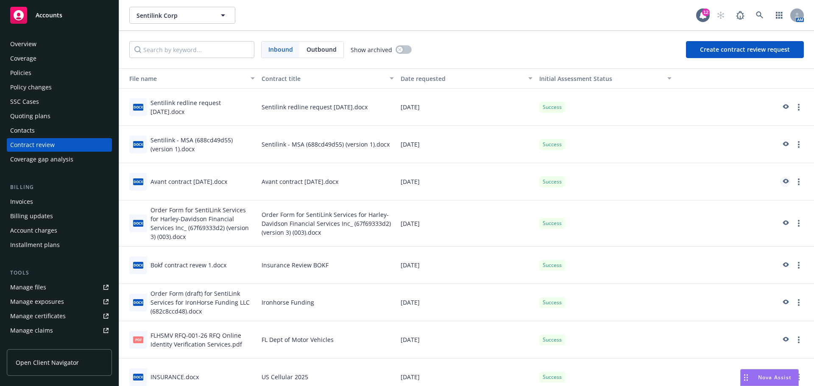
click at [783, 183] on icon "preview" at bounding box center [786, 181] width 6 height 5
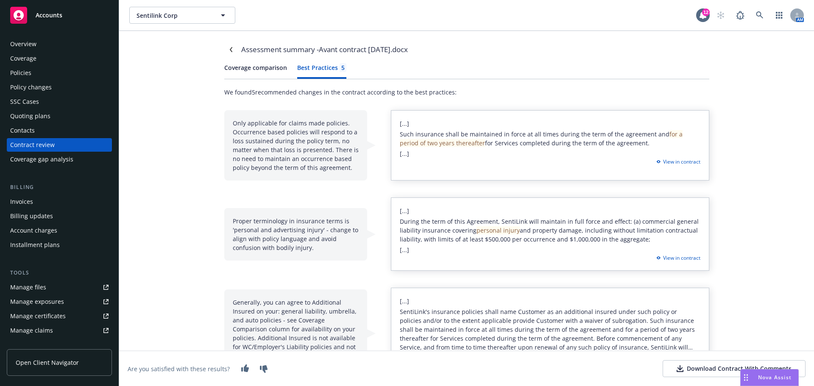
click at [322, 69] on div "Best Practices 5" at bounding box center [321, 67] width 49 height 9
click at [228, 49] on icon "Navigate back" at bounding box center [230, 49] width 5 height 5
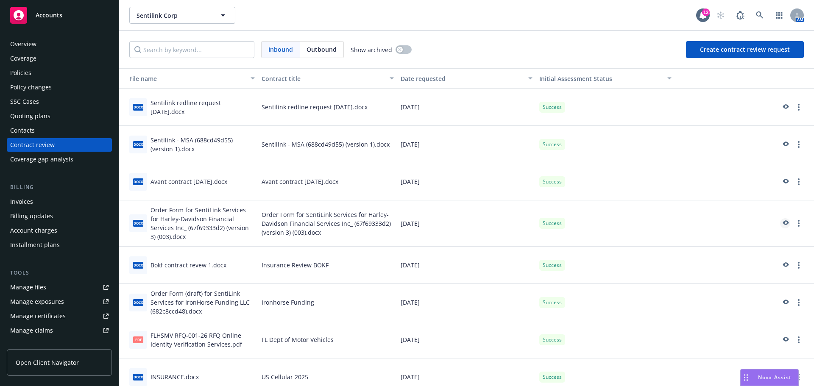
click at [783, 224] on icon "preview" at bounding box center [786, 222] width 6 height 5
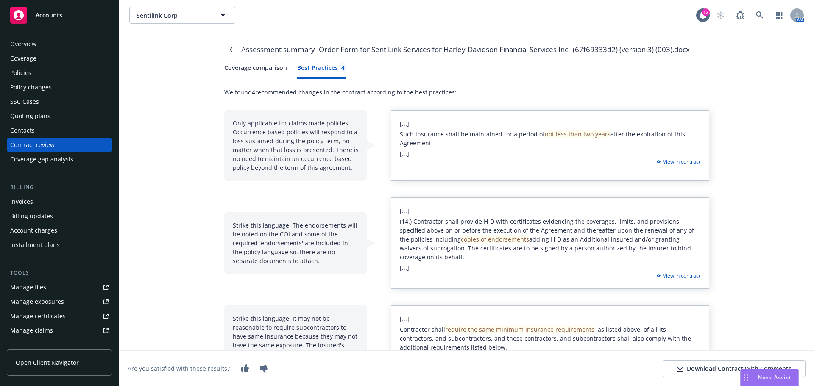
click at [311, 67] on div "Best Practices 4" at bounding box center [321, 67] width 49 height 9
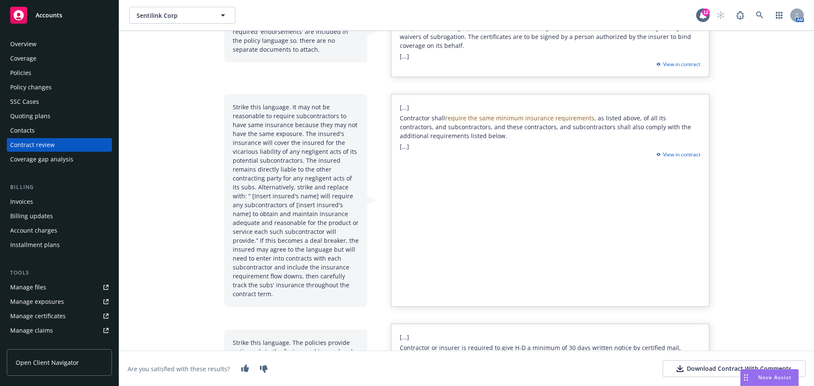
scroll to position [212, 0]
click at [228, 106] on div "Strike this language. It may not be reasonable to require subcontractors to hav…" at bounding box center [295, 200] width 143 height 213
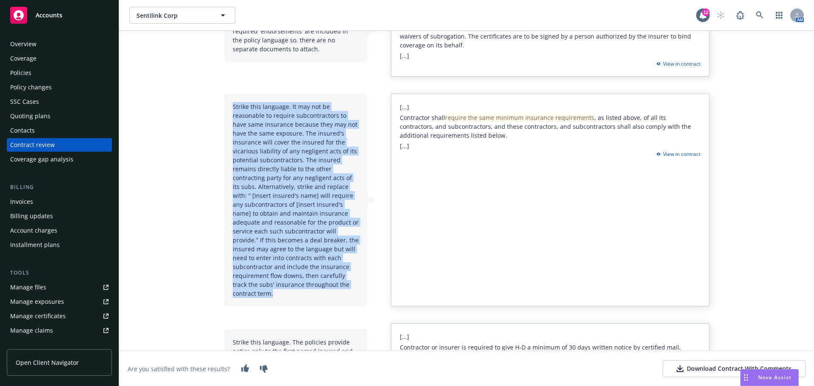
drag, startPoint x: 230, startPoint y: 106, endPoint x: 329, endPoint y: 281, distance: 200.8
click at [329, 281] on div "Strike this language. It may not be reasonable to require subcontractors to hav…" at bounding box center [295, 200] width 143 height 213
copy div "Strike this language. It may not be reasonable to require subcontractors to hav…"
click at [254, 231] on div "Strike this language. It may not be reasonable to require subcontractors to hav…" at bounding box center [295, 200] width 143 height 213
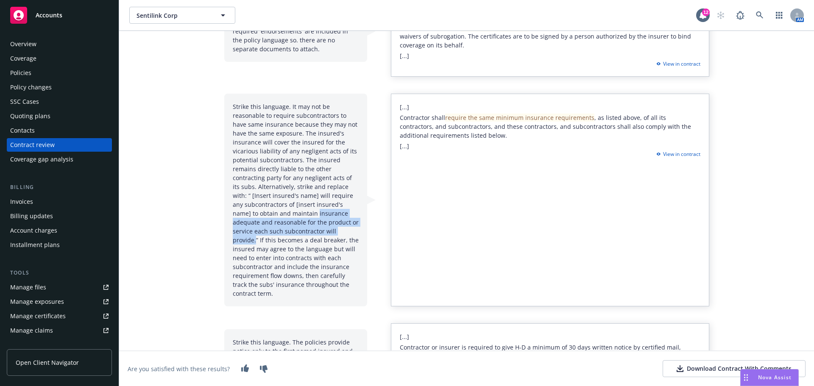
drag, startPoint x: 230, startPoint y: 213, endPoint x: 262, endPoint y: 233, distance: 38.2
click at [262, 233] on div "Strike this language. It may not be reasonable to require subcontractors to hav…" at bounding box center [295, 200] width 143 height 213
copy div "insurance adequate and reasonable for the product or service each such subcontr…"
click at [261, 249] on div "Strike this language. It may not be reasonable to require subcontractors to hav…" at bounding box center [295, 200] width 143 height 213
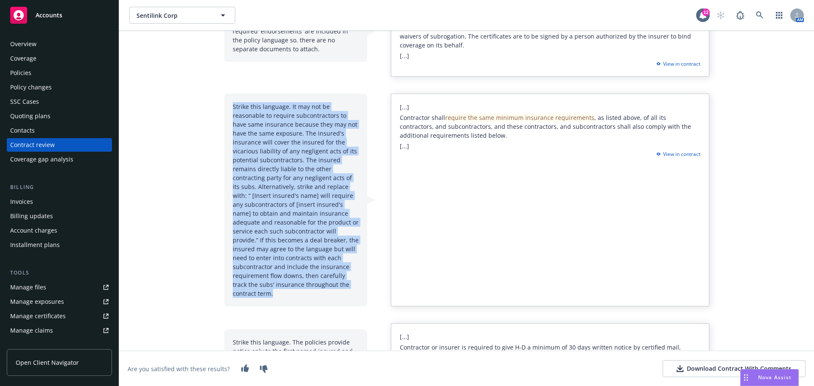
drag, startPoint x: 231, startPoint y: 107, endPoint x: 346, endPoint y: 283, distance: 210.6
click at [346, 283] on div "Strike this language. It may not be reasonable to require subcontractors to hav…" at bounding box center [295, 200] width 143 height 213
copy div "Strike this language. It may not be reasonable to require subcontractors to hav…"
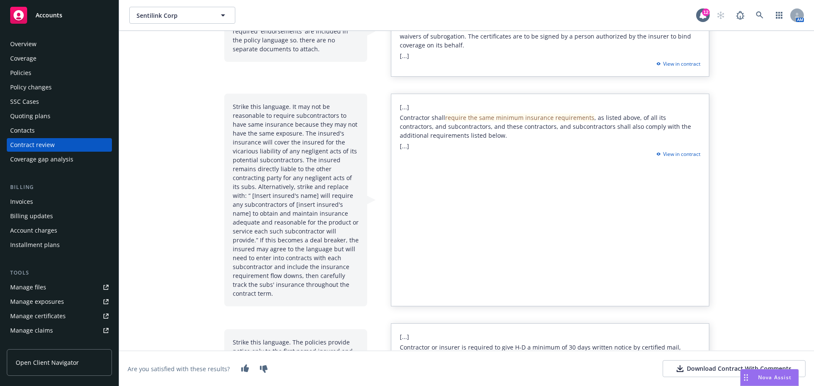
click at [184, 84] on div "Assessment summary - Order Form for SentiLink Services for Harley-Davidson Fina…" at bounding box center [466, 208] width 694 height 355
click at [18, 39] on div "Overview" at bounding box center [23, 44] width 26 height 14
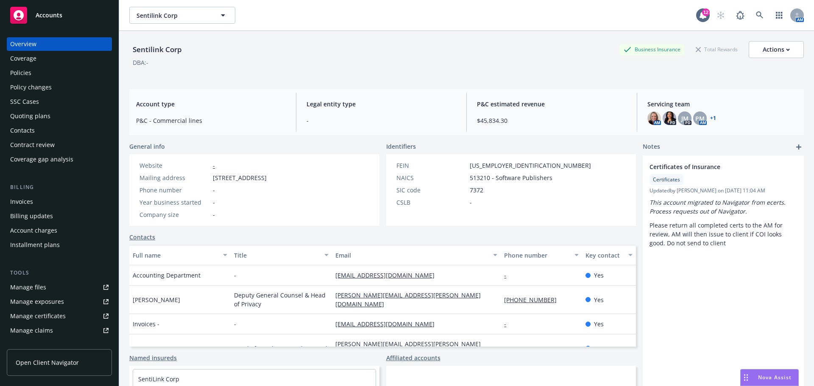
click at [51, 15] on span "Accounts" at bounding box center [49, 15] width 27 height 7
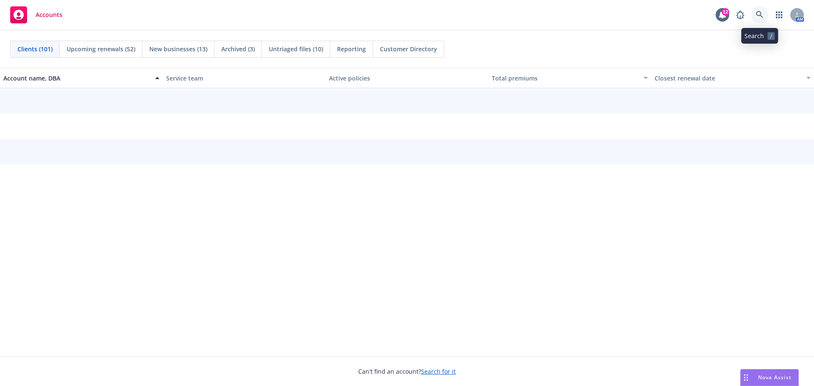
click at [757, 11] on icon at bounding box center [760, 15] width 8 height 8
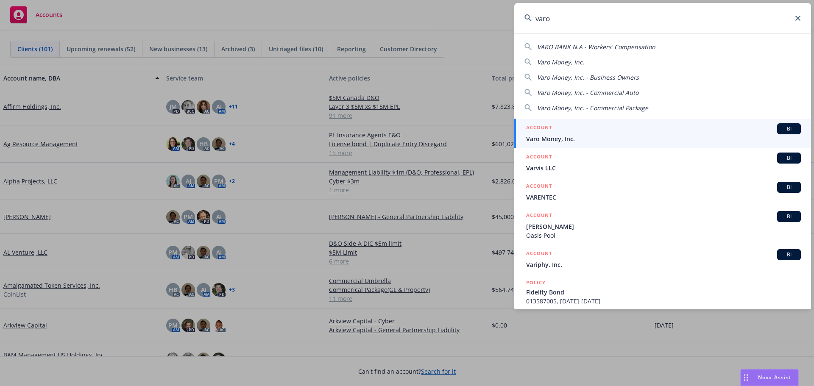
type input "varo"
click at [568, 140] on span "Varo Money, Inc." at bounding box center [663, 138] width 275 height 9
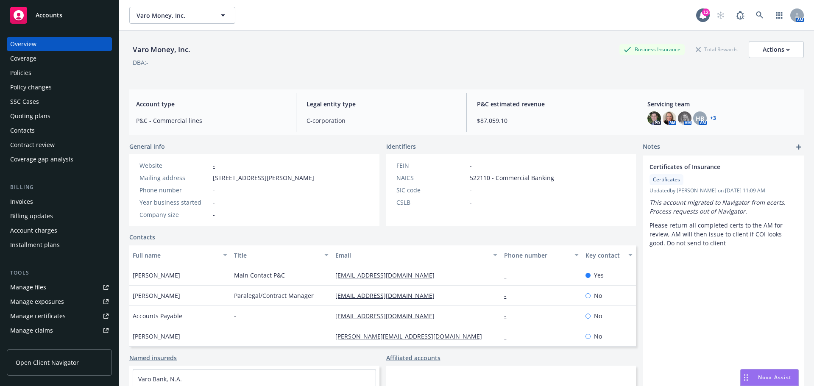
click at [29, 71] on div "Policies" at bounding box center [20, 73] width 21 height 14
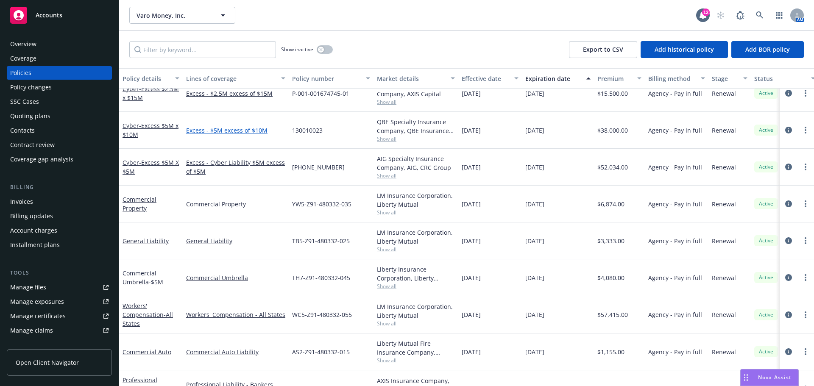
scroll to position [169, 0]
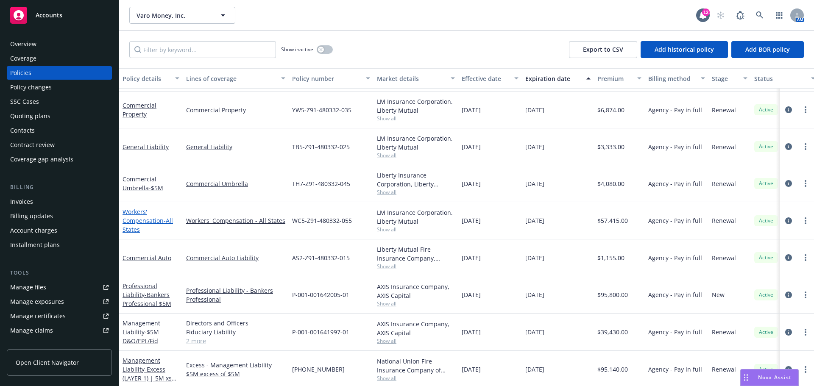
click at [146, 220] on link "Workers' Compensation - All States" at bounding box center [147, 221] width 50 height 26
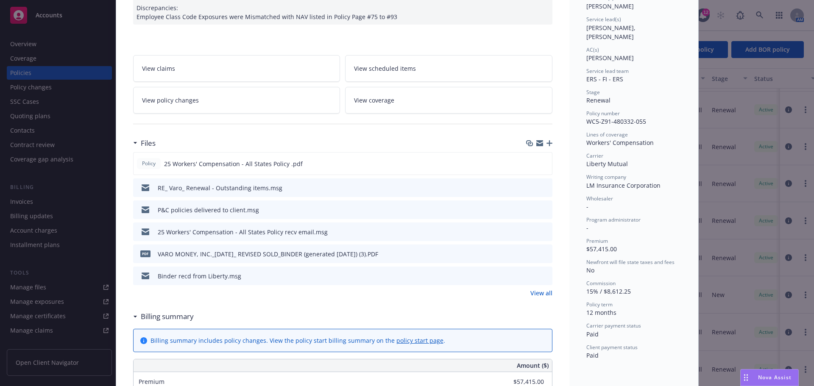
scroll to position [127, 0]
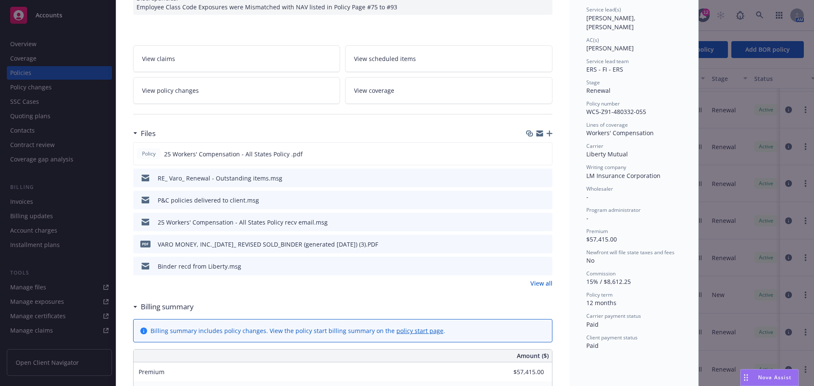
click at [528, 244] on icon "download file" at bounding box center [530, 243] width 7 height 7
click at [529, 153] on icon "download file" at bounding box center [529, 153] width 7 height 7
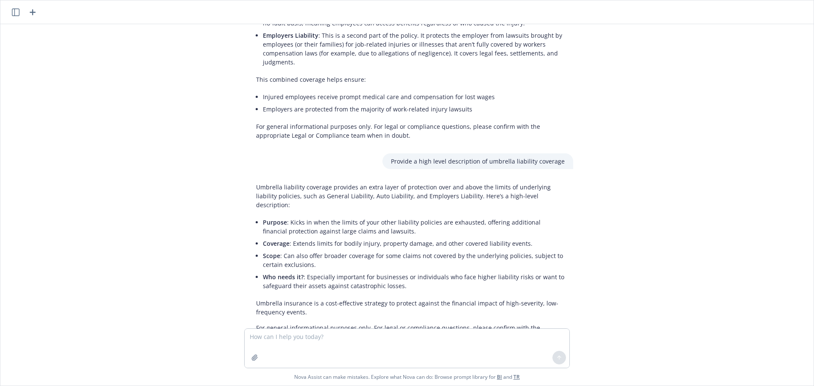
scroll to position [579, 0]
